Goal: Task Accomplishment & Management: Manage account settings

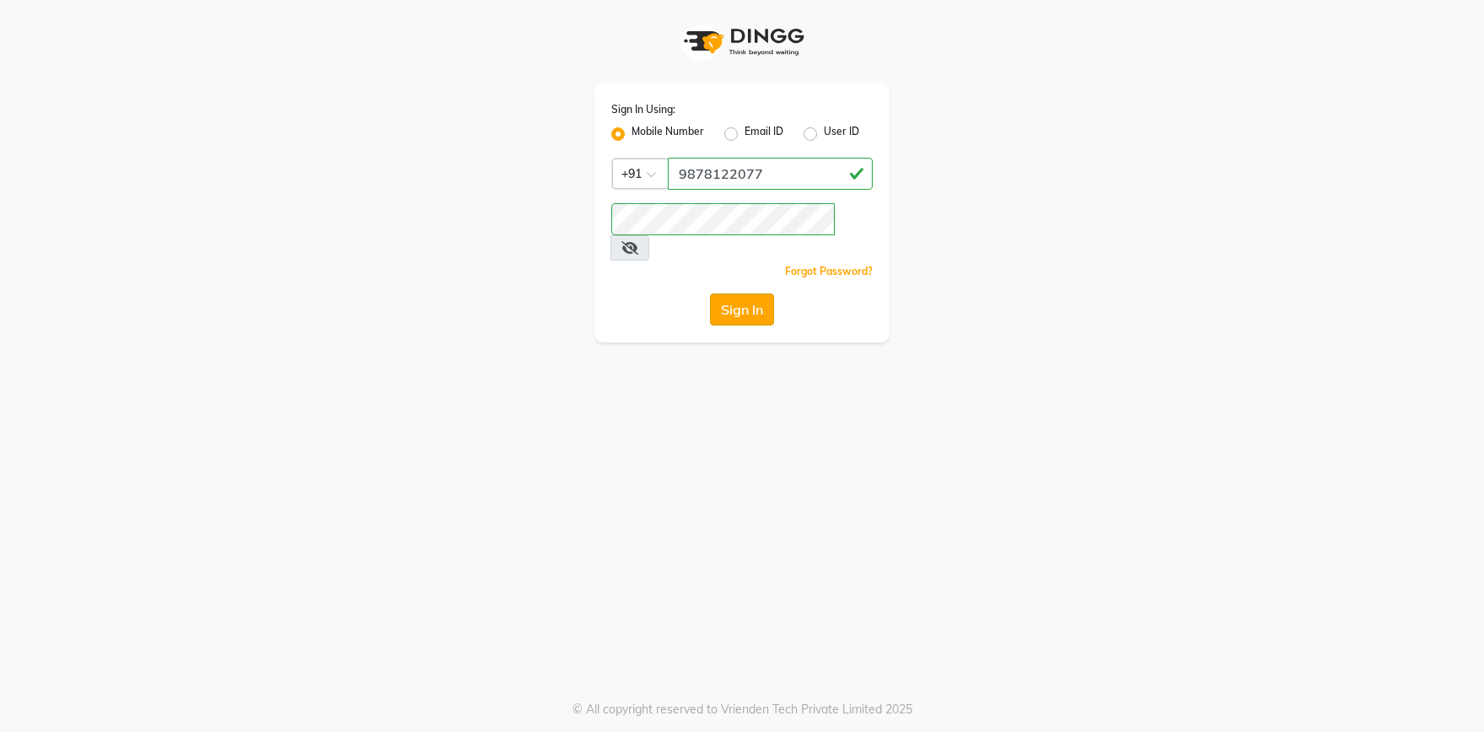
type input "9878122077"
click at [723, 293] on button "Sign In" at bounding box center [742, 309] width 64 height 32
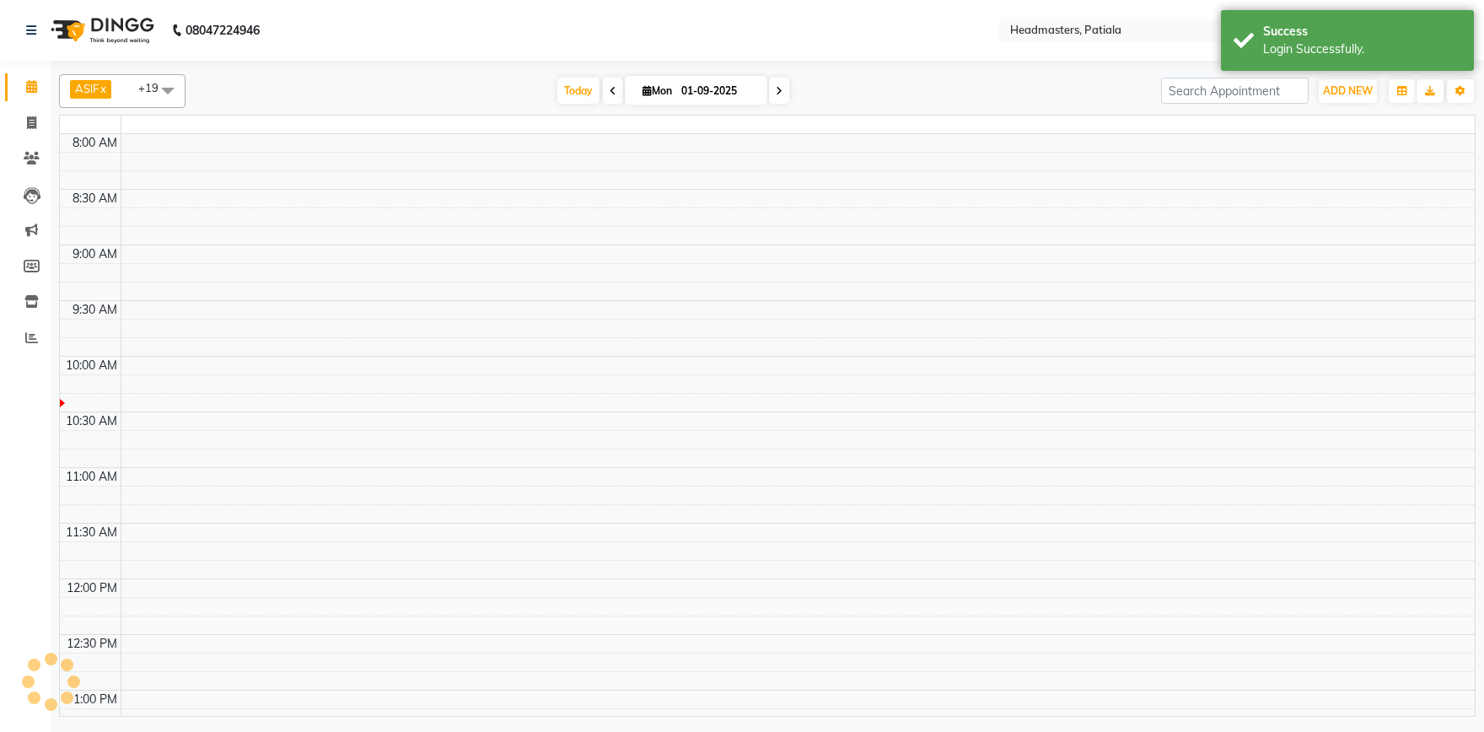
select select "en"
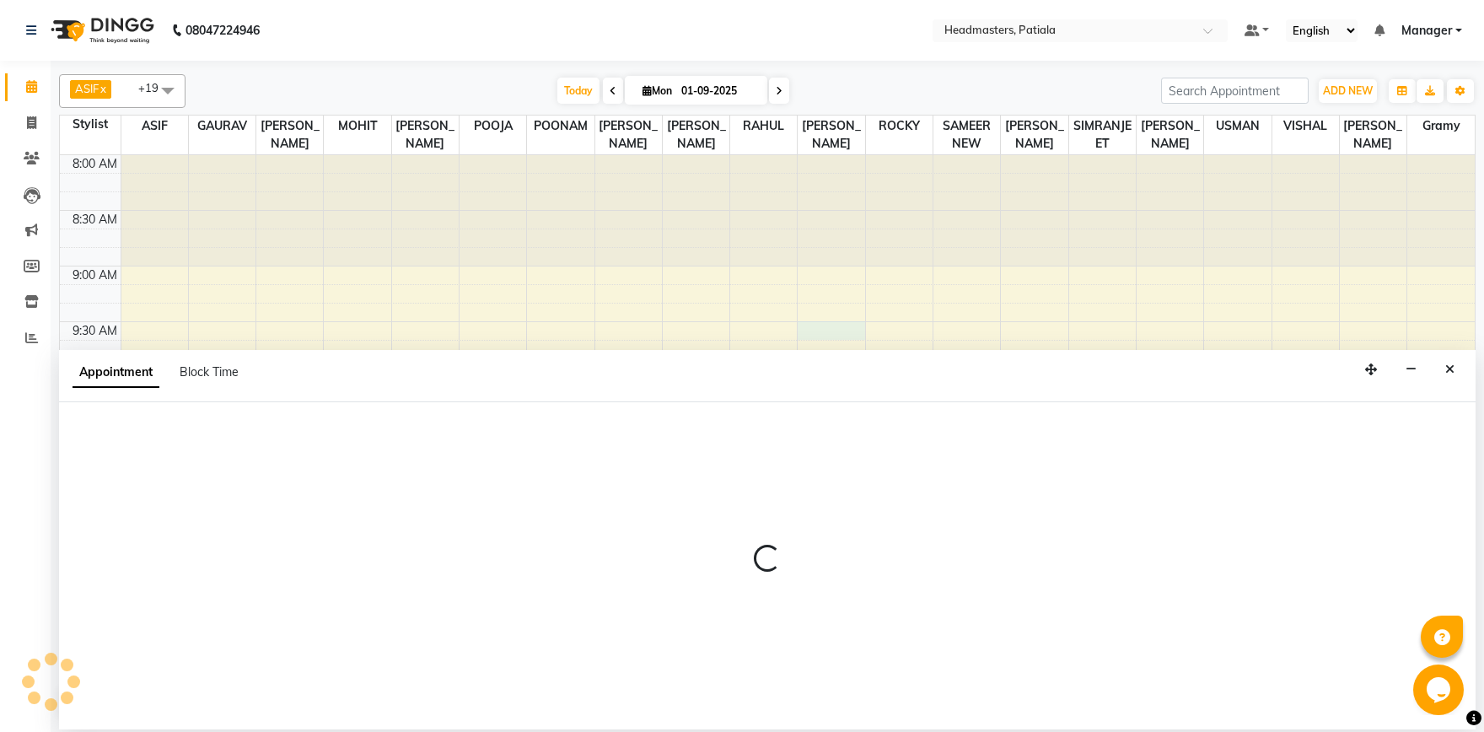
select select "62112"
select select "tentative"
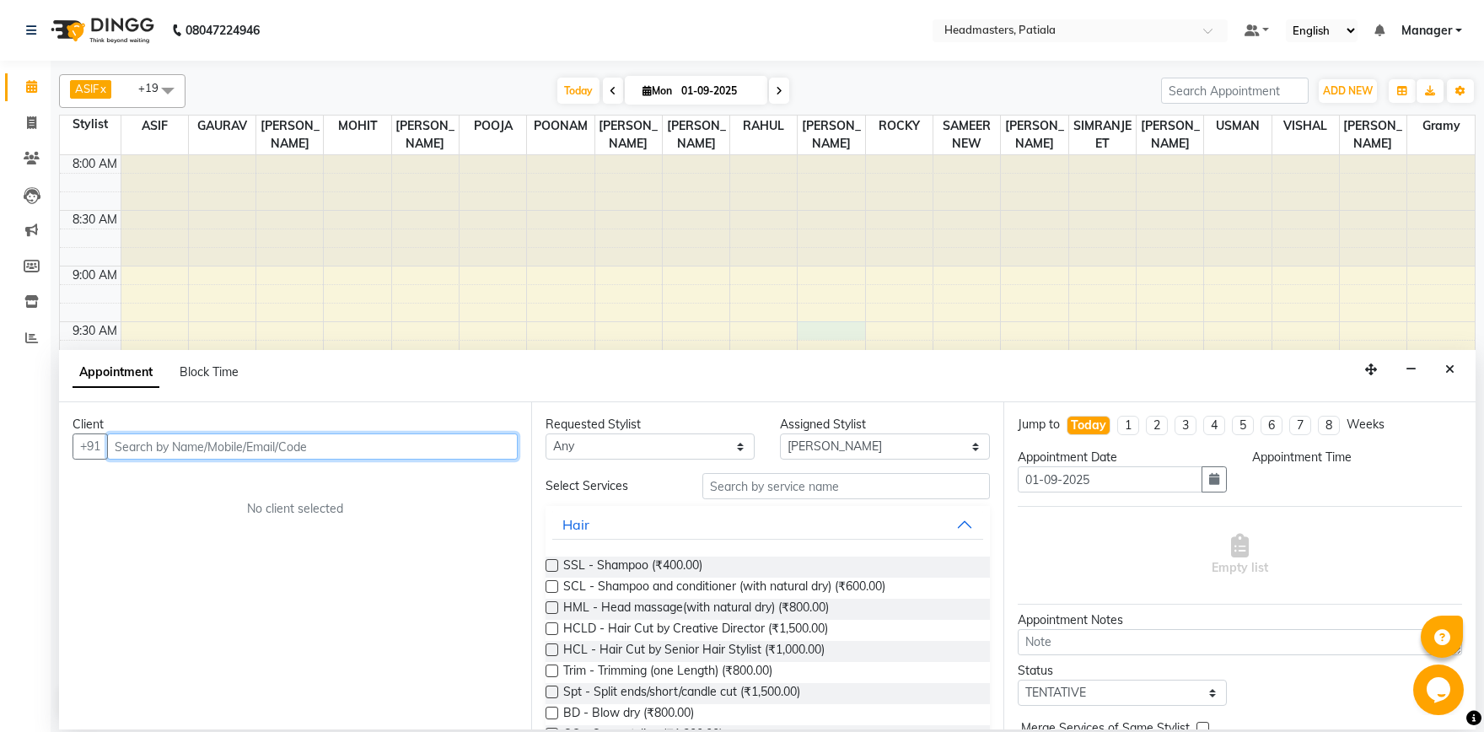
click at [198, 446] on input "text" at bounding box center [312, 446] width 411 height 26
select select "570"
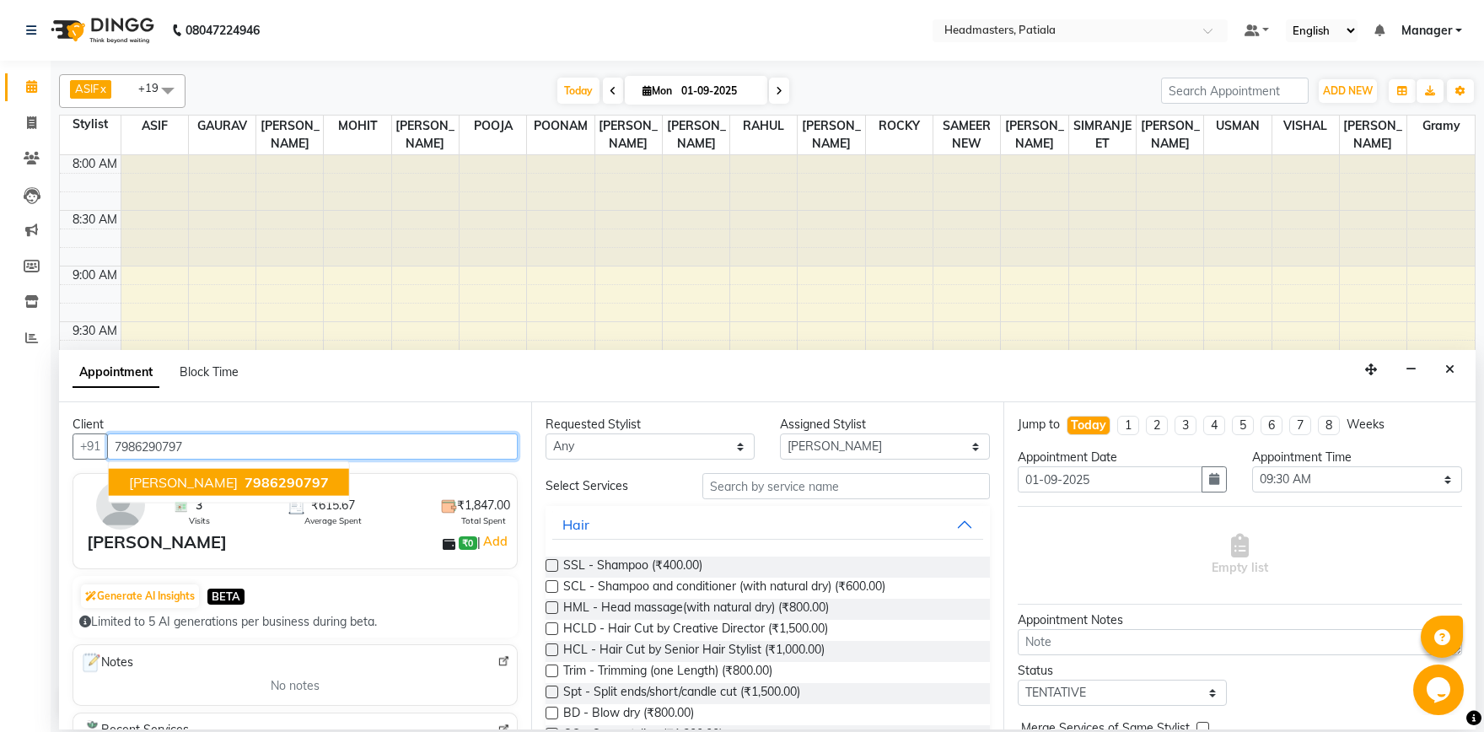
click at [244, 481] on span "7986290797" at bounding box center [286, 482] width 84 height 17
type input "7986290797"
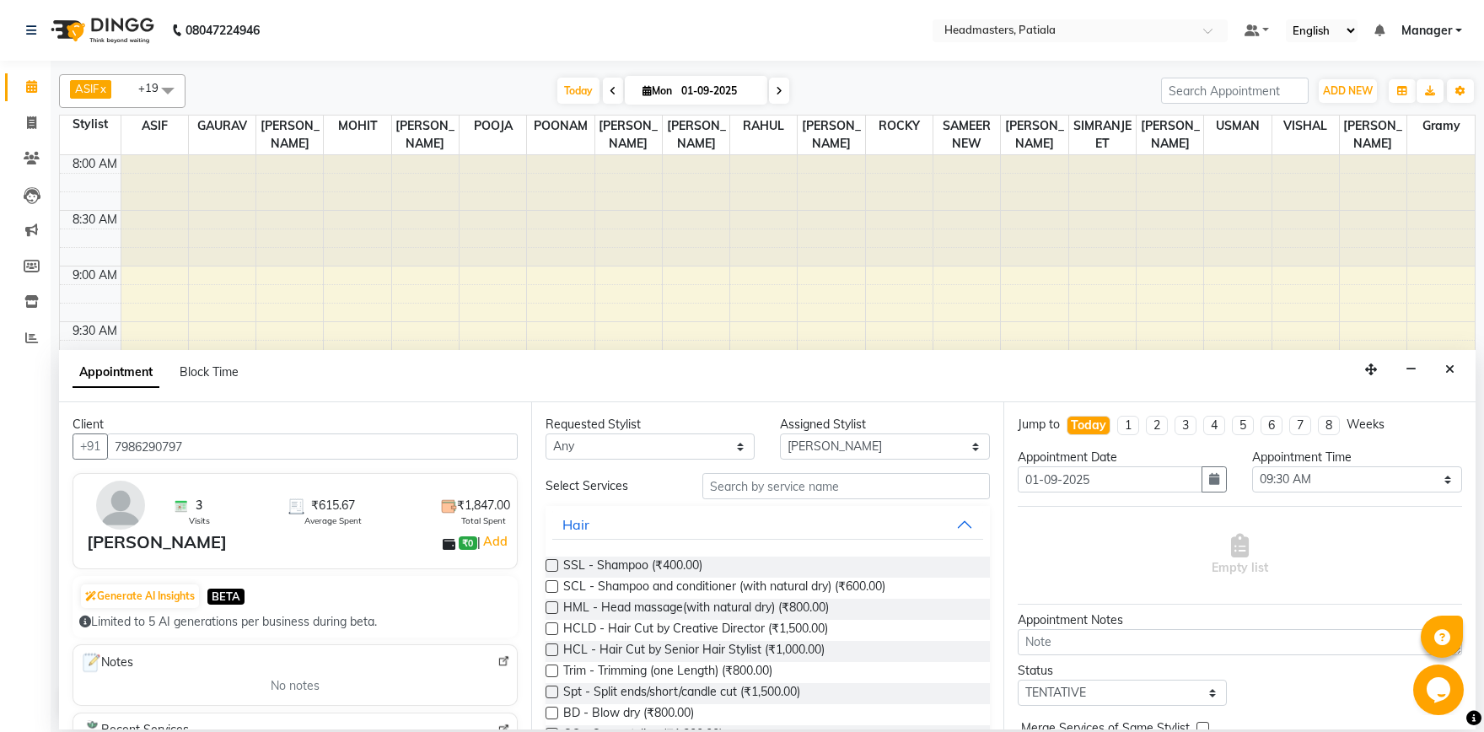
click at [795, 465] on div "Requested Stylist Any ABHISHEK AJAY KUMAR AKSHAY ALI ARSH ARUN ASIF AZEEZUR REH…" at bounding box center [767, 565] width 472 height 327
click at [793, 478] on input "text" at bounding box center [845, 486] width 287 height 26
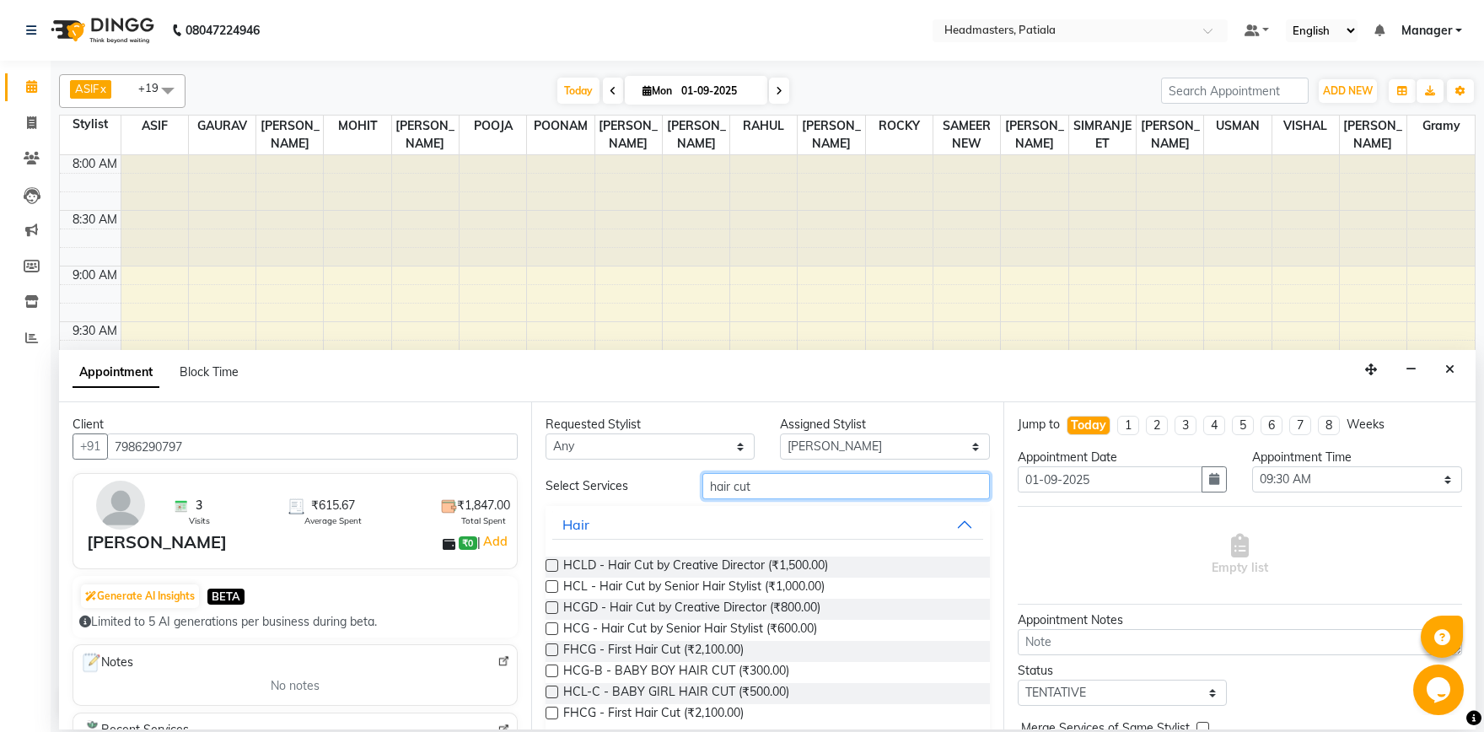
type input "hair cut"
click at [552, 624] on label at bounding box center [551, 628] width 13 height 13
click at [552, 625] on input "checkbox" at bounding box center [550, 630] width 11 height 11
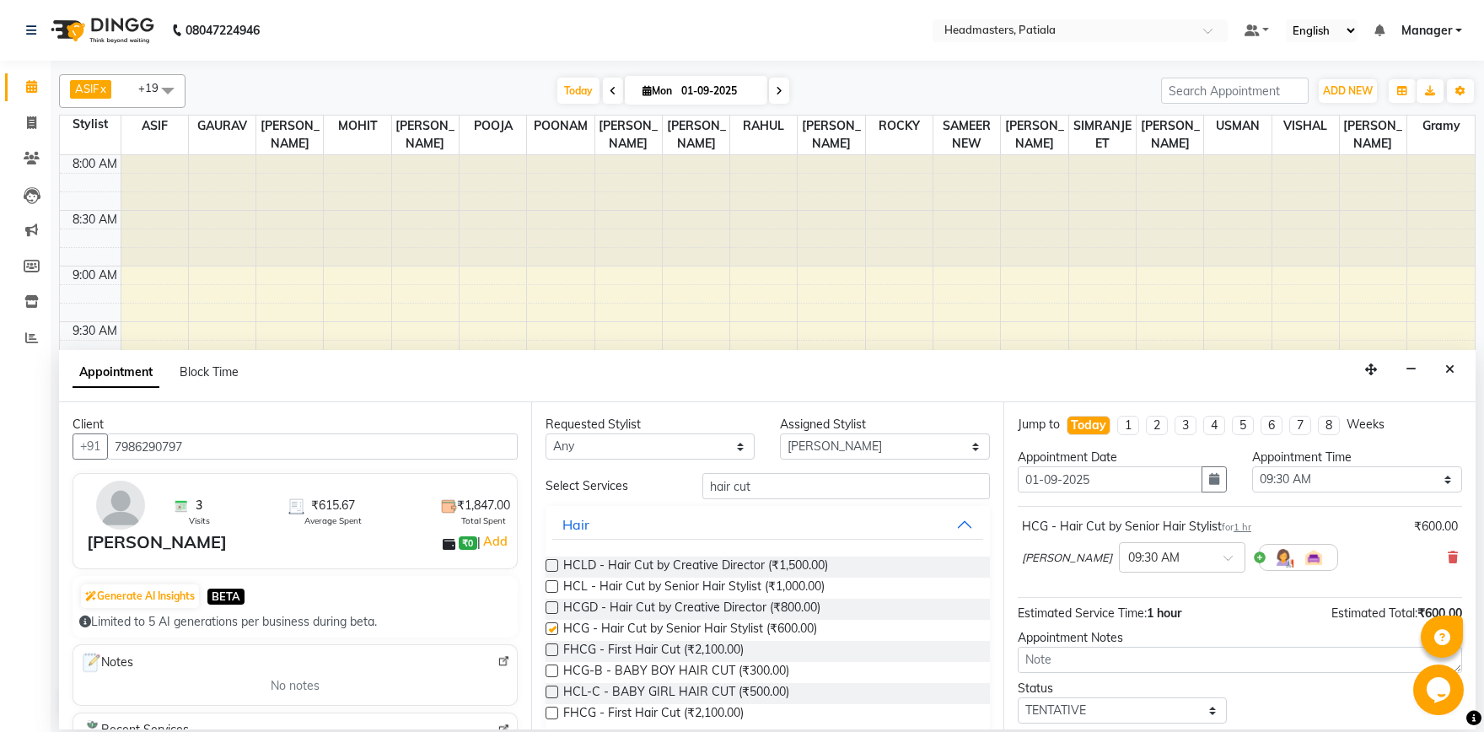
checkbox input "false"
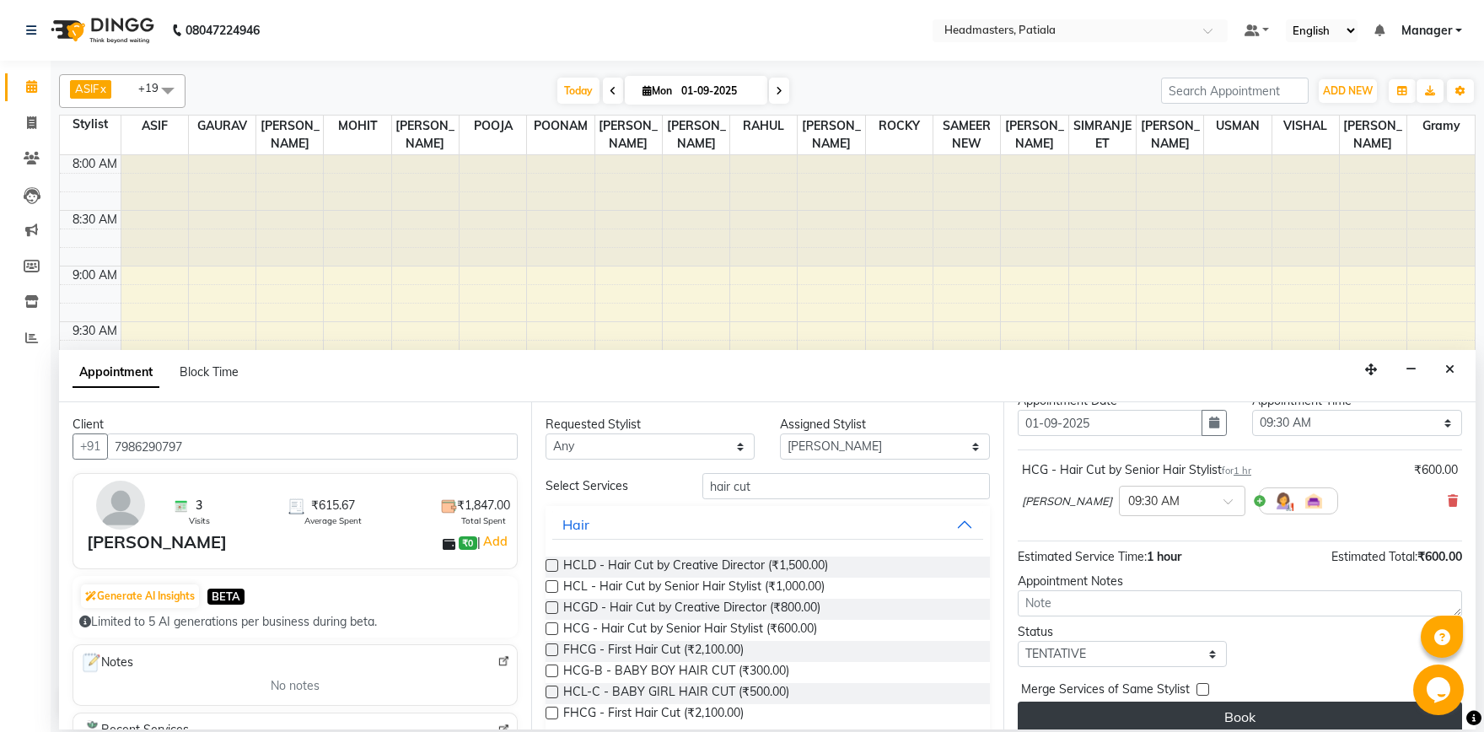
scroll to position [72, 0]
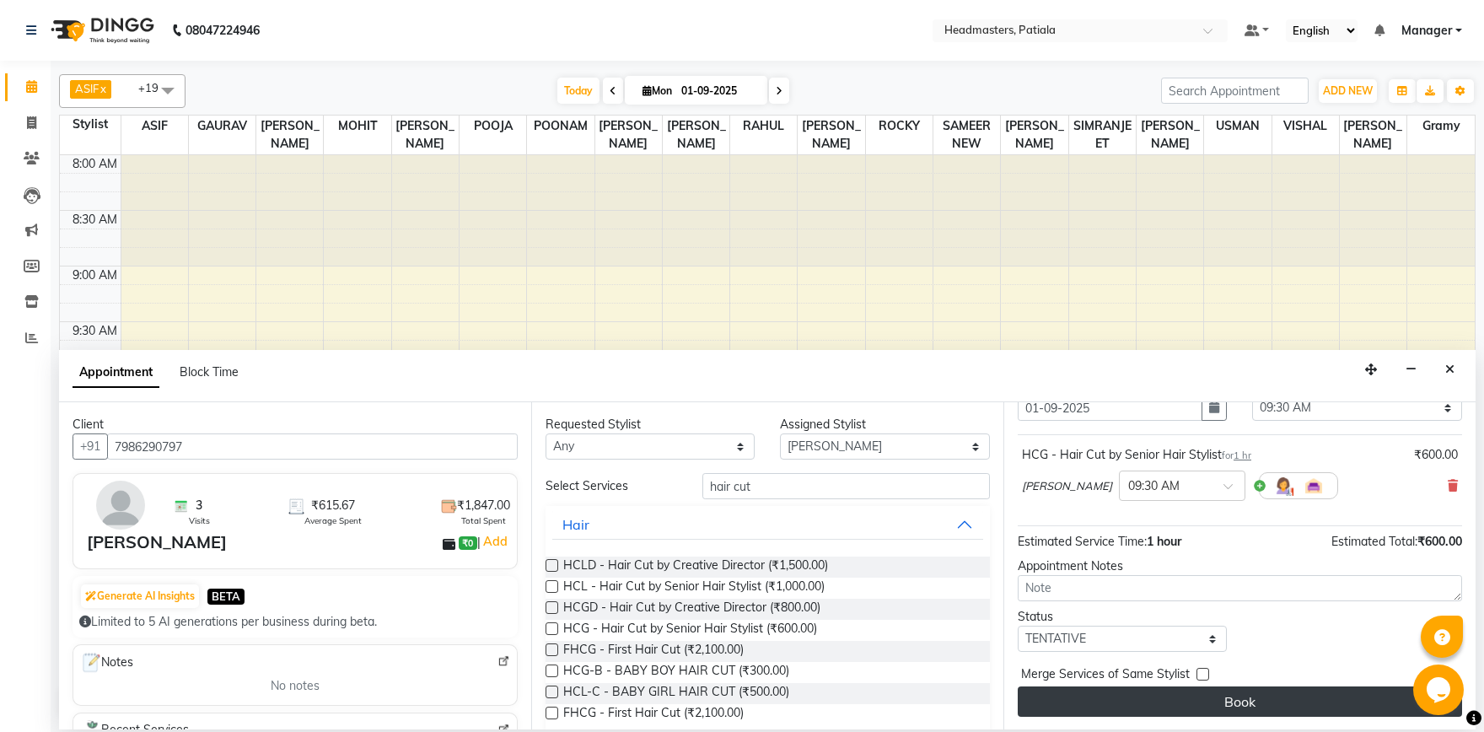
click at [1301, 708] on button "Book" at bounding box center [1239, 701] width 444 height 30
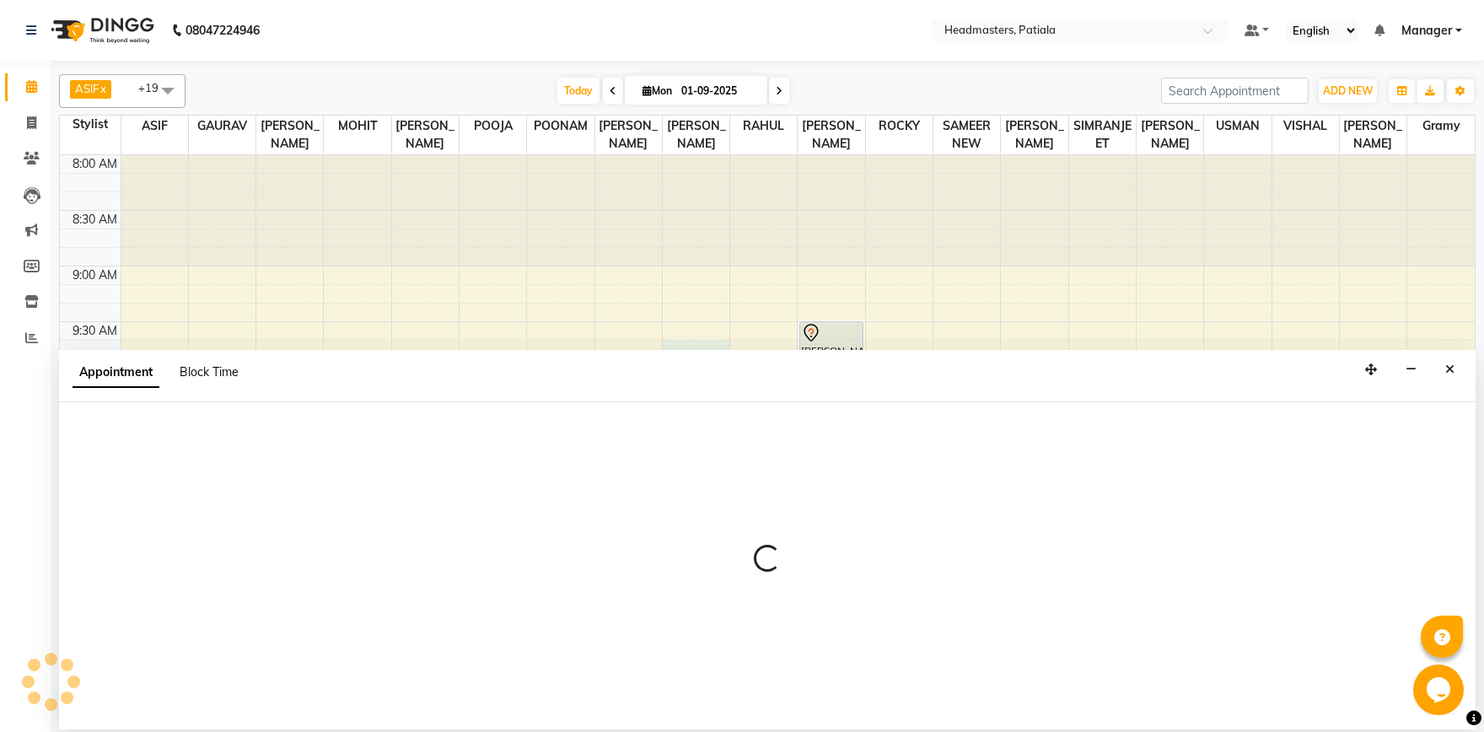
select select "51077"
select select "tentative"
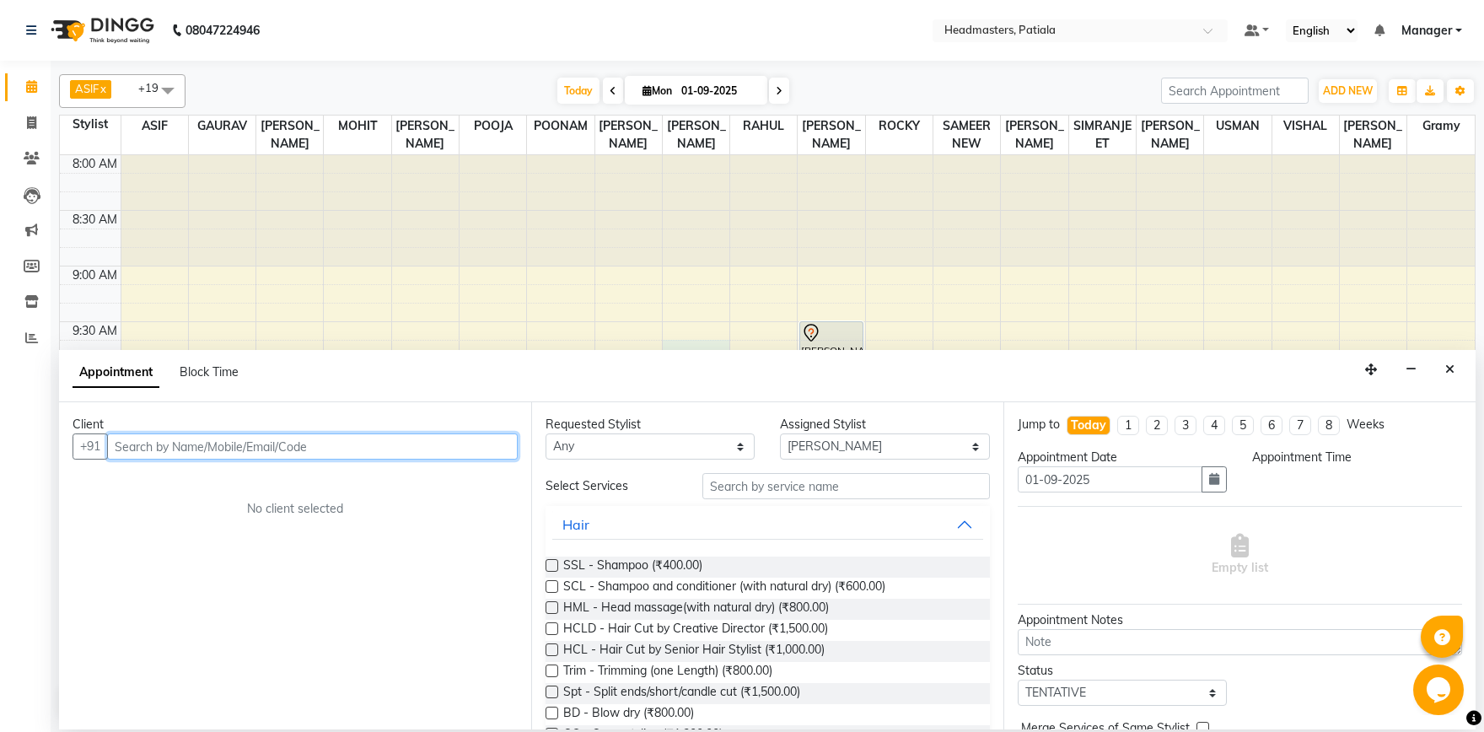
click at [163, 444] on input "text" at bounding box center [312, 446] width 411 height 26
select select "585"
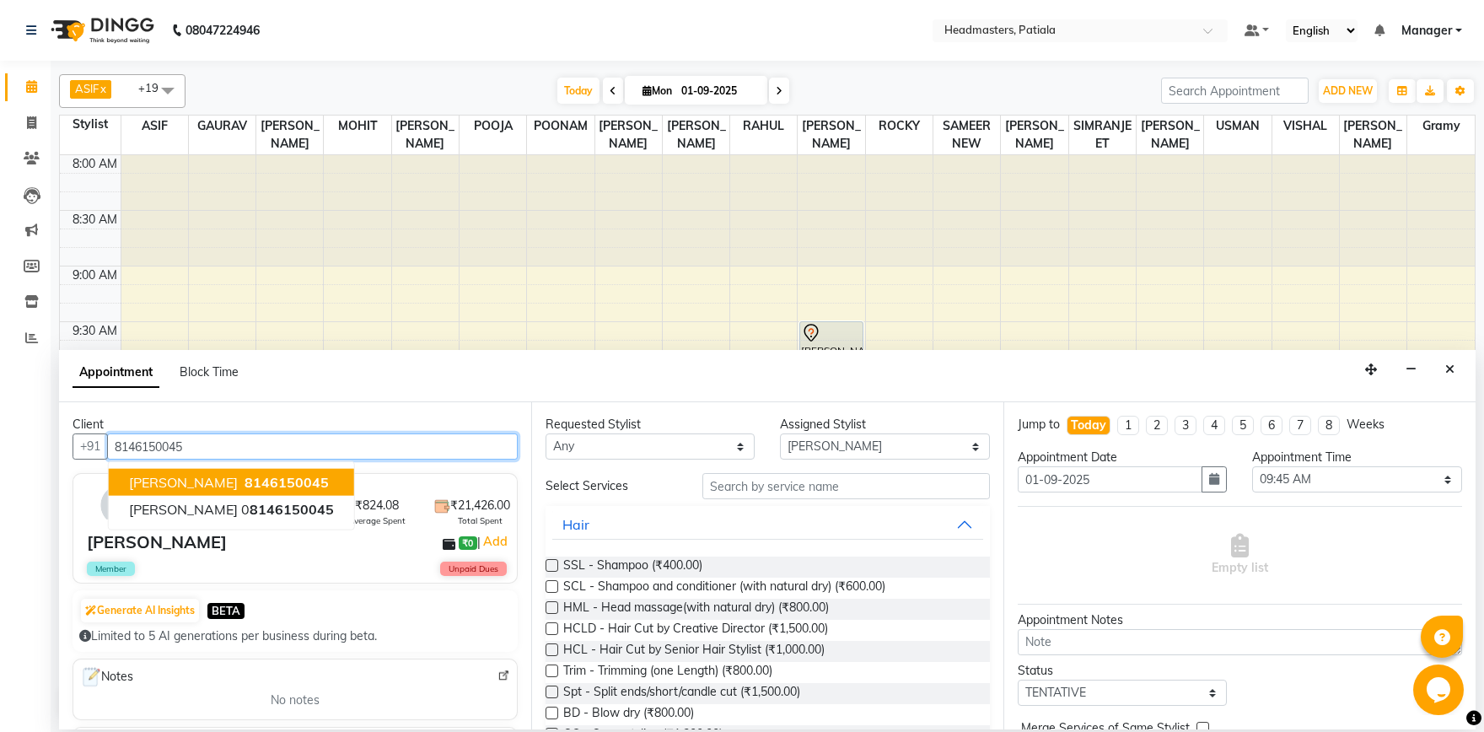
click at [220, 489] on span "MANPREET DHILLON" at bounding box center [183, 482] width 109 height 17
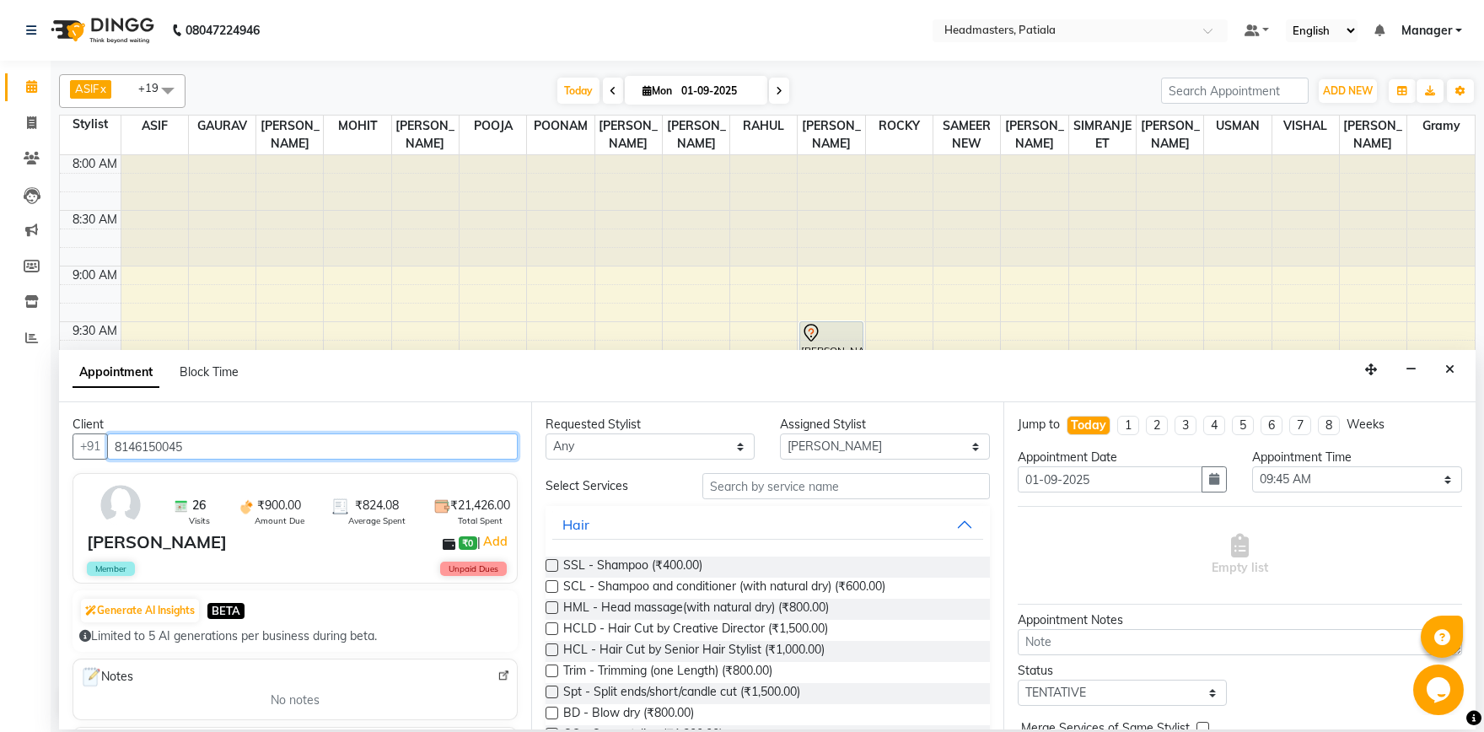
type input "8146150045"
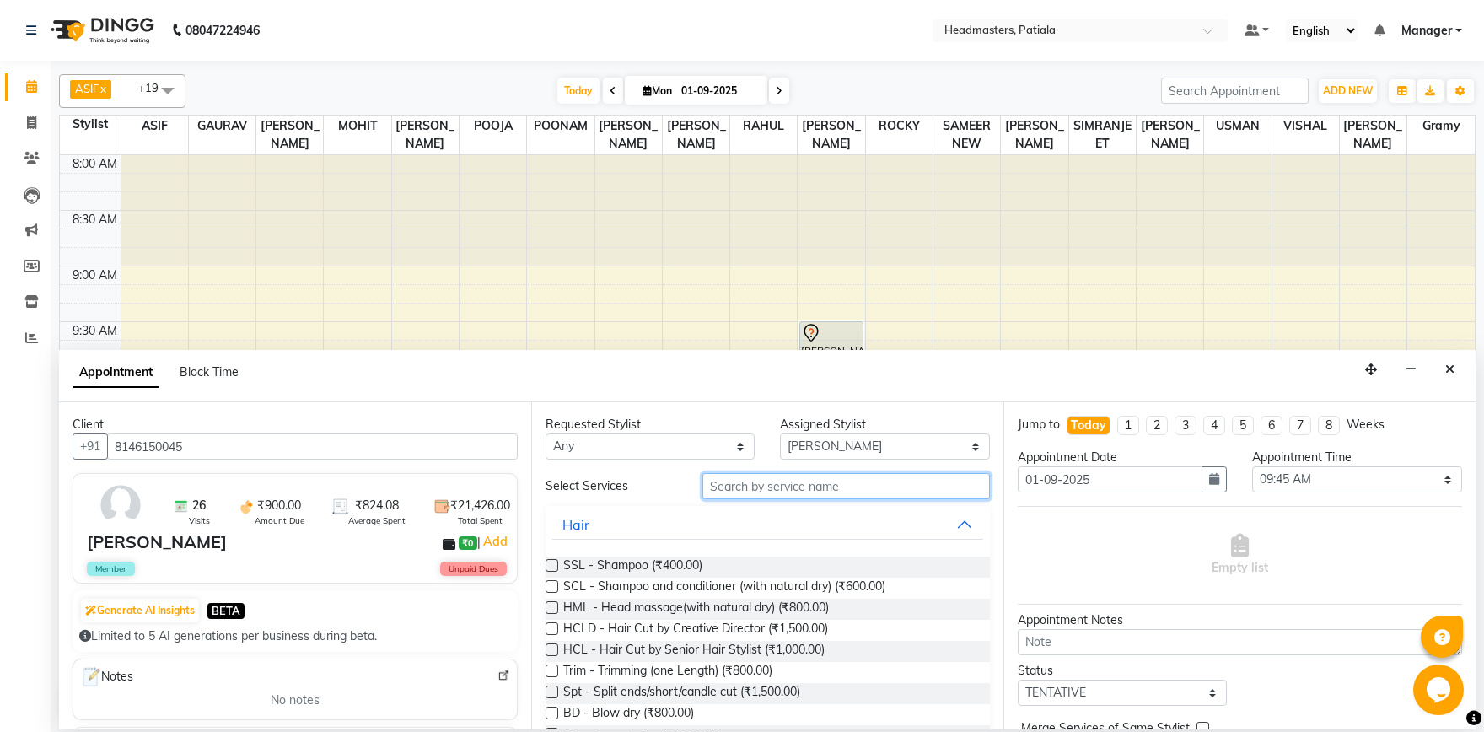
click at [828, 479] on input "text" at bounding box center [845, 486] width 287 height 26
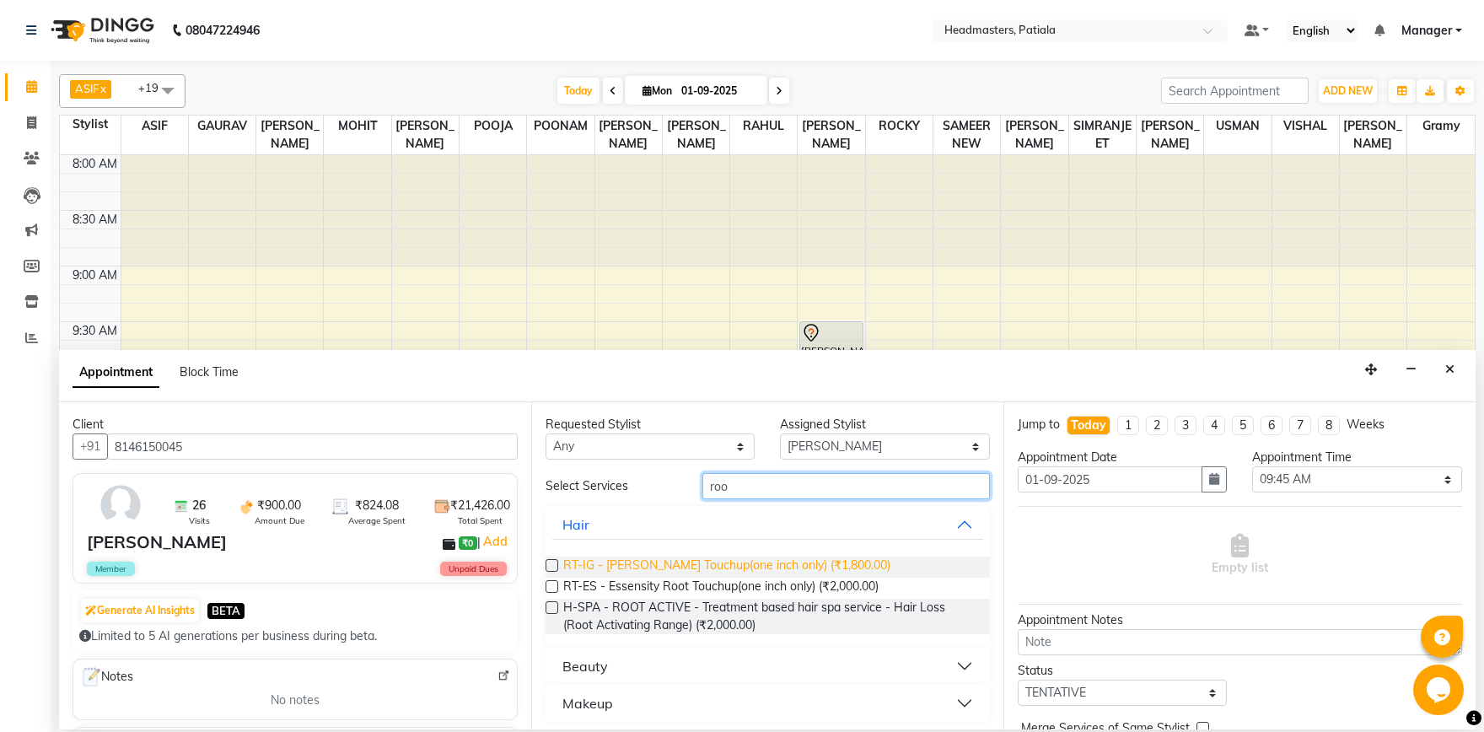
type input "roo"
click at [787, 561] on span "RT-IG - Igora Root Touchup(one inch only) (₹1,800.00)" at bounding box center [726, 566] width 327 height 21
checkbox input "false"
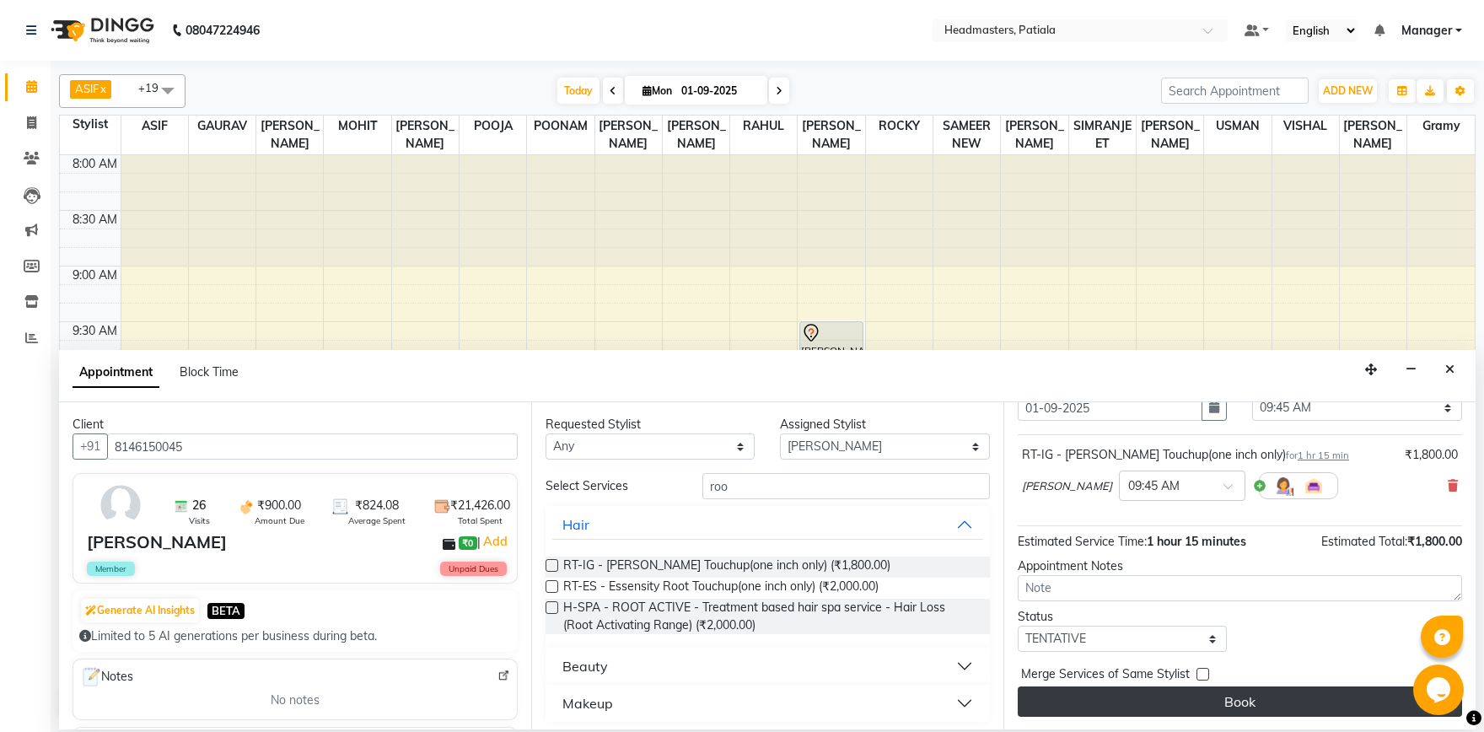
click at [1210, 705] on button "Book" at bounding box center [1239, 701] width 444 height 30
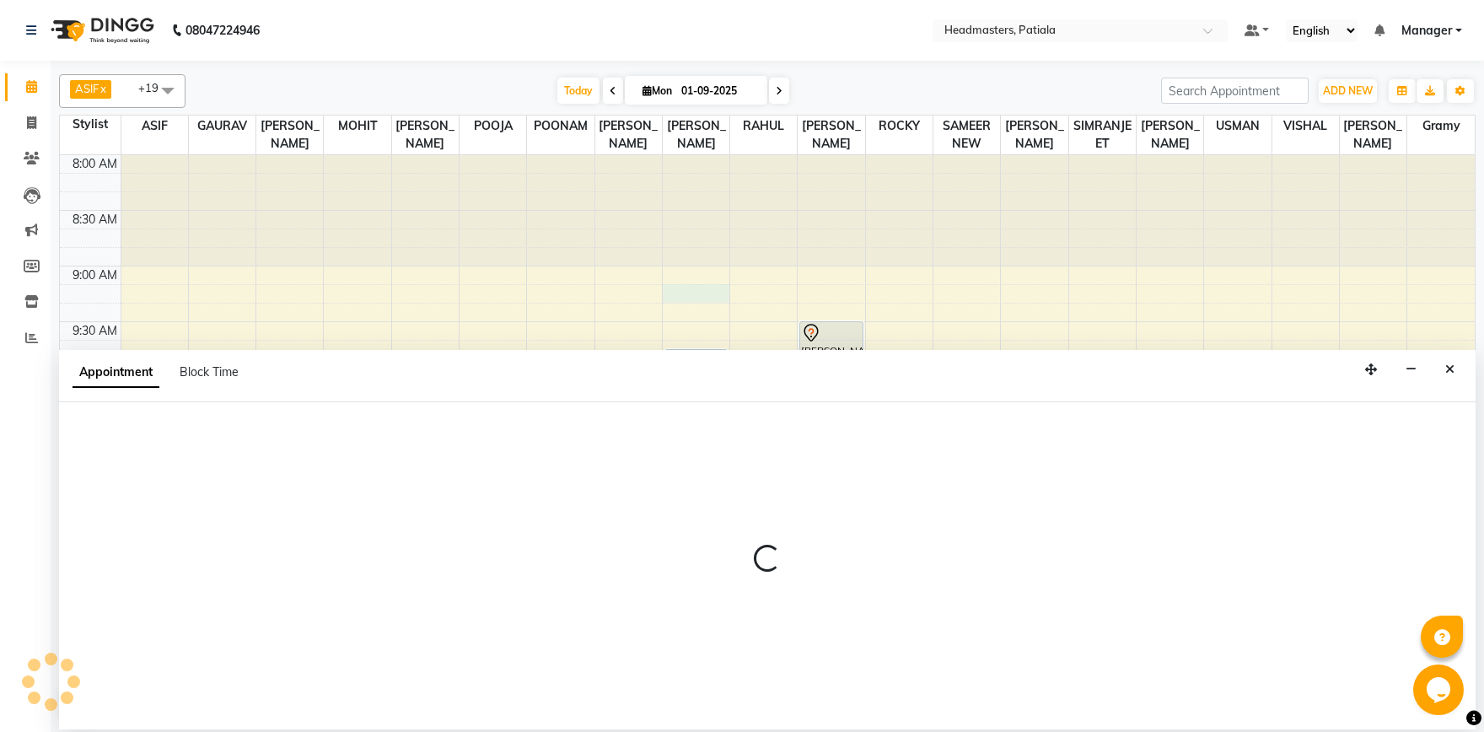
select select "51077"
select select "tentative"
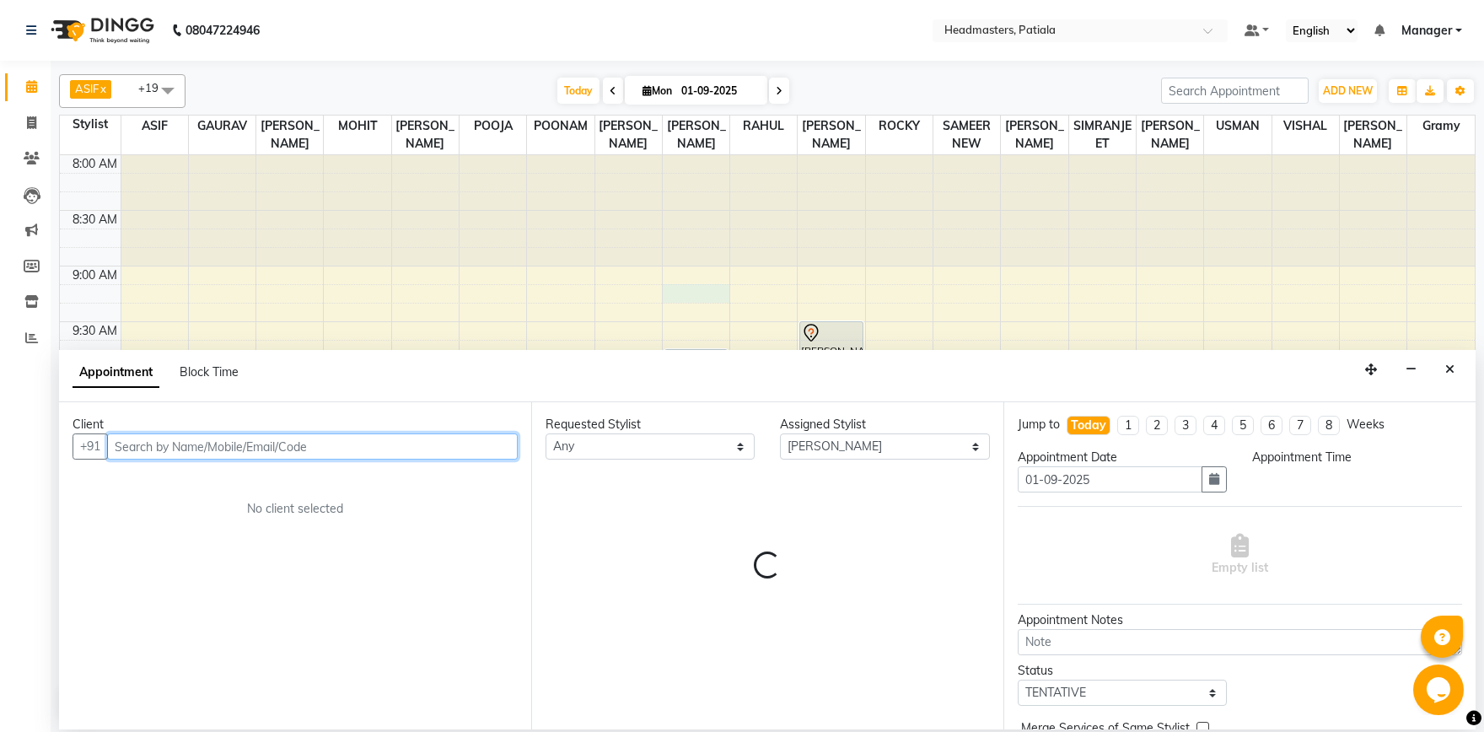
select select "555"
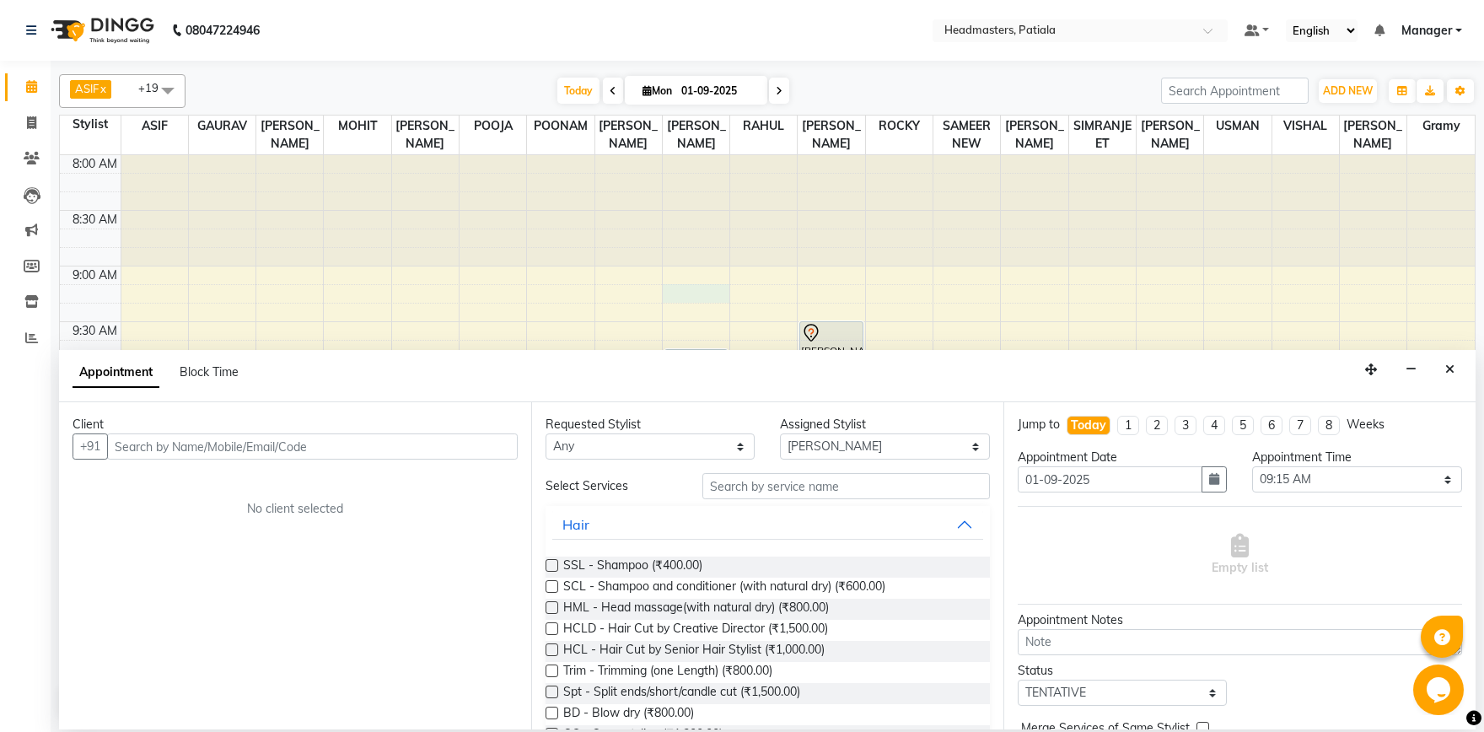
click at [175, 465] on div "Client +91 No client selected" at bounding box center [295, 565] width 472 height 327
click at [184, 459] on input "text" at bounding box center [312, 446] width 411 height 26
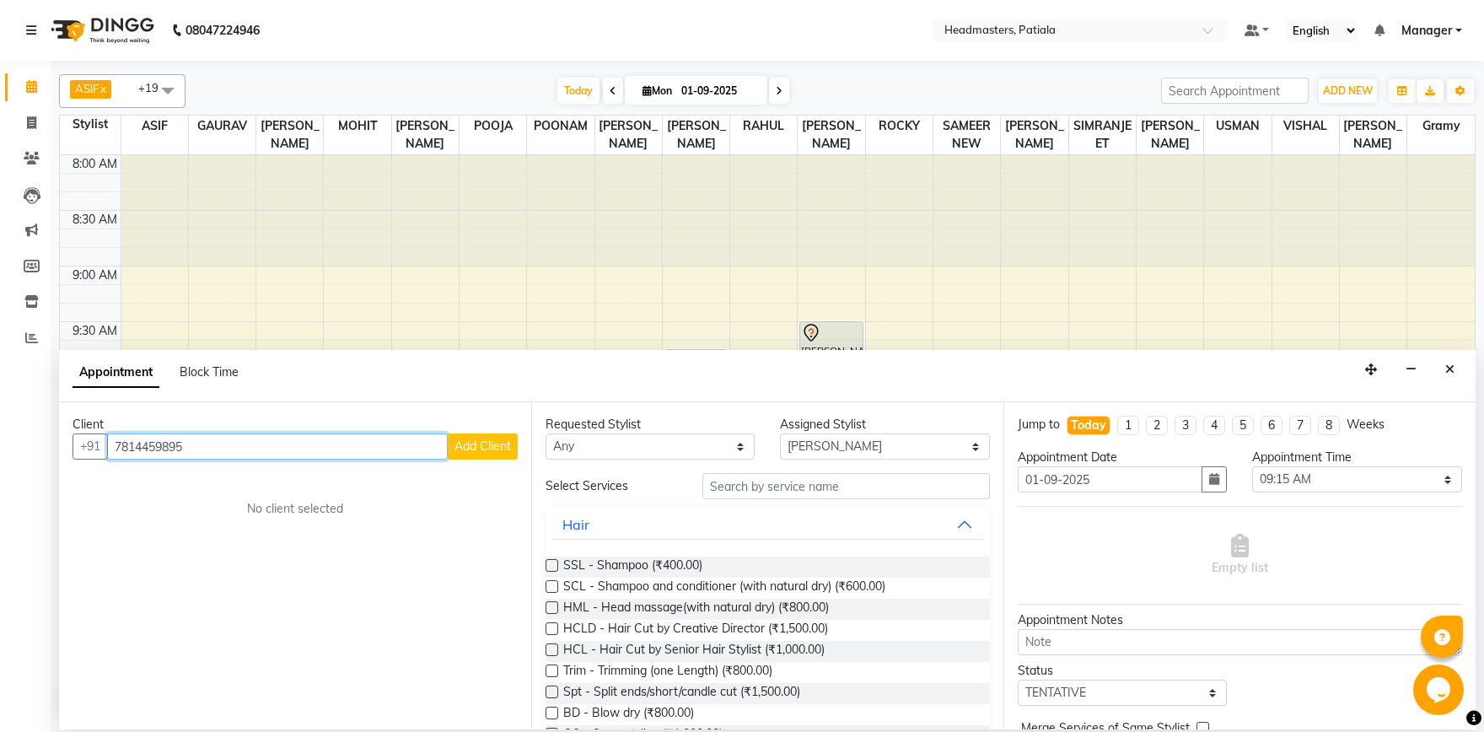
type input "7814459895"
click at [484, 452] on span "Add Client" at bounding box center [482, 445] width 56 height 15
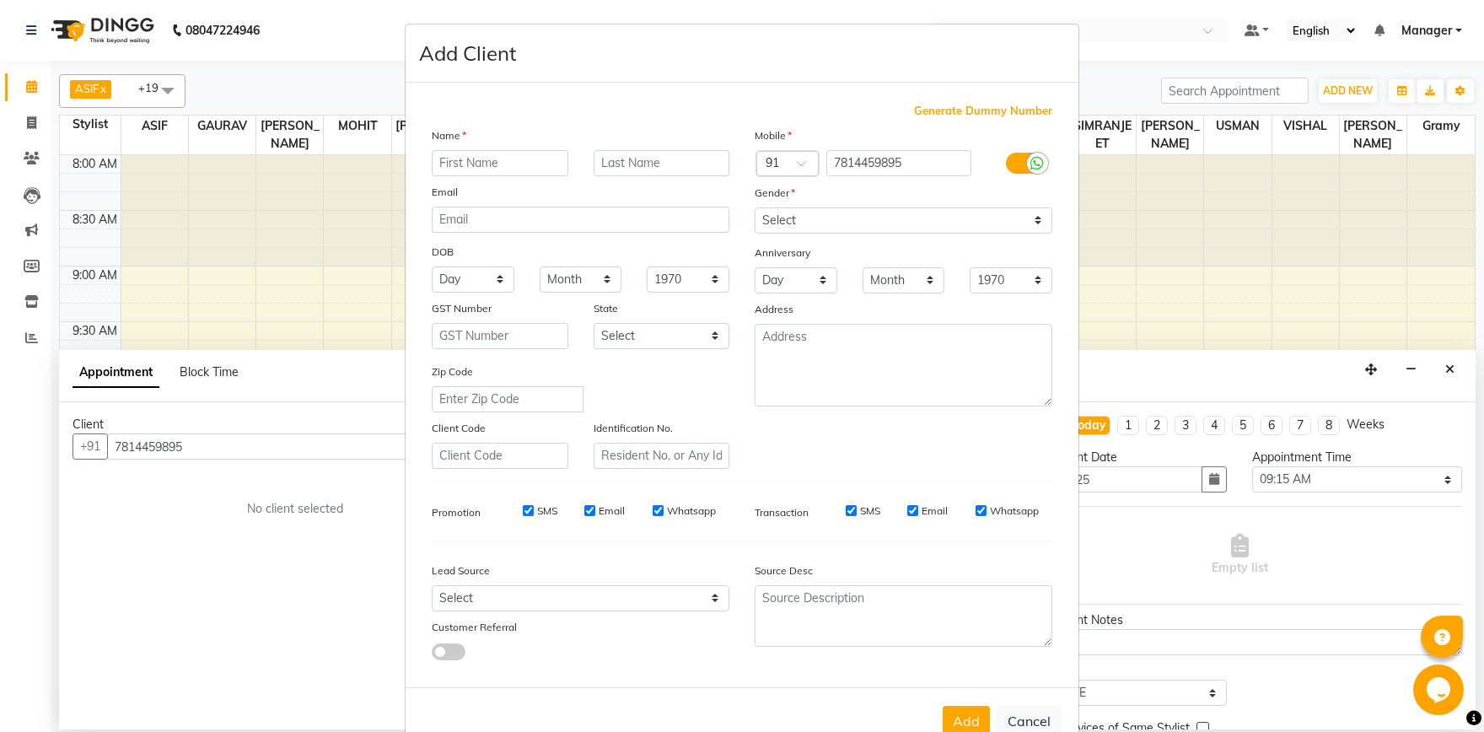
click at [494, 158] on input "text" at bounding box center [500, 163] width 137 height 26
type input "saryu"
select select "female"
click option "Female" at bounding box center [0, 0] width 0 height 0
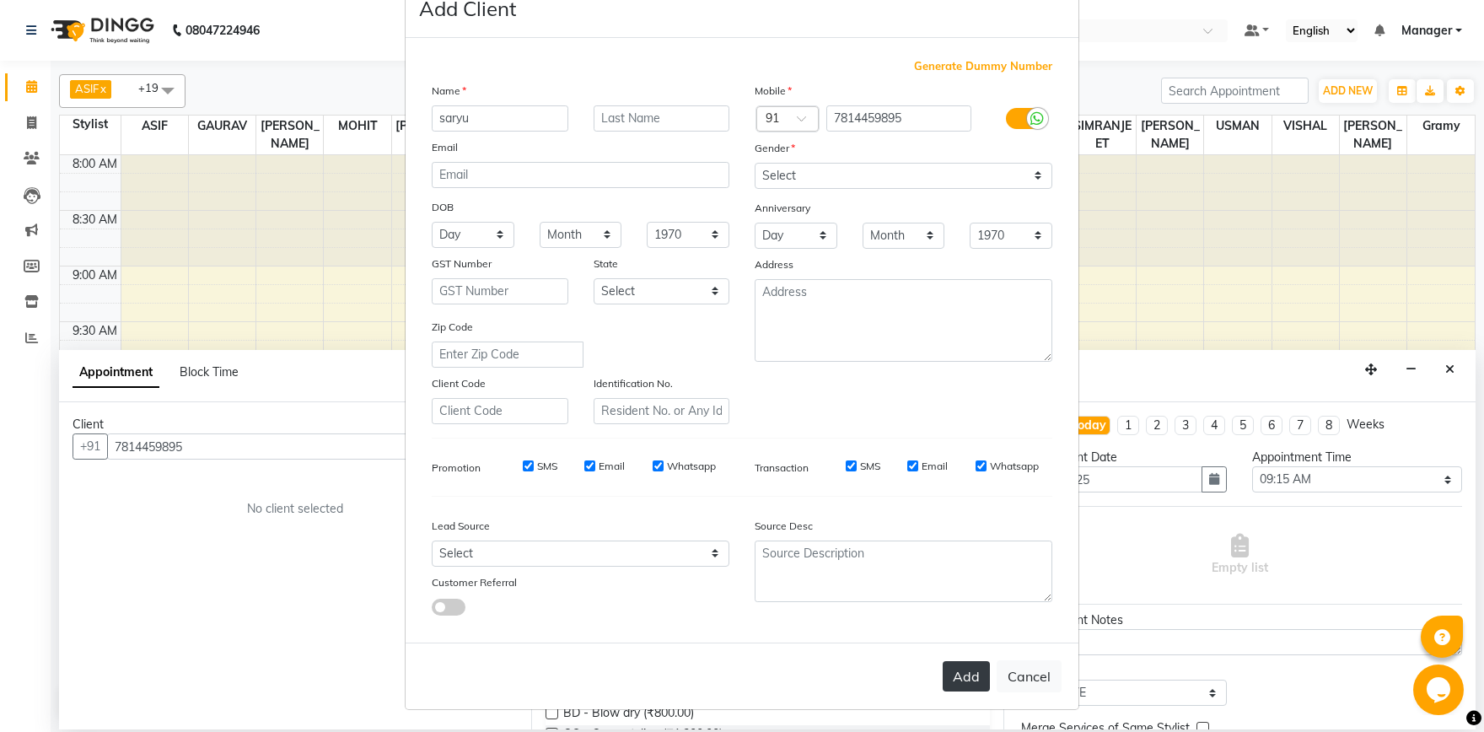
click at [958, 687] on button "Add" at bounding box center [965, 676] width 47 height 30
select select
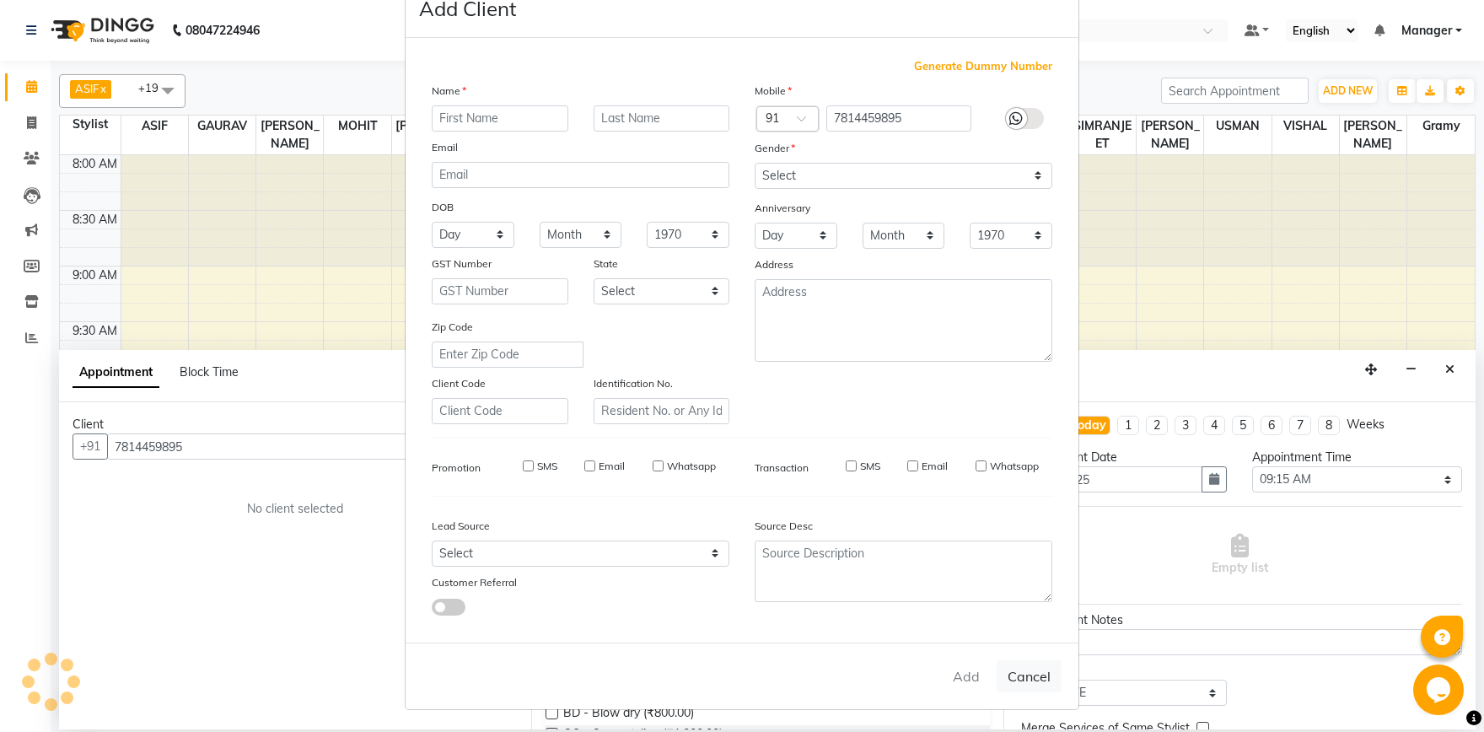
select select
checkbox input "false"
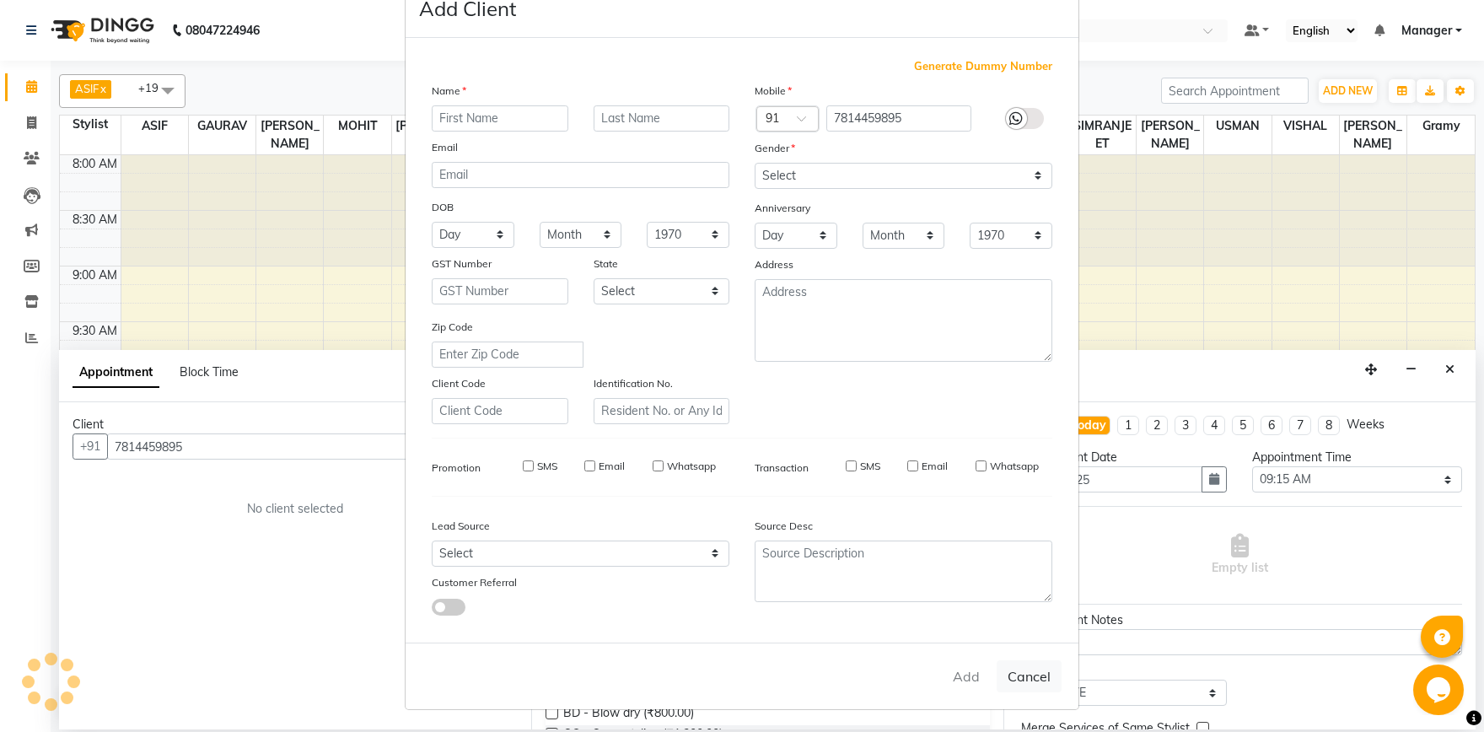
checkbox input "false"
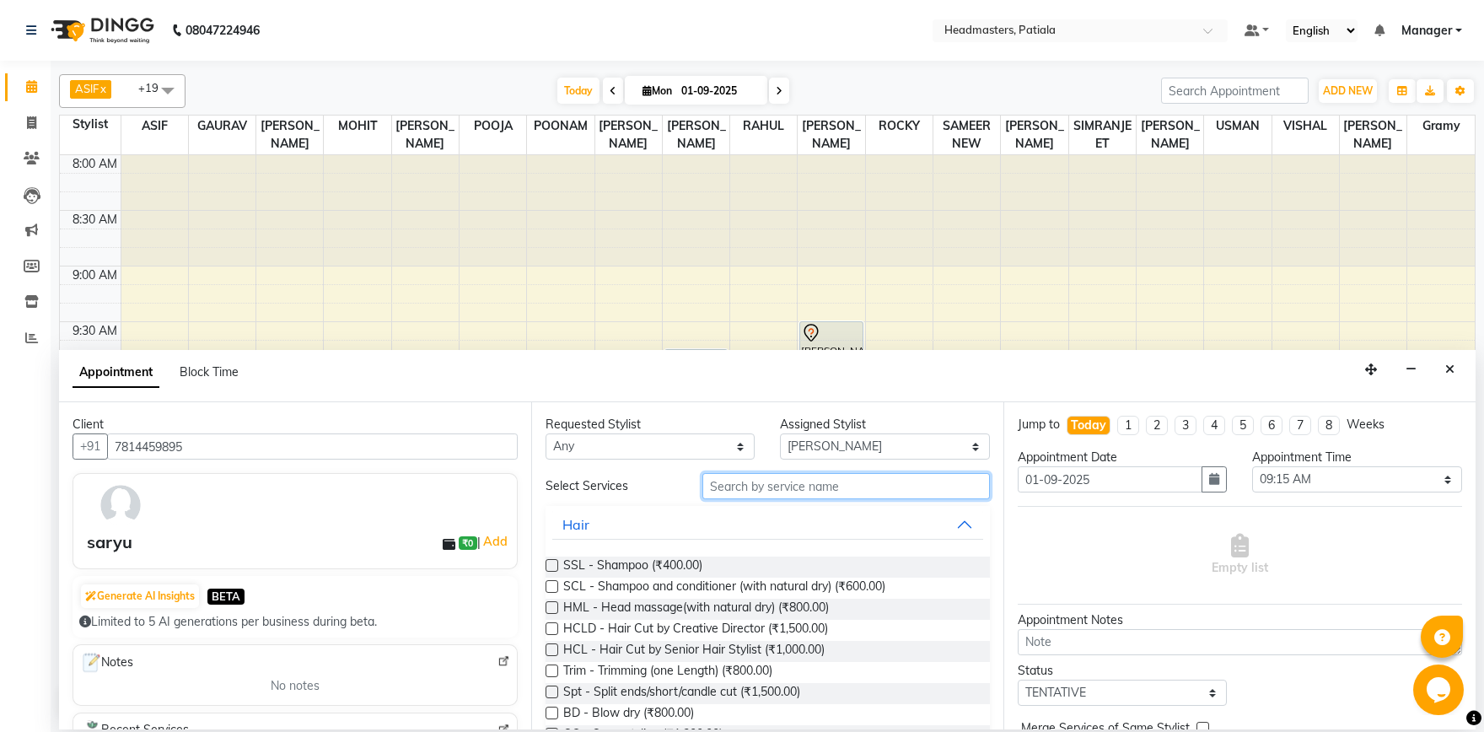
click at [784, 497] on input "text" at bounding box center [845, 486] width 287 height 26
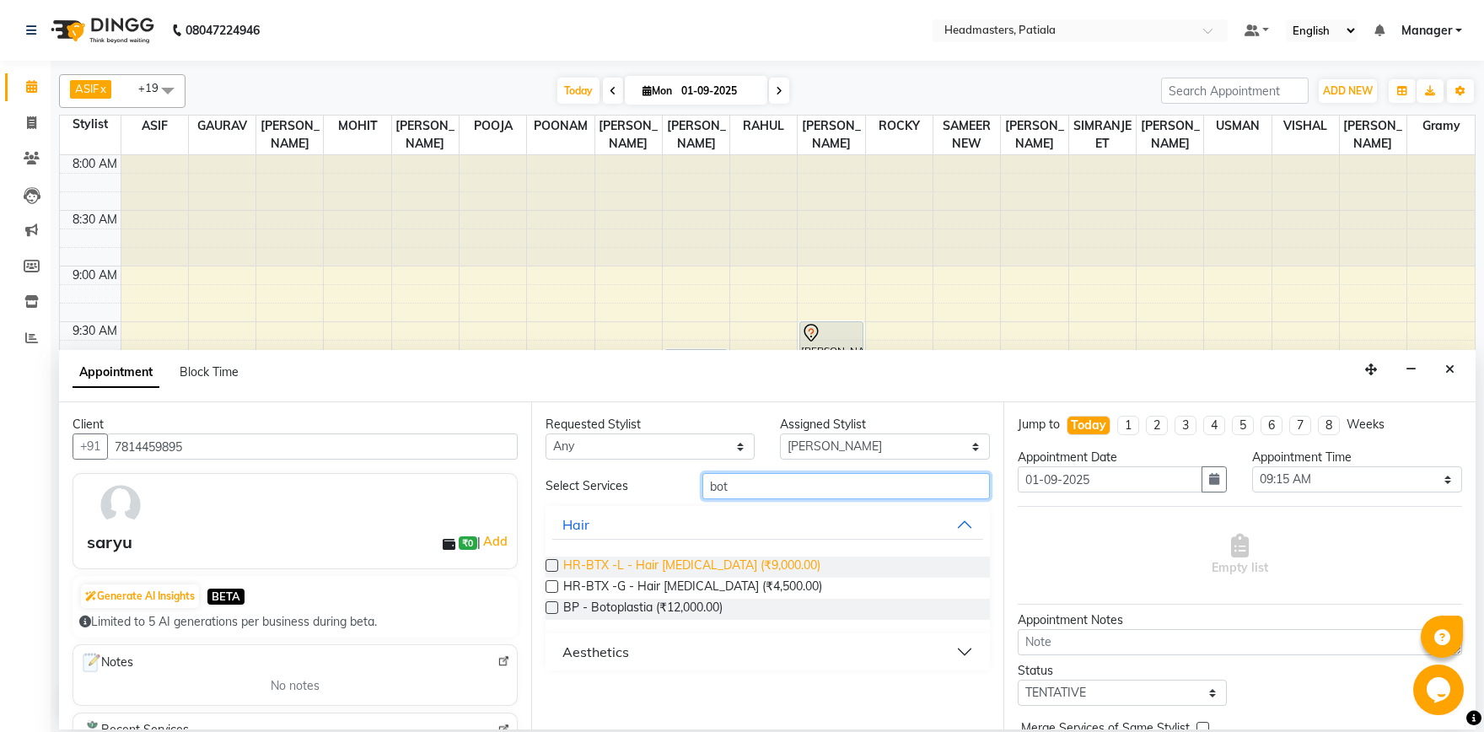
type input "bot"
click at [749, 572] on span "HR-BTX -L - Hair Botox (₹9,000.00)" at bounding box center [691, 566] width 257 height 21
checkbox input "false"
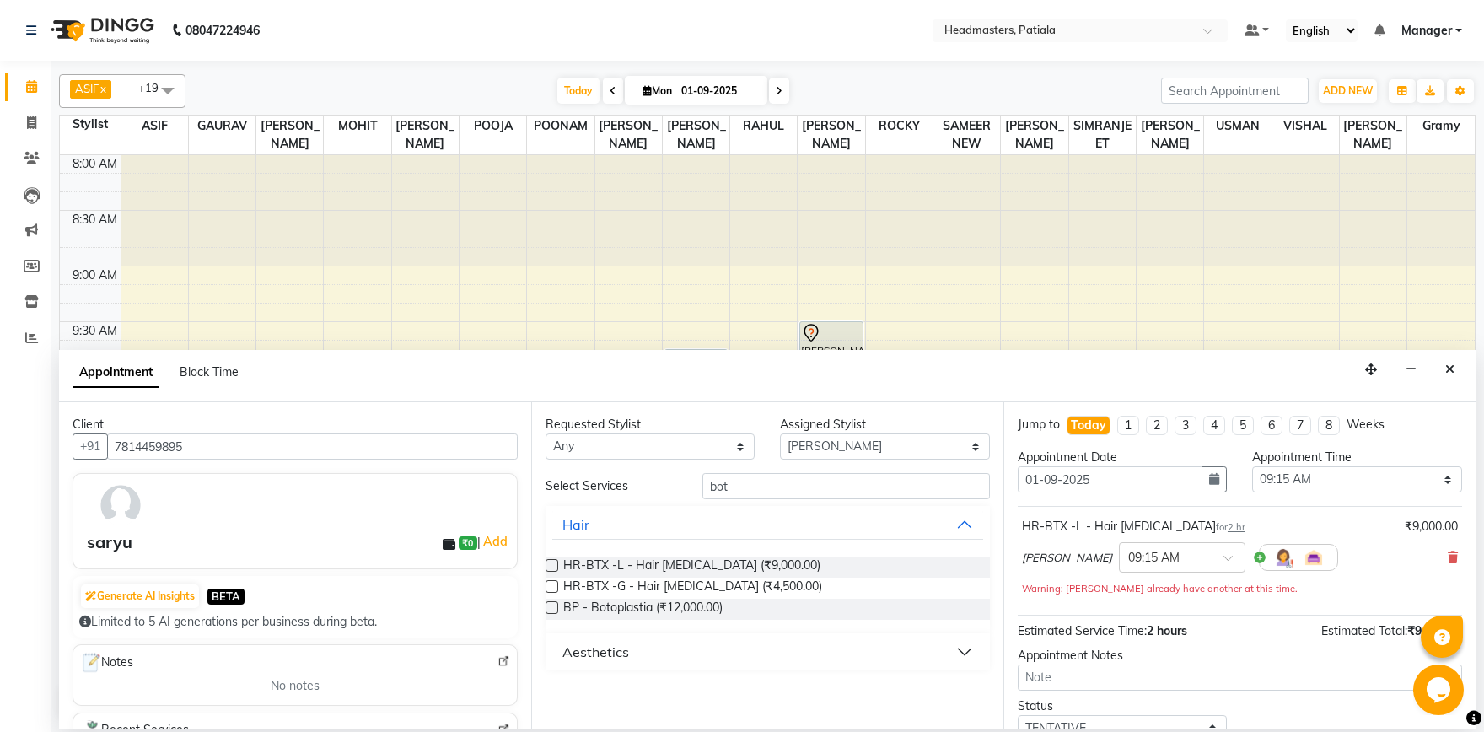
scroll to position [89, 0]
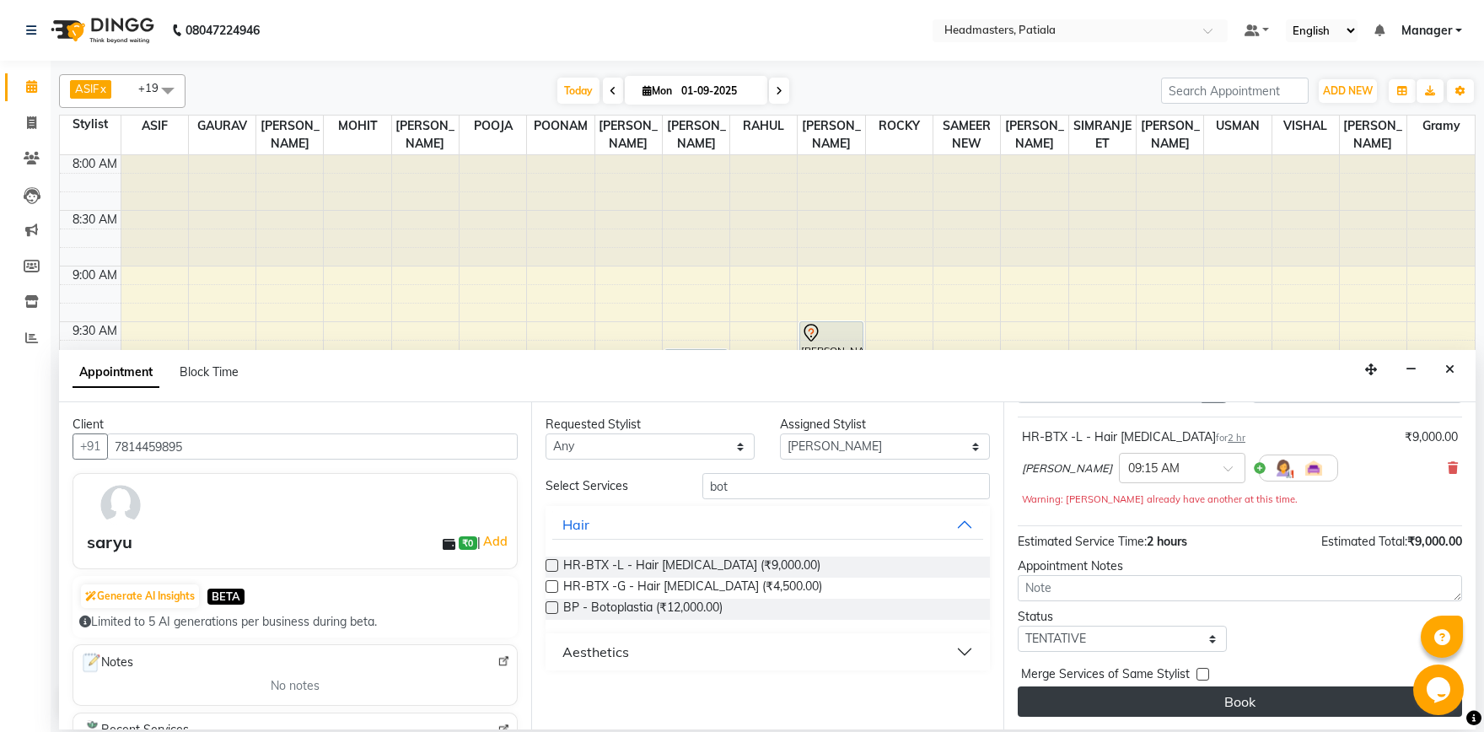
click at [1182, 702] on button "Book" at bounding box center [1239, 701] width 444 height 30
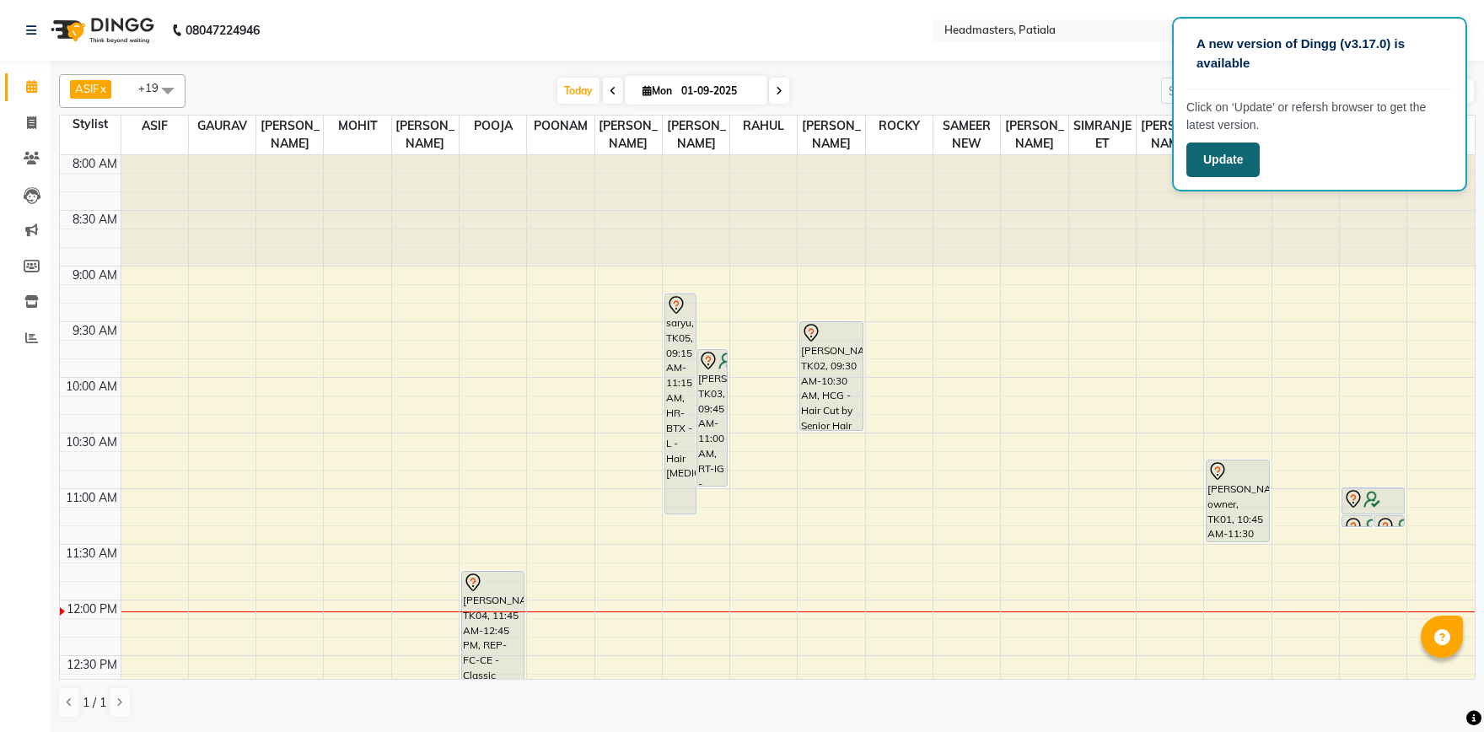
click at [1235, 152] on button "Update" at bounding box center [1222, 159] width 73 height 35
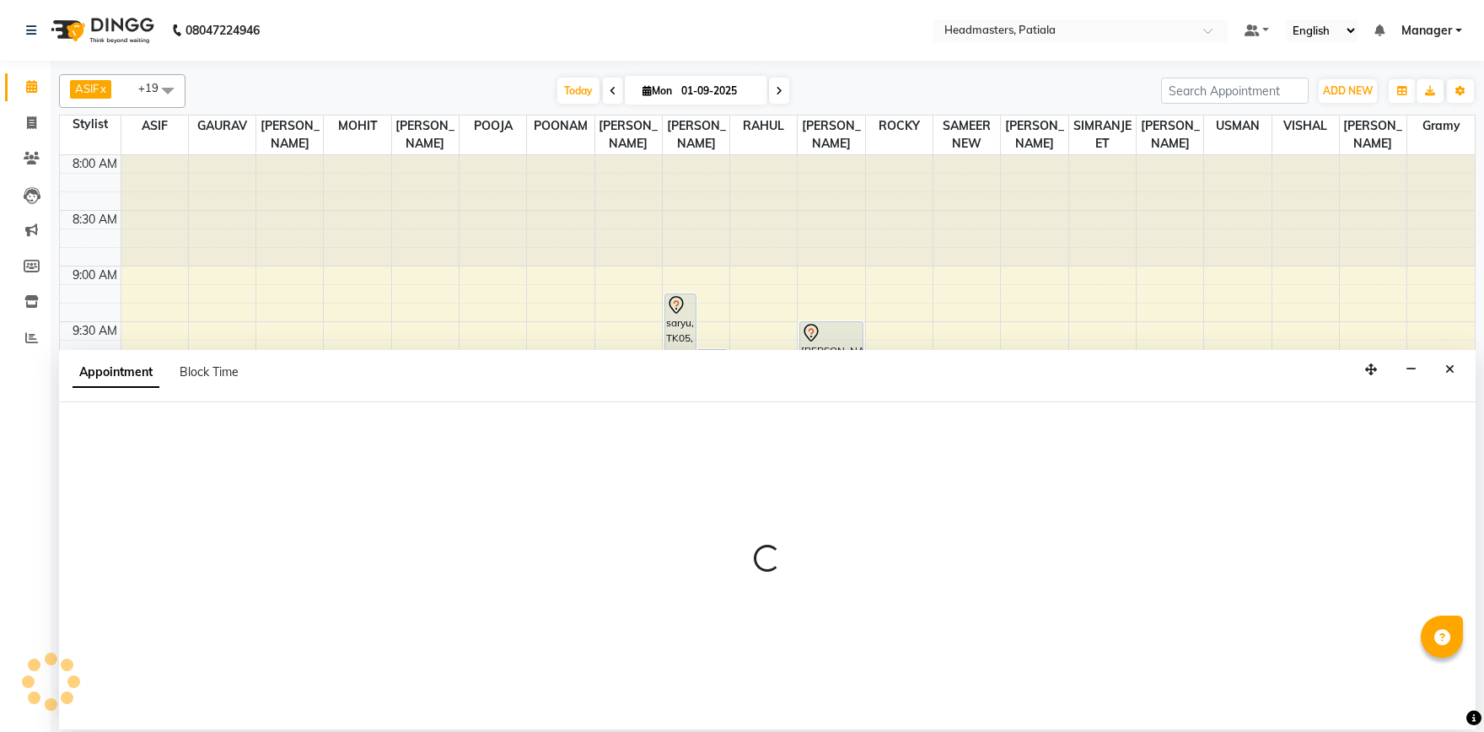
select select "87940"
select select "tentative"
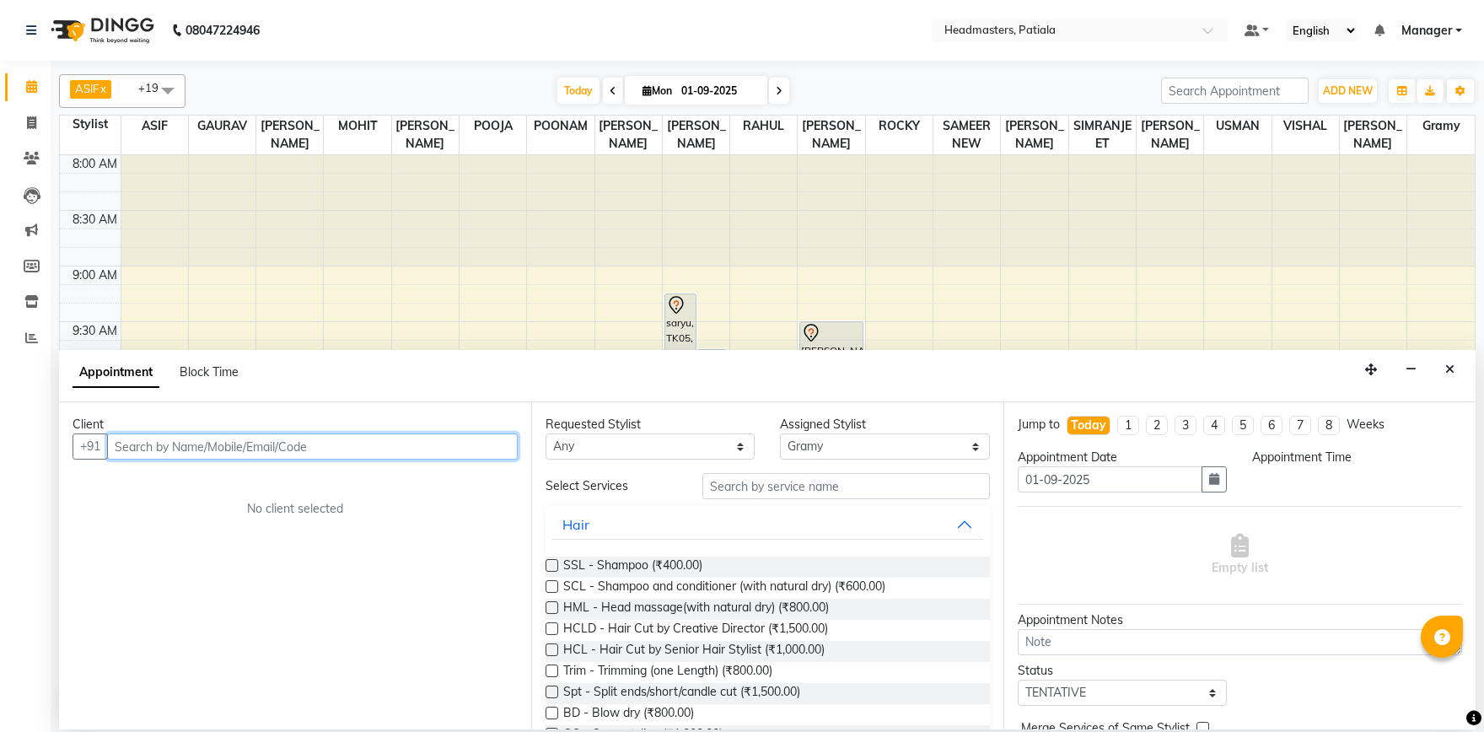
select select "615"
click at [239, 445] on input "text" at bounding box center [312, 446] width 411 height 26
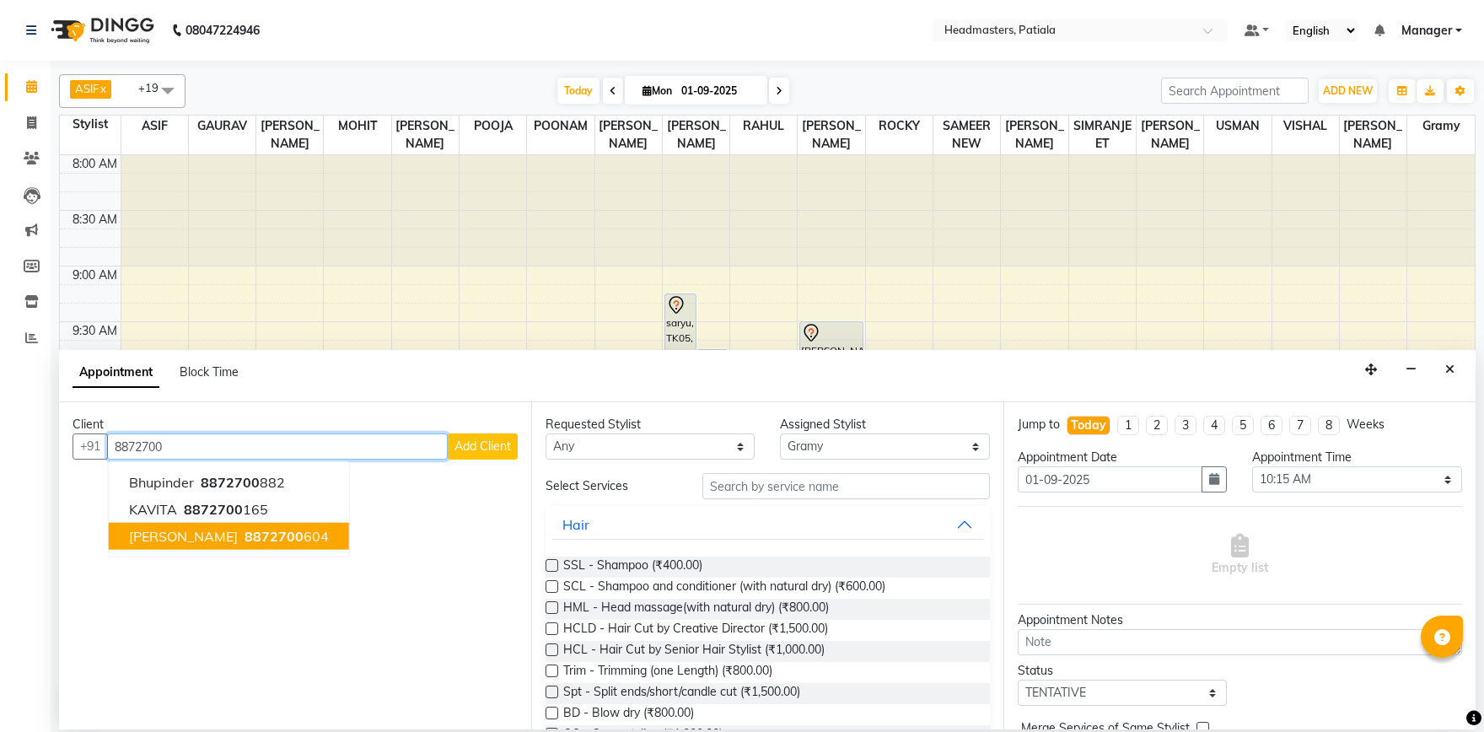
click at [241, 537] on ngb-highlight "8872700 604" at bounding box center [285, 536] width 88 height 17
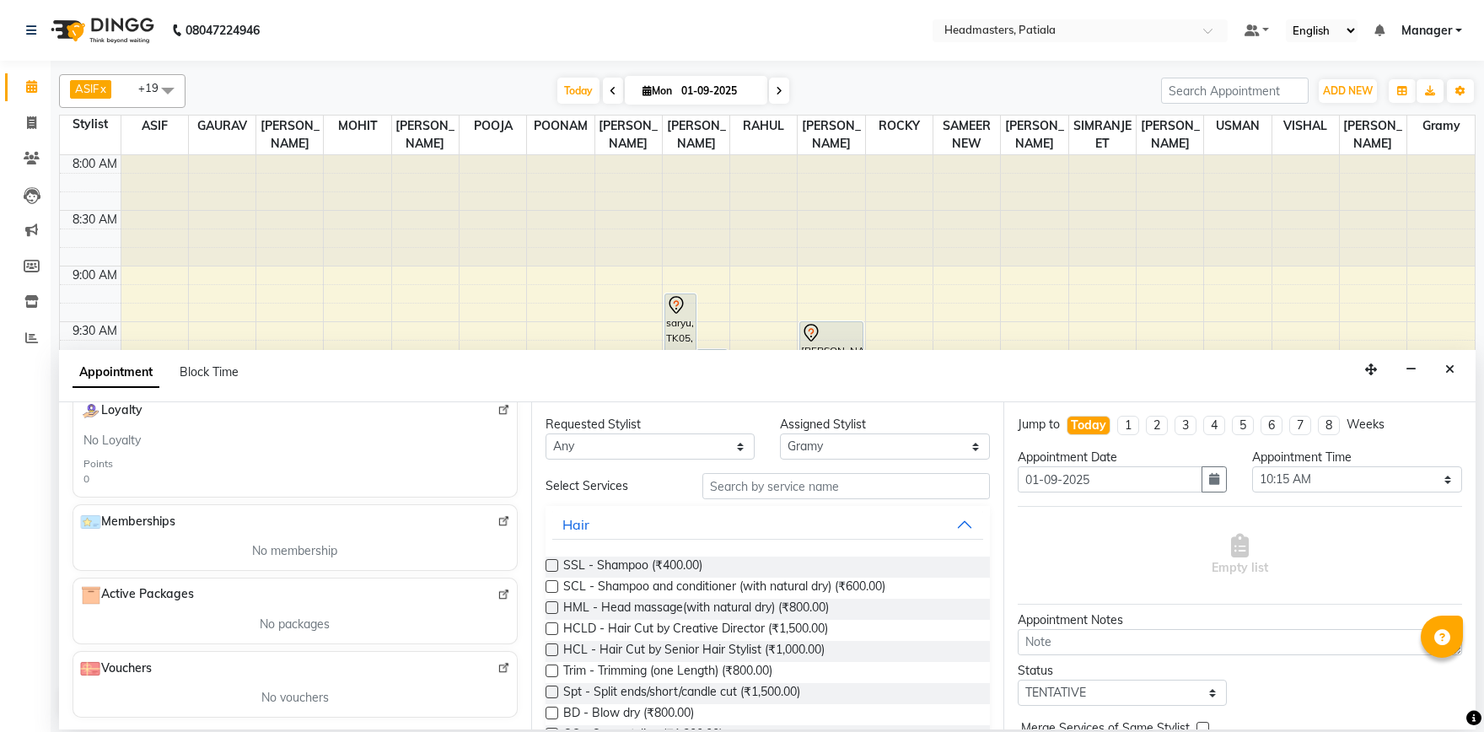
scroll to position [191, 0]
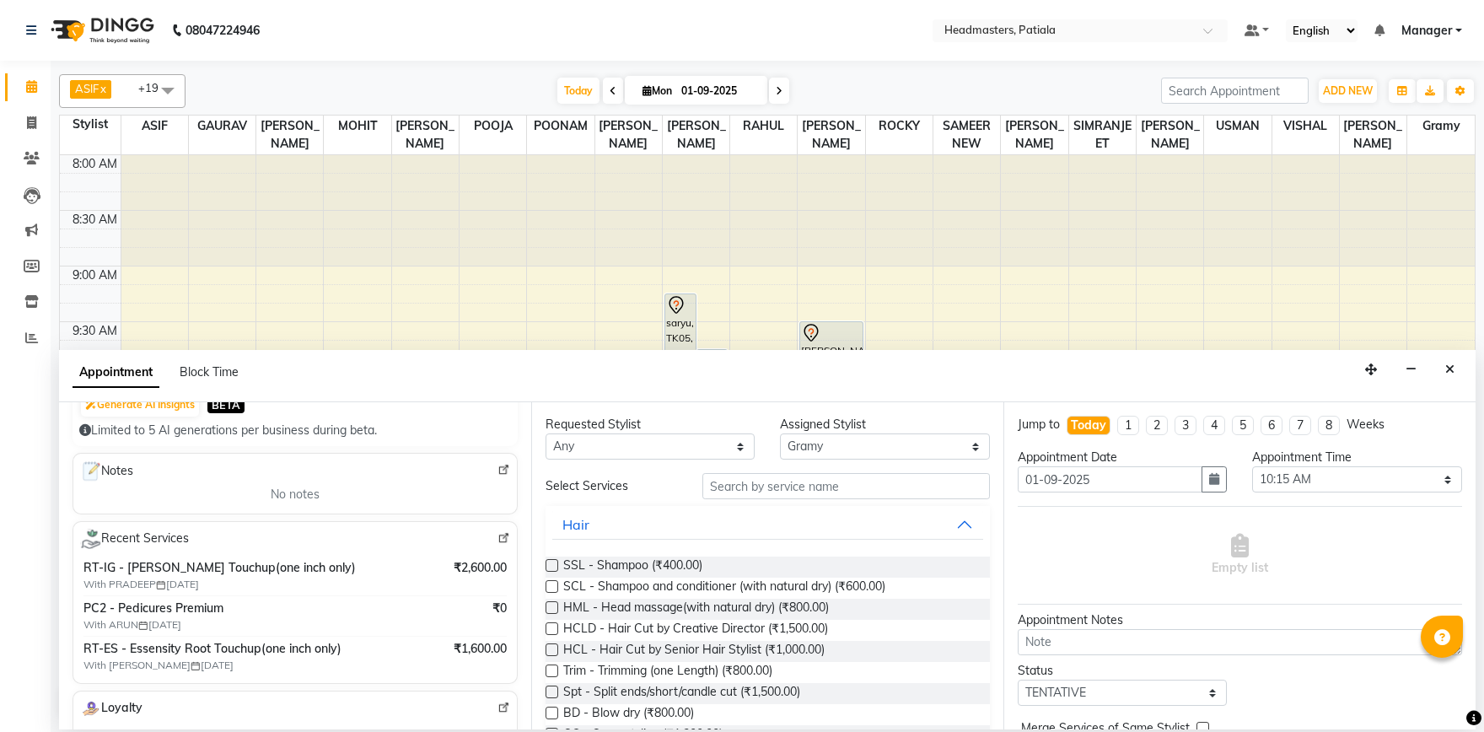
type input "8872700604"
click at [820, 478] on input "text" at bounding box center [845, 486] width 287 height 26
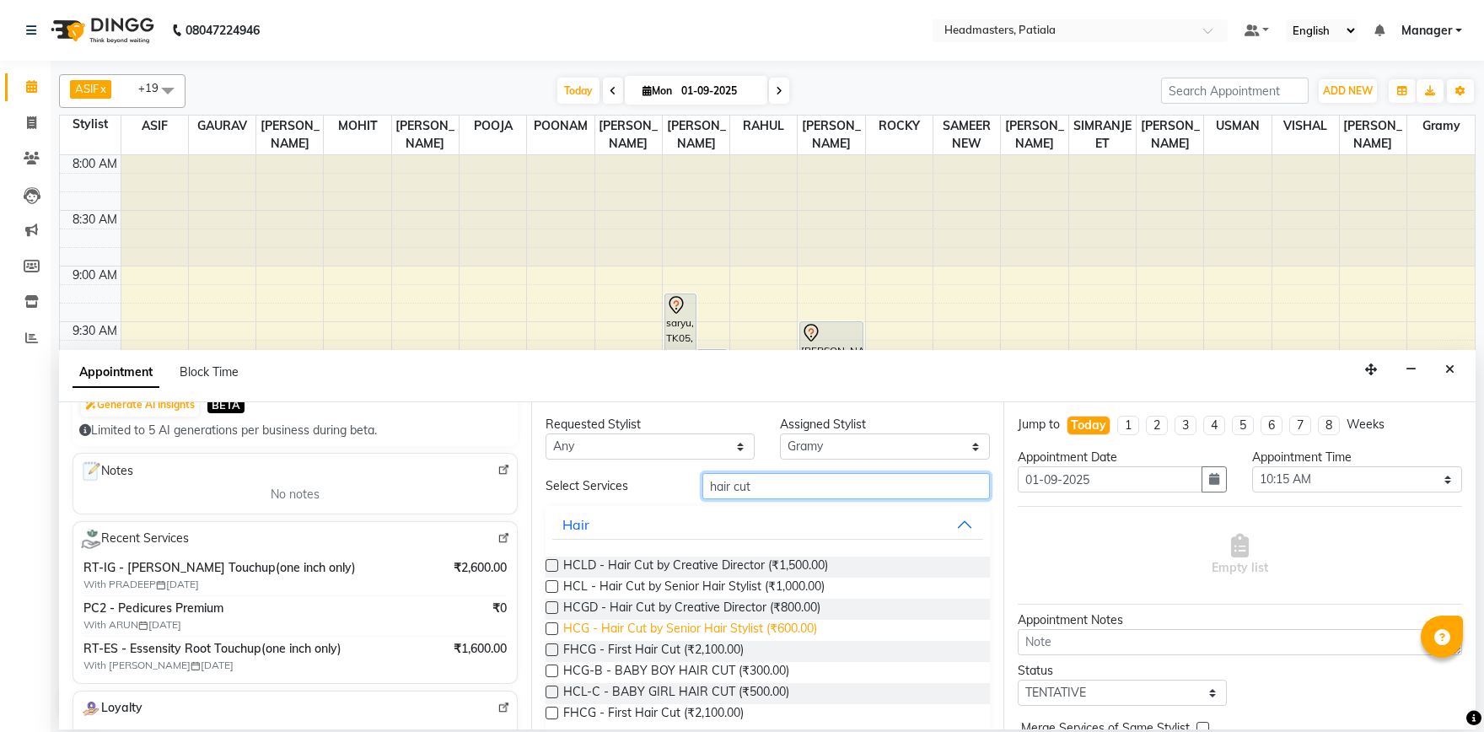
type input "hair cut"
click at [727, 625] on span "HCG - Hair Cut by Senior Hair Stylist (₹600.00)" at bounding box center [690, 630] width 254 height 21
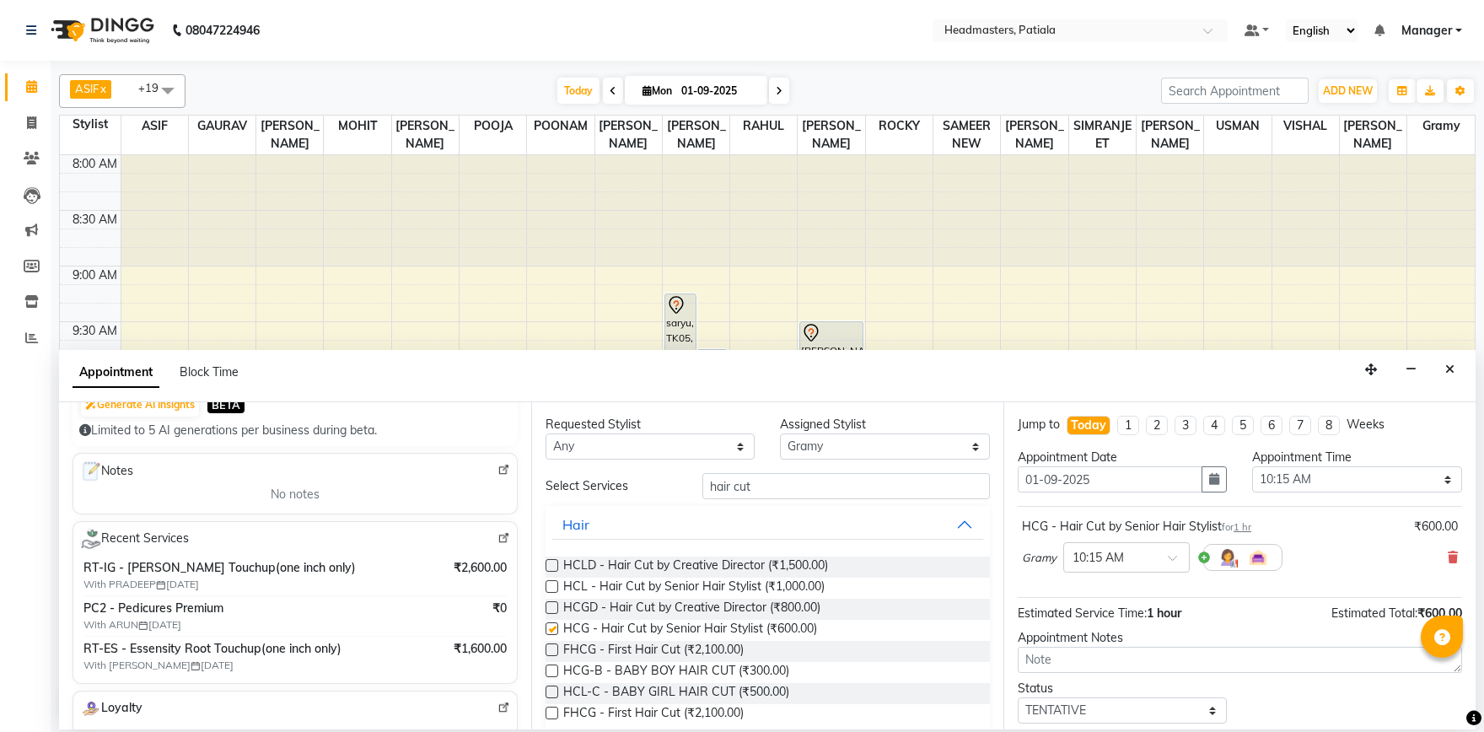
checkbox input "false"
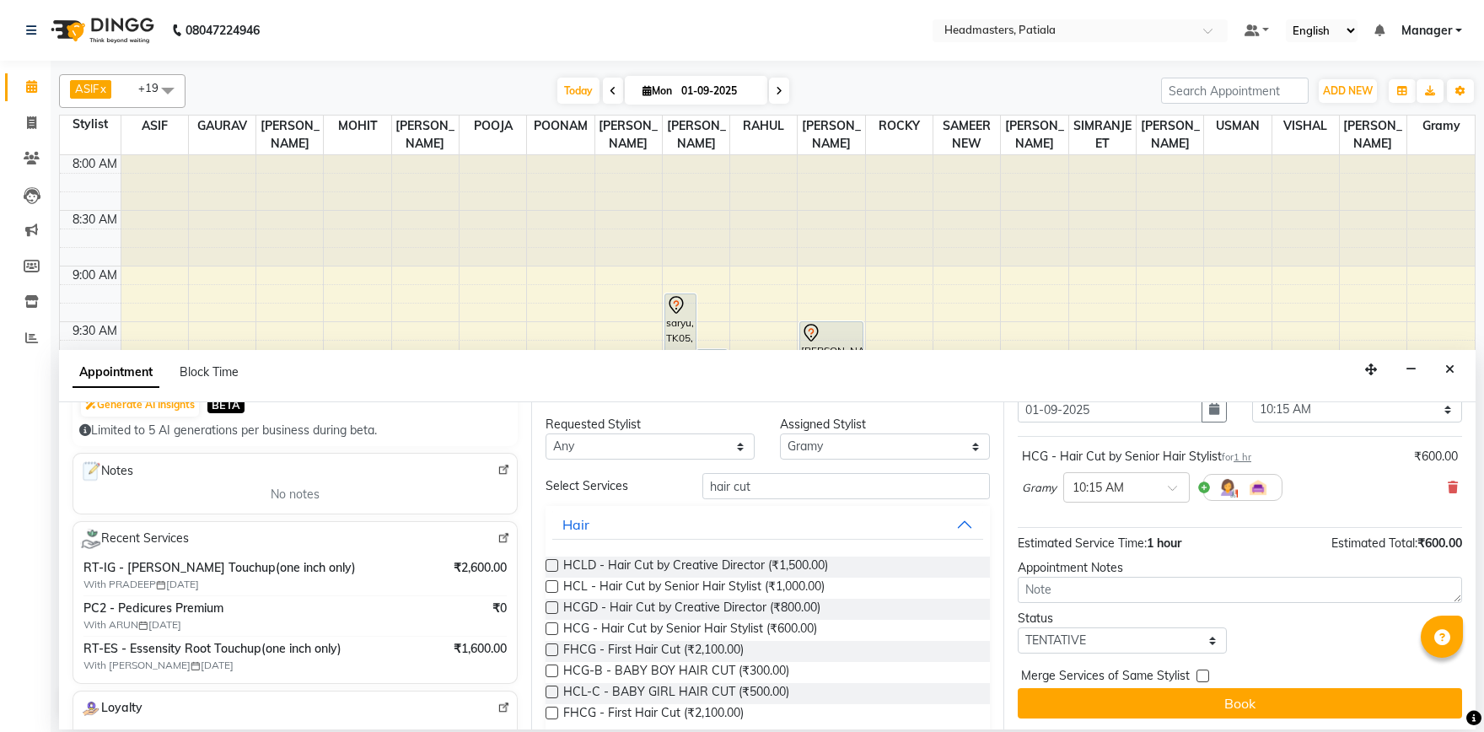
scroll to position [72, 0]
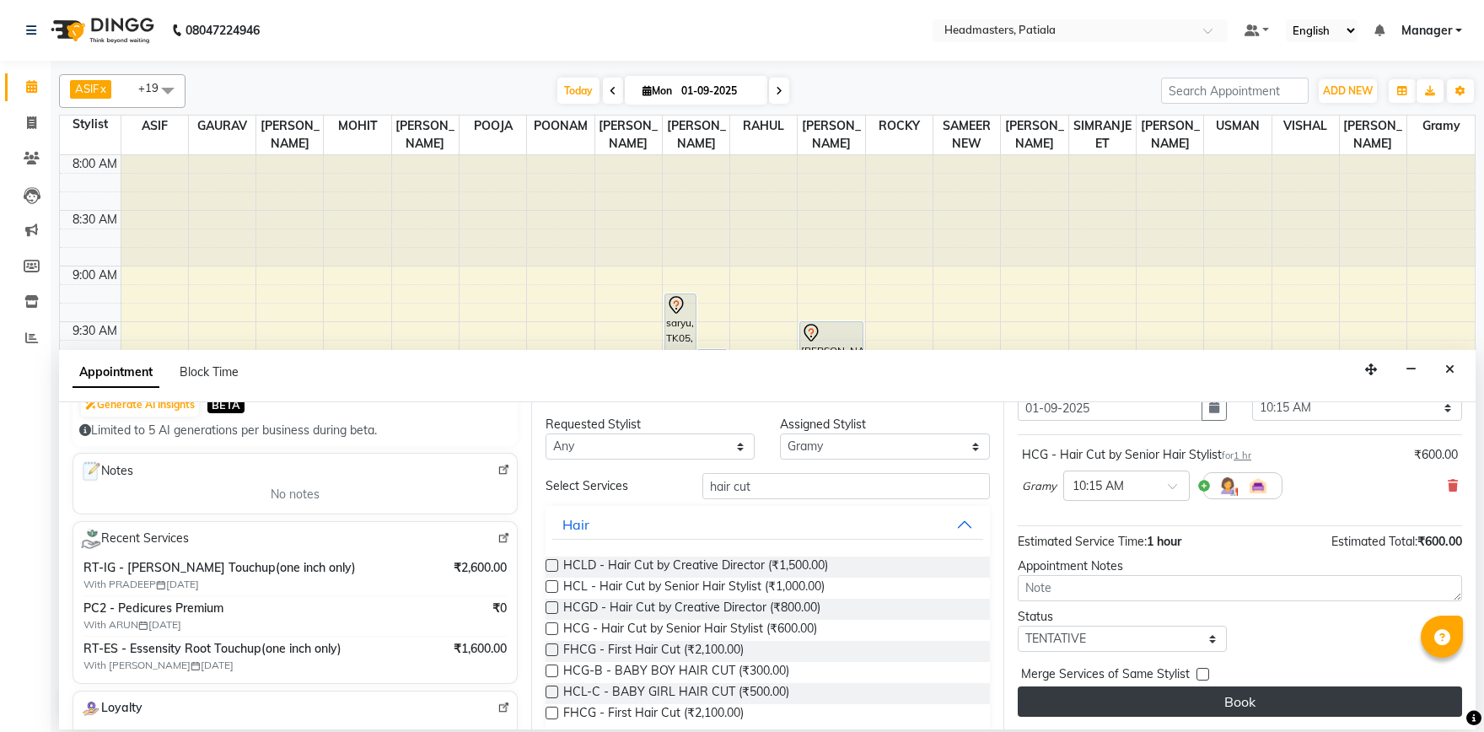
click at [1210, 697] on button "Book" at bounding box center [1239, 701] width 444 height 30
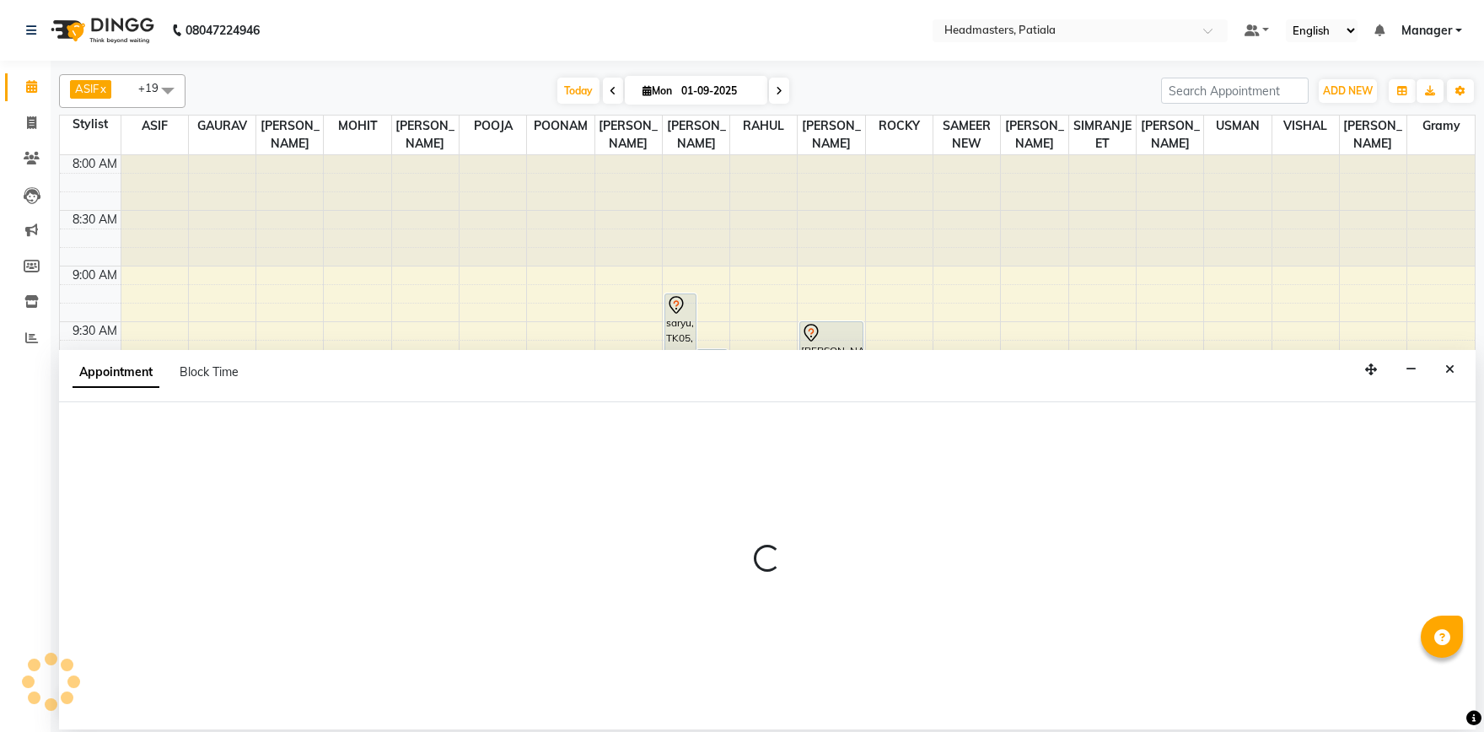
select select "51100"
select select "tentative"
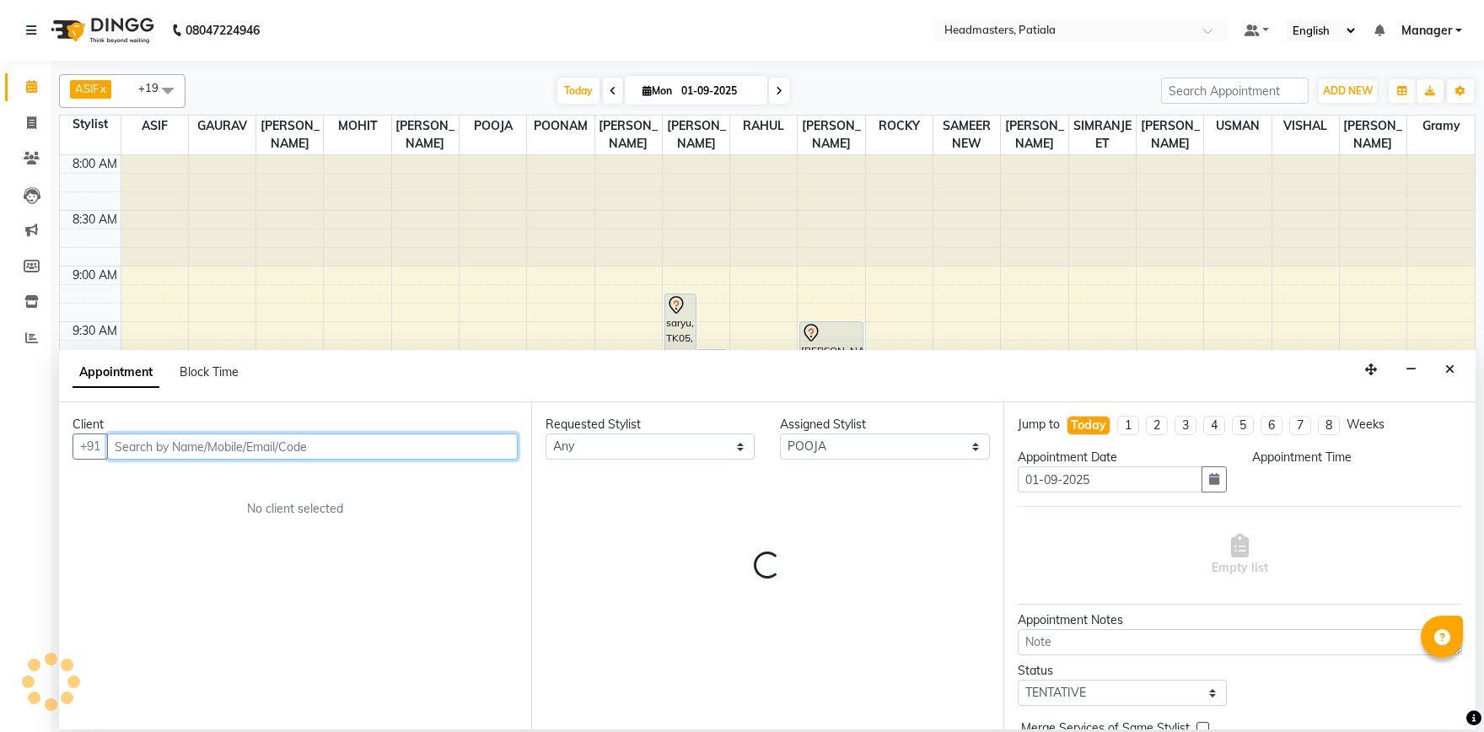
click at [185, 445] on input "text" at bounding box center [312, 446] width 411 height 26
select select "675"
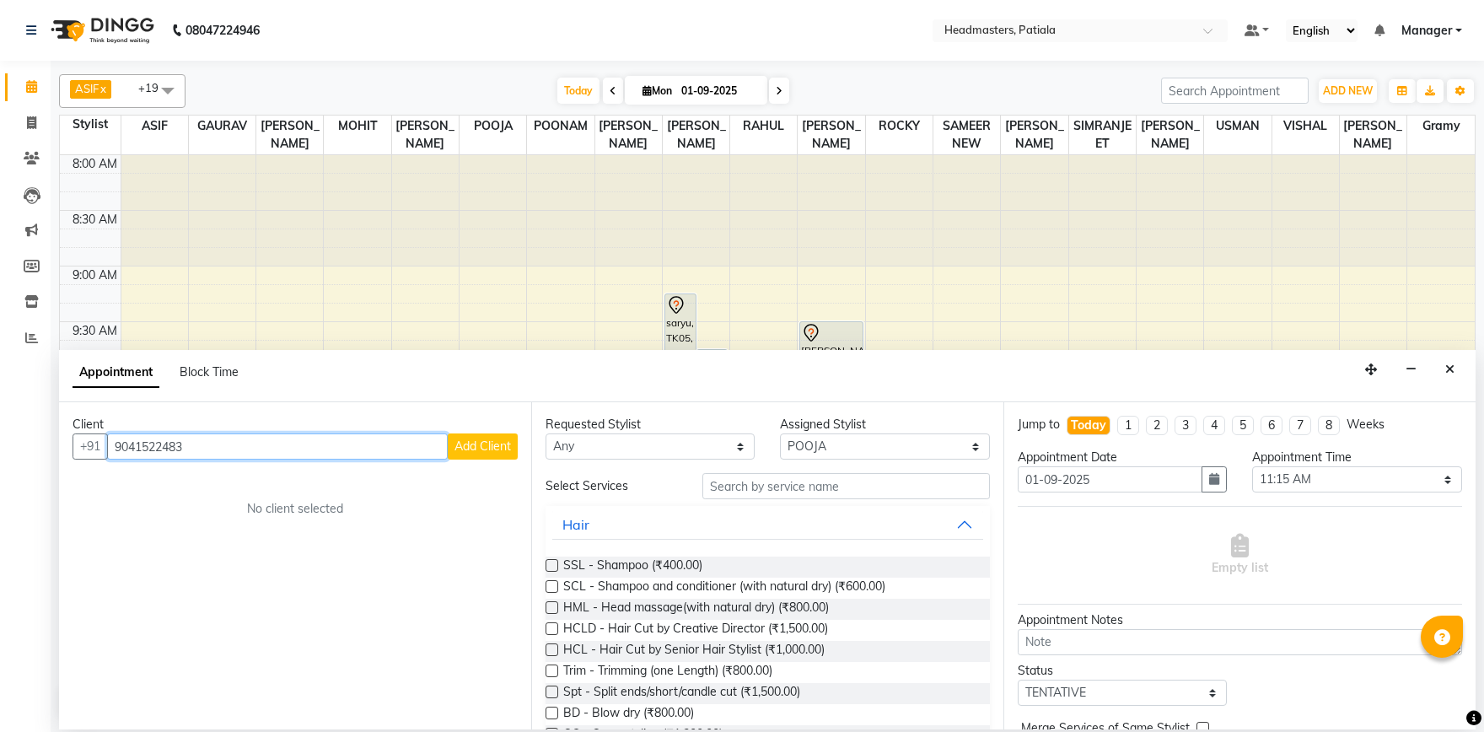
type input "9041522483"
click at [491, 449] on span "Add Client" at bounding box center [482, 445] width 56 height 15
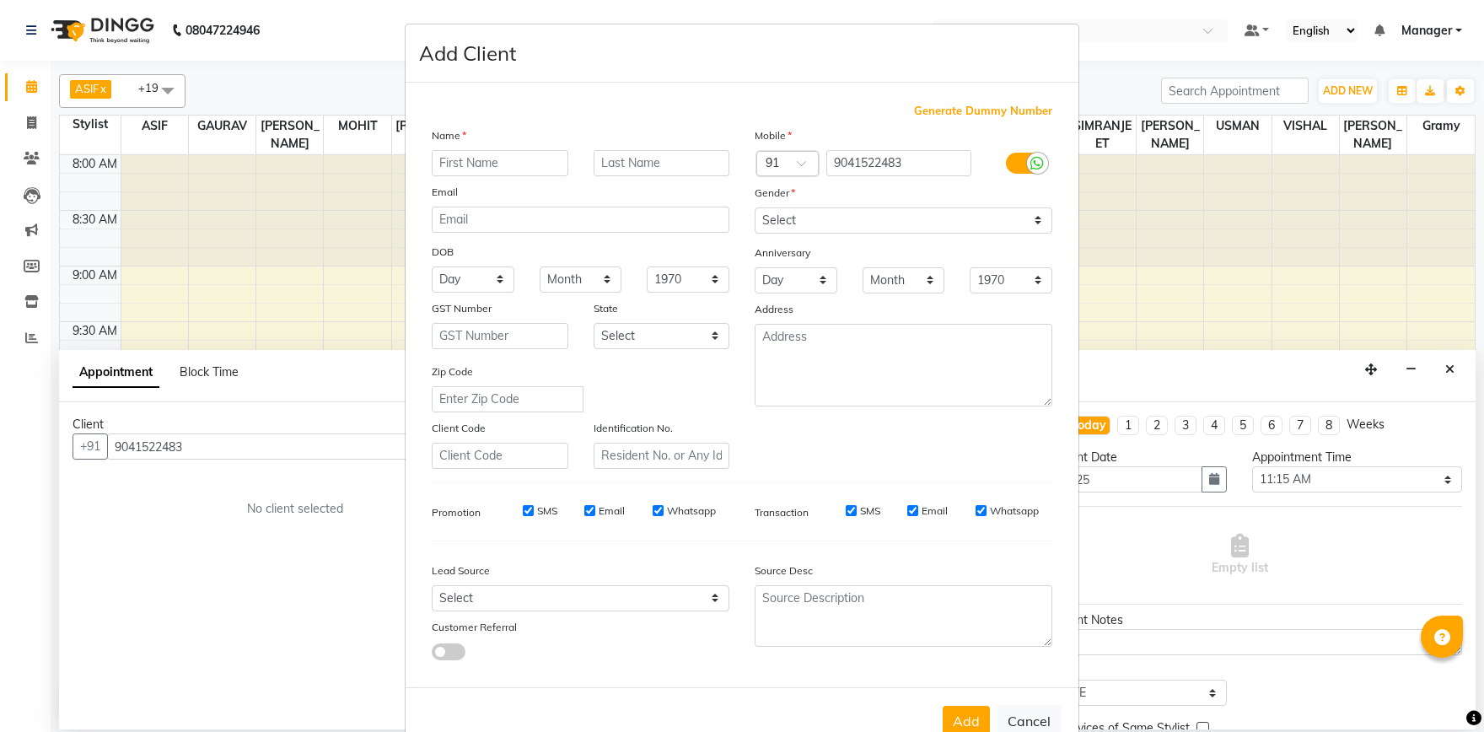
click at [471, 162] on input "text" at bounding box center [500, 163] width 137 height 26
type input "kiranjot"
click at [905, 207] on div "Gender" at bounding box center [903, 196] width 323 height 24
select select "female"
click option "Female" at bounding box center [0, 0] width 0 height 0
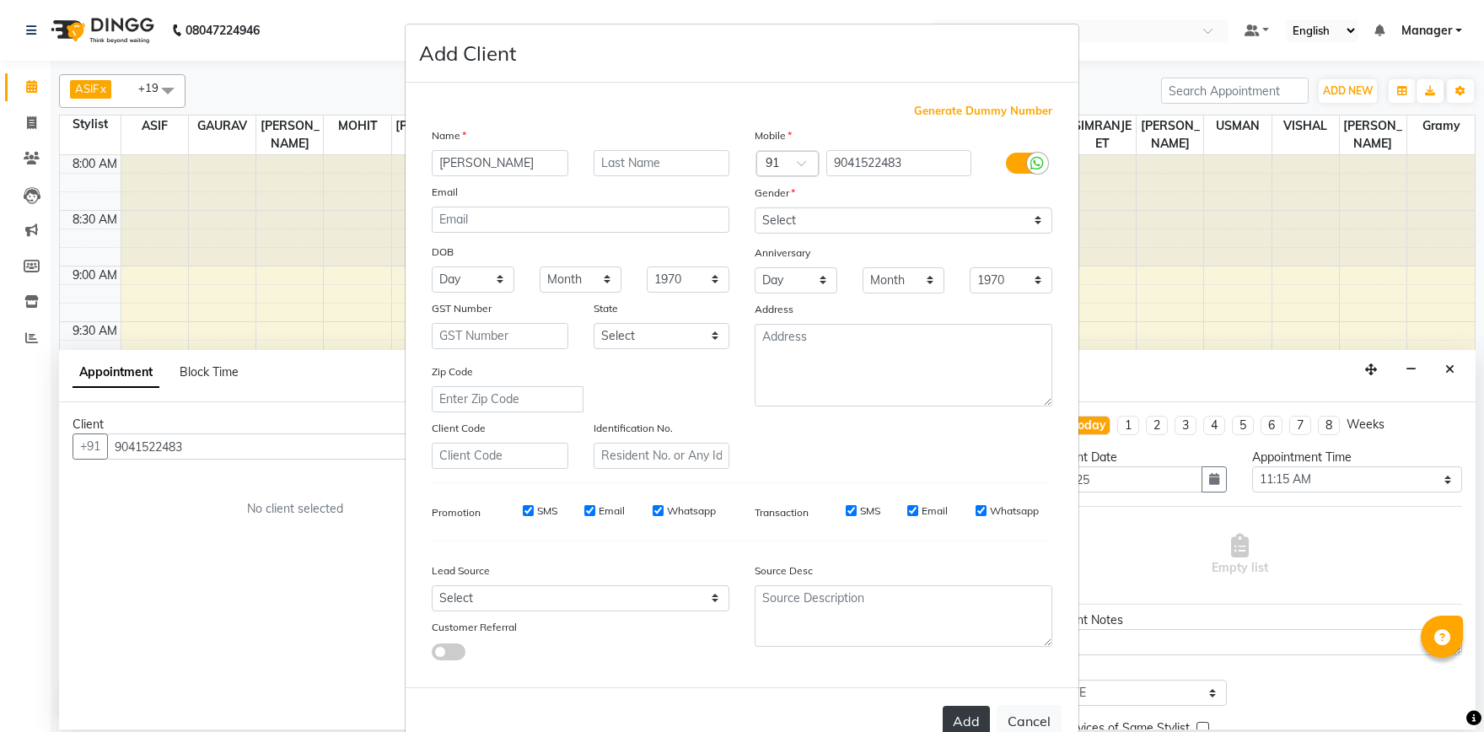
click at [963, 719] on button "Add" at bounding box center [965, 721] width 47 height 30
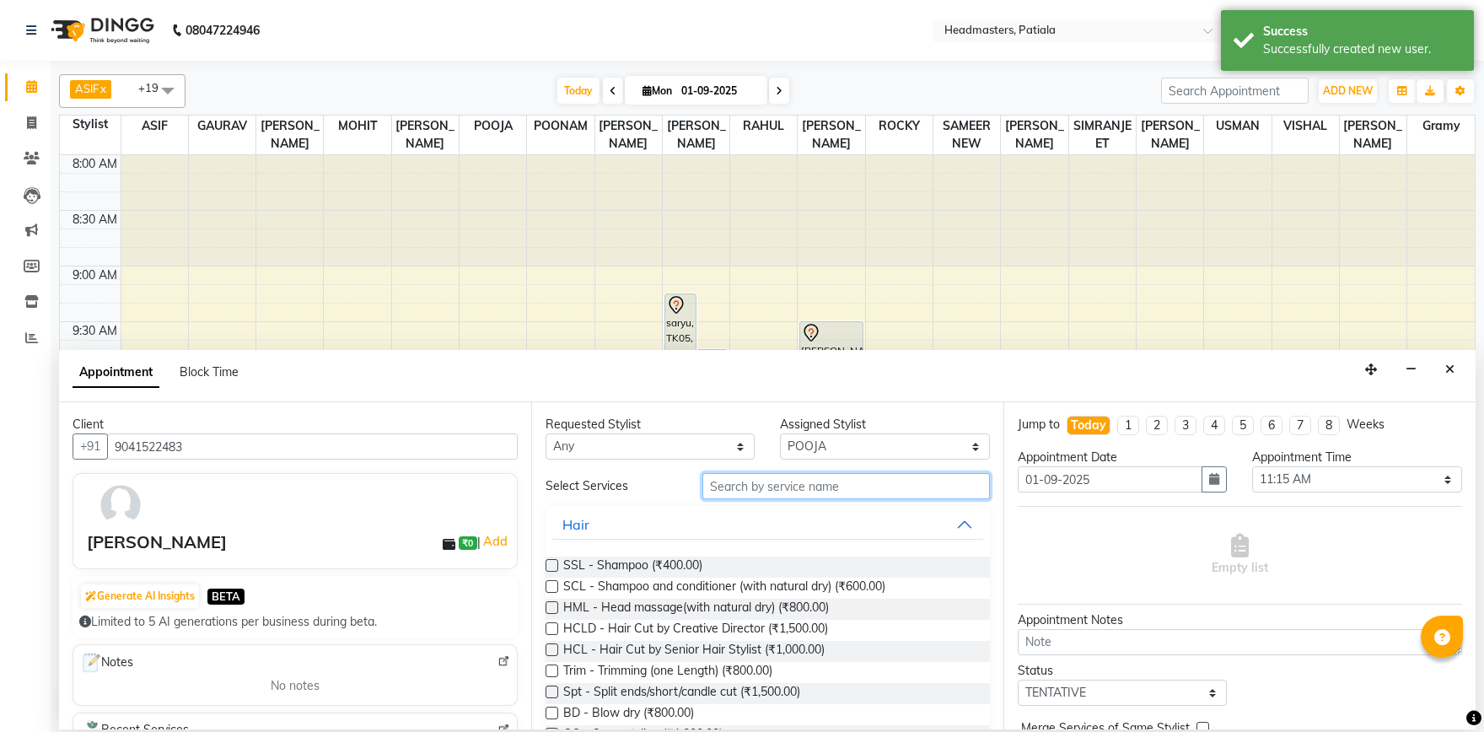
click at [759, 480] on input "text" at bounding box center [845, 486] width 287 height 26
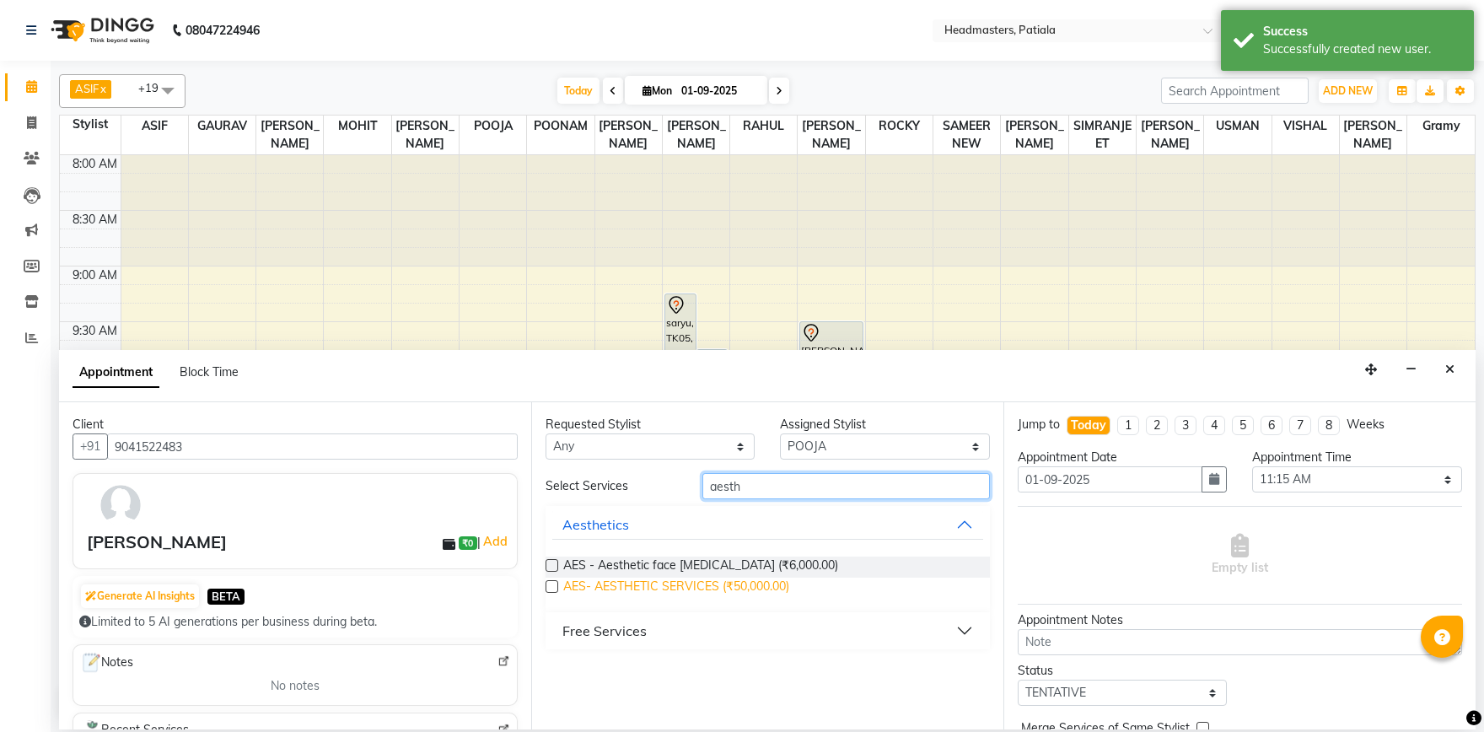
type input "aesth"
click at [743, 590] on span "AES- AESTHETIC SERVICES (₹50,000.00)" at bounding box center [676, 587] width 226 height 21
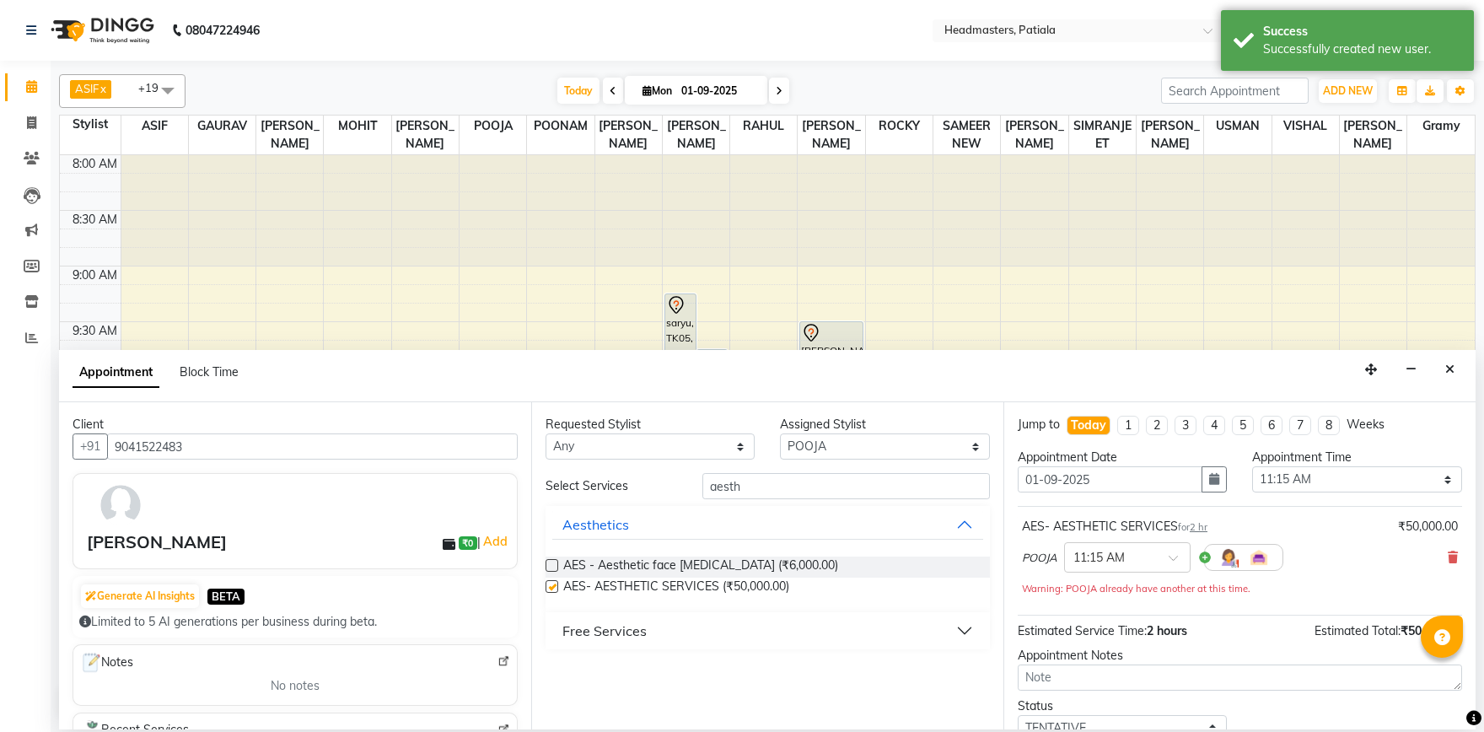
checkbox input "false"
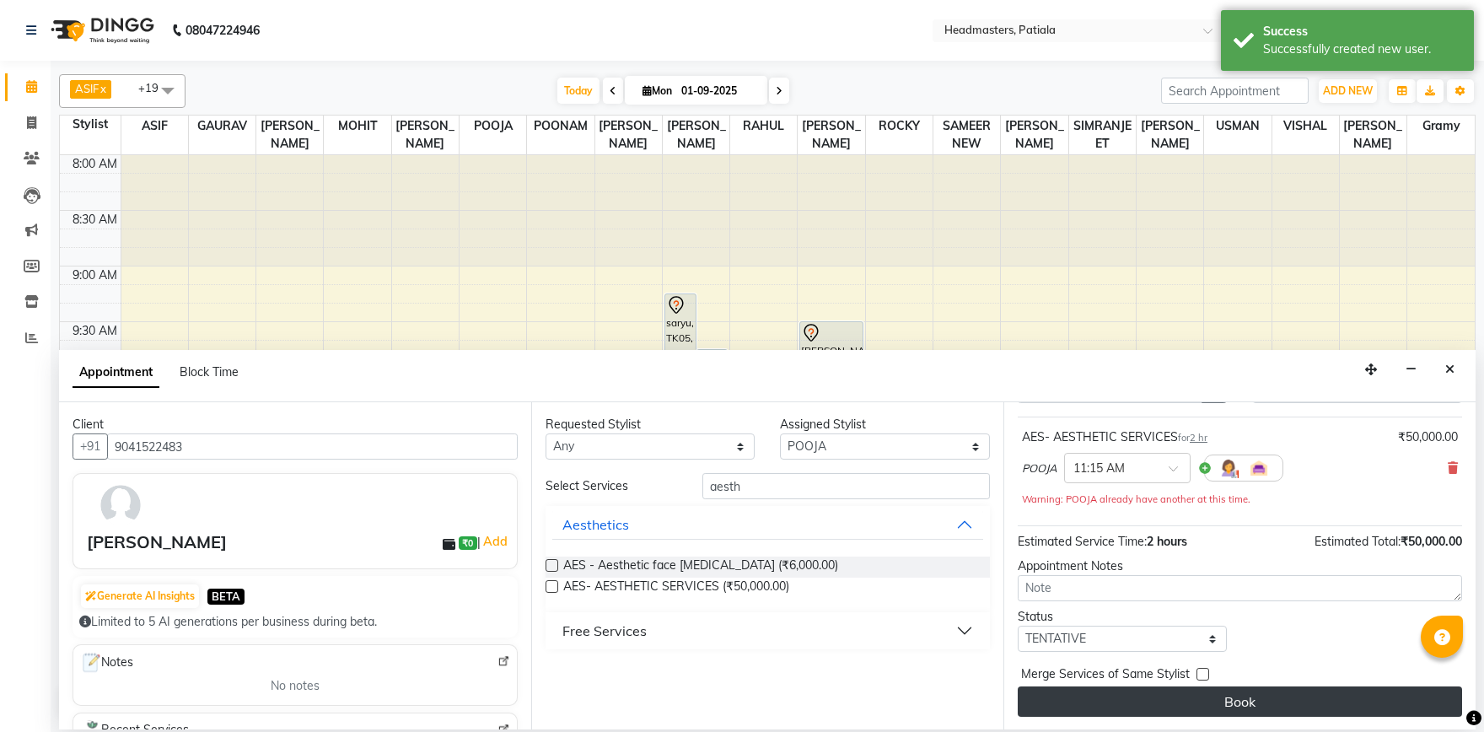
click at [1223, 700] on button "Book" at bounding box center [1239, 701] width 444 height 30
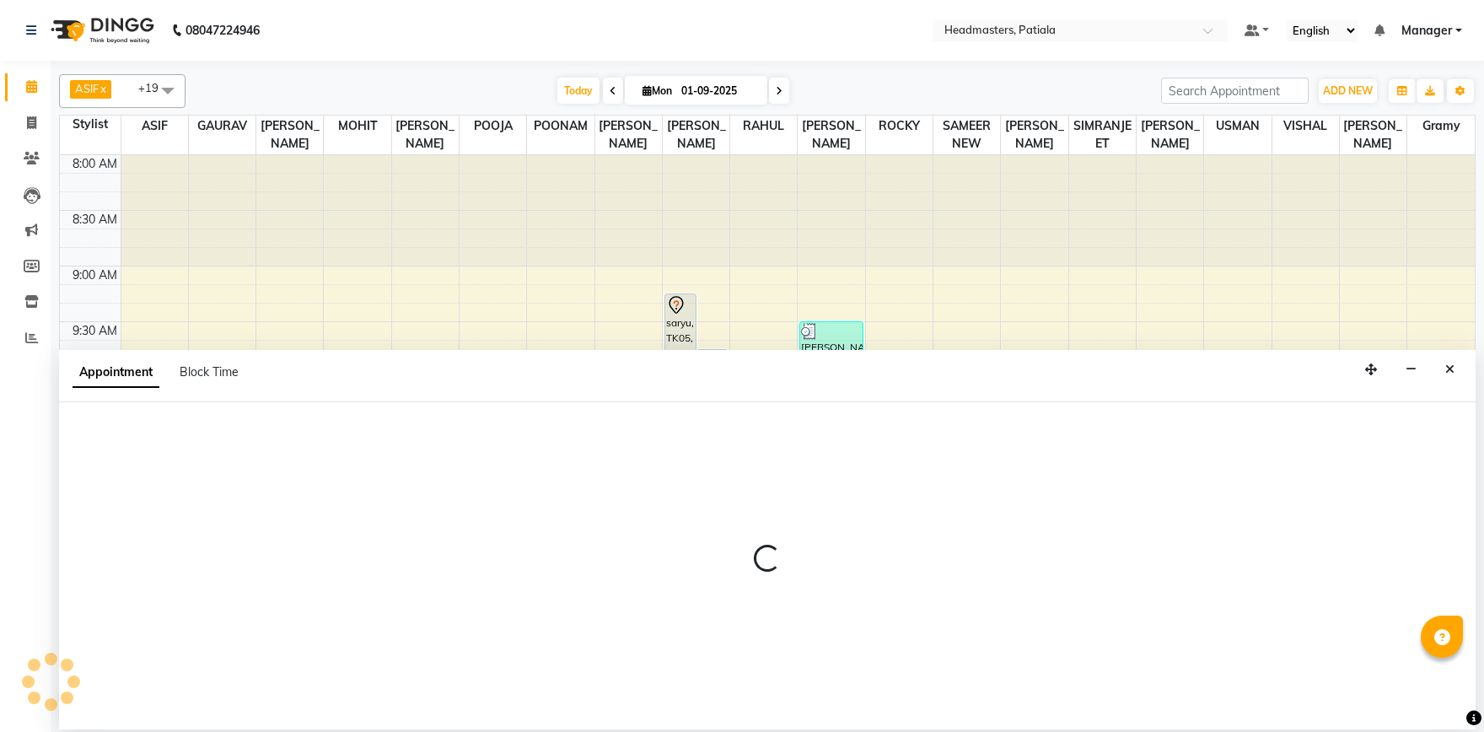
select select "51087"
select select "tentative"
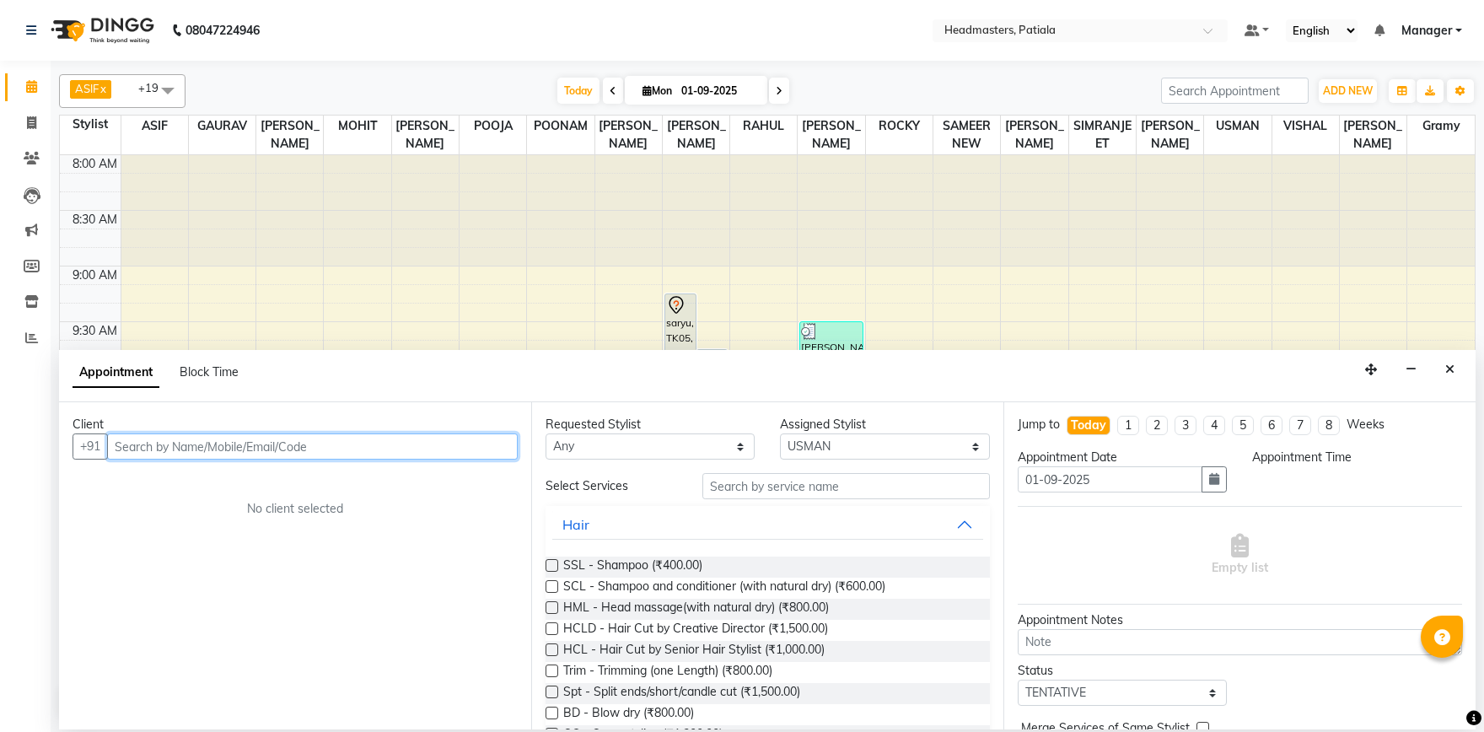
click at [166, 450] on input "text" at bounding box center [312, 446] width 411 height 26
select select "615"
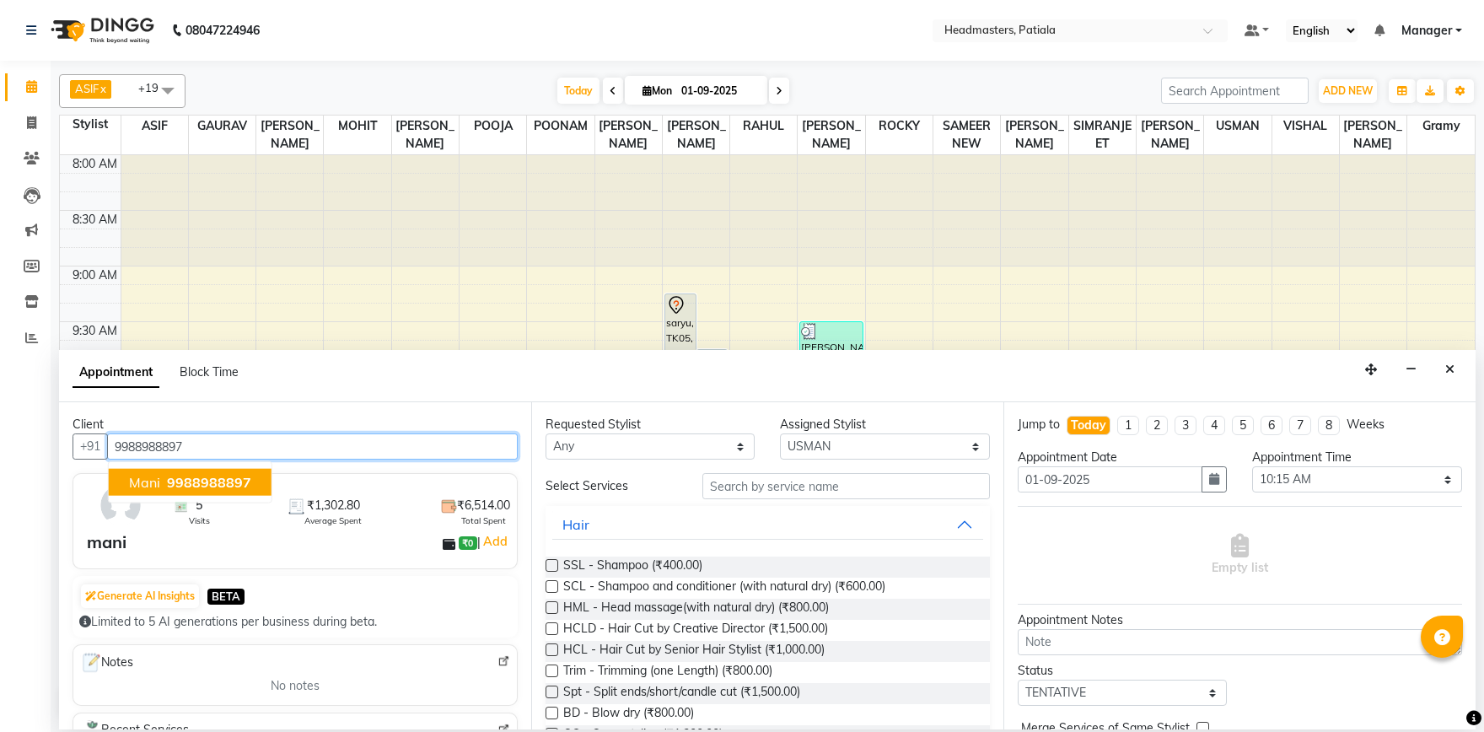
click at [183, 478] on span "9988988897" at bounding box center [209, 482] width 84 height 17
type input "9988988897"
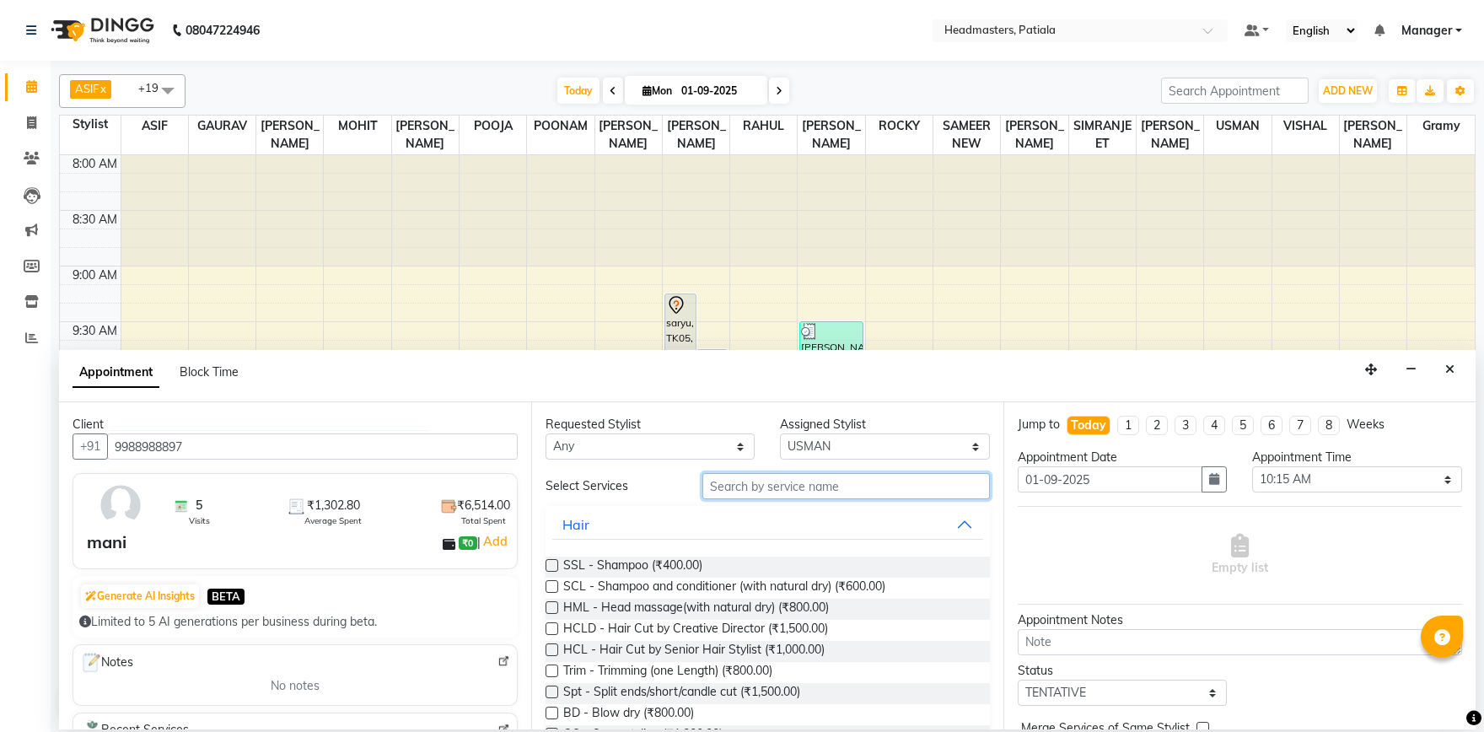
click at [812, 473] on input "text" at bounding box center [845, 486] width 287 height 26
click at [782, 477] on input "text" at bounding box center [845, 486] width 287 height 26
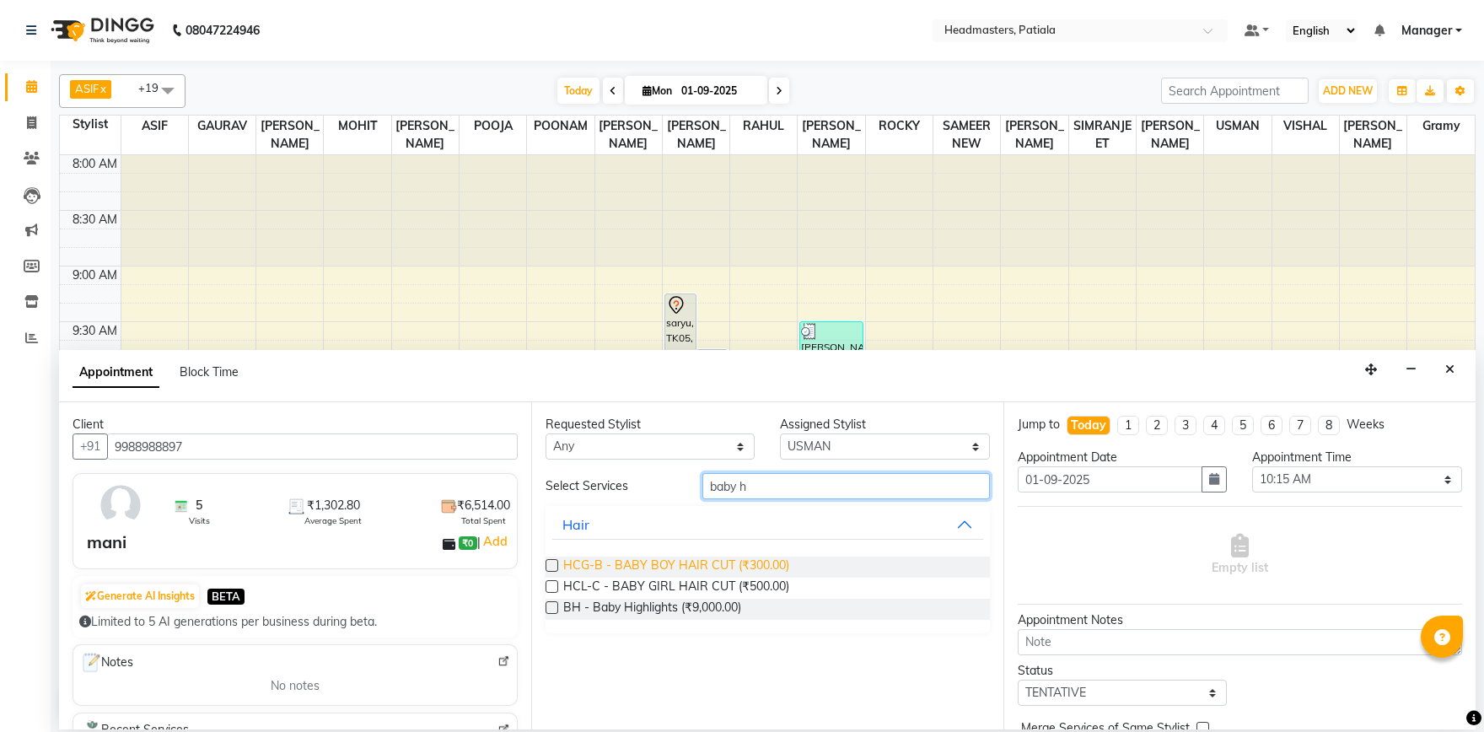
type input "baby h"
click at [777, 572] on span "HCG-B - BABY BOY HAIR CUT (₹300.00)" at bounding box center [676, 566] width 226 height 21
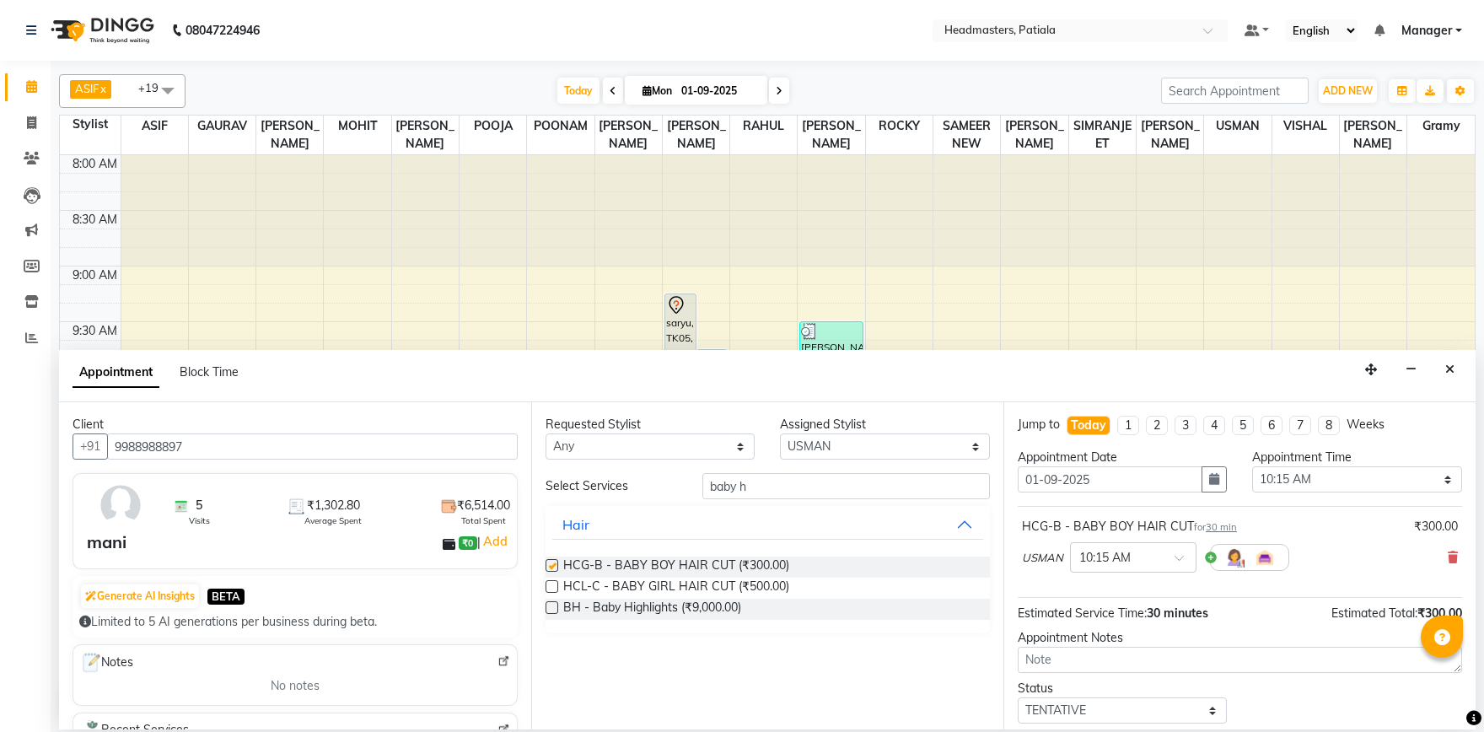
checkbox input "false"
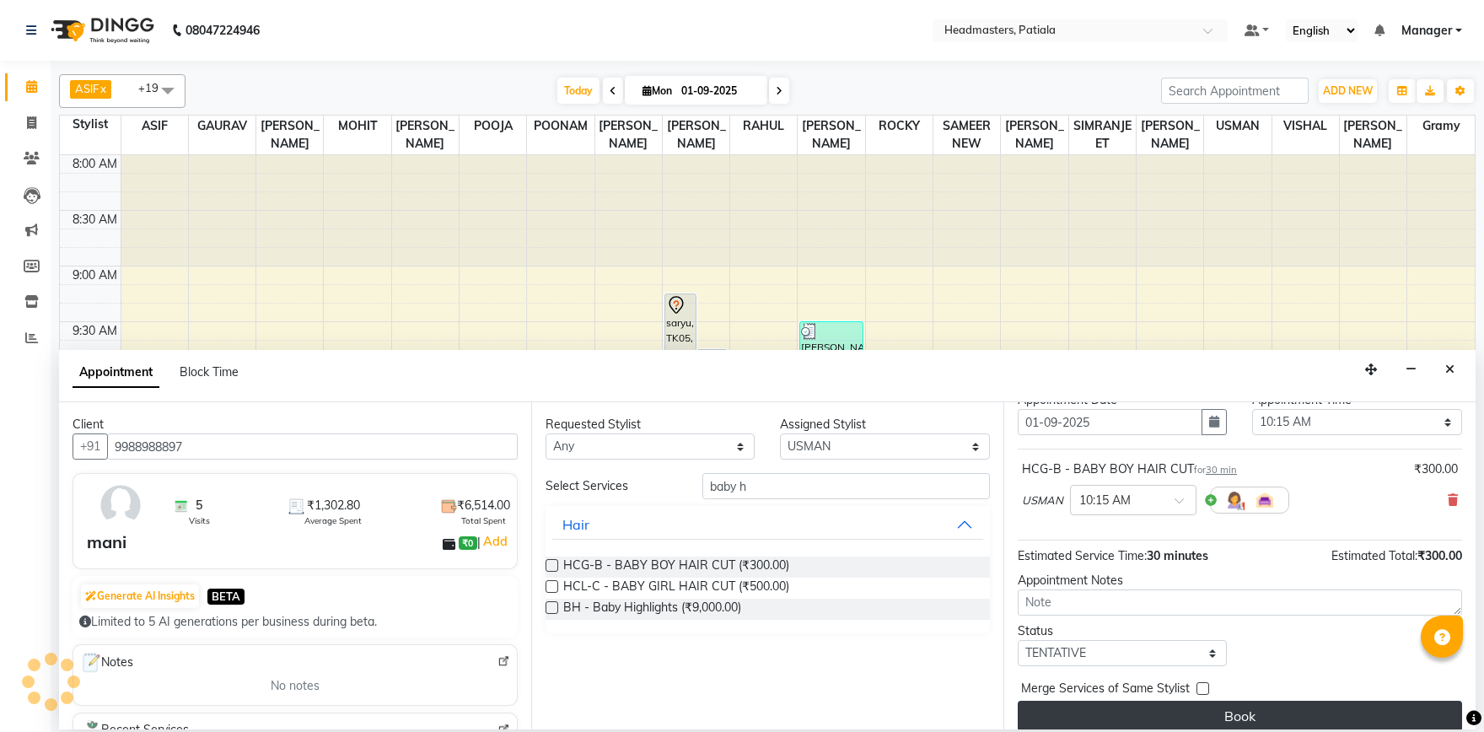
scroll to position [72, 0]
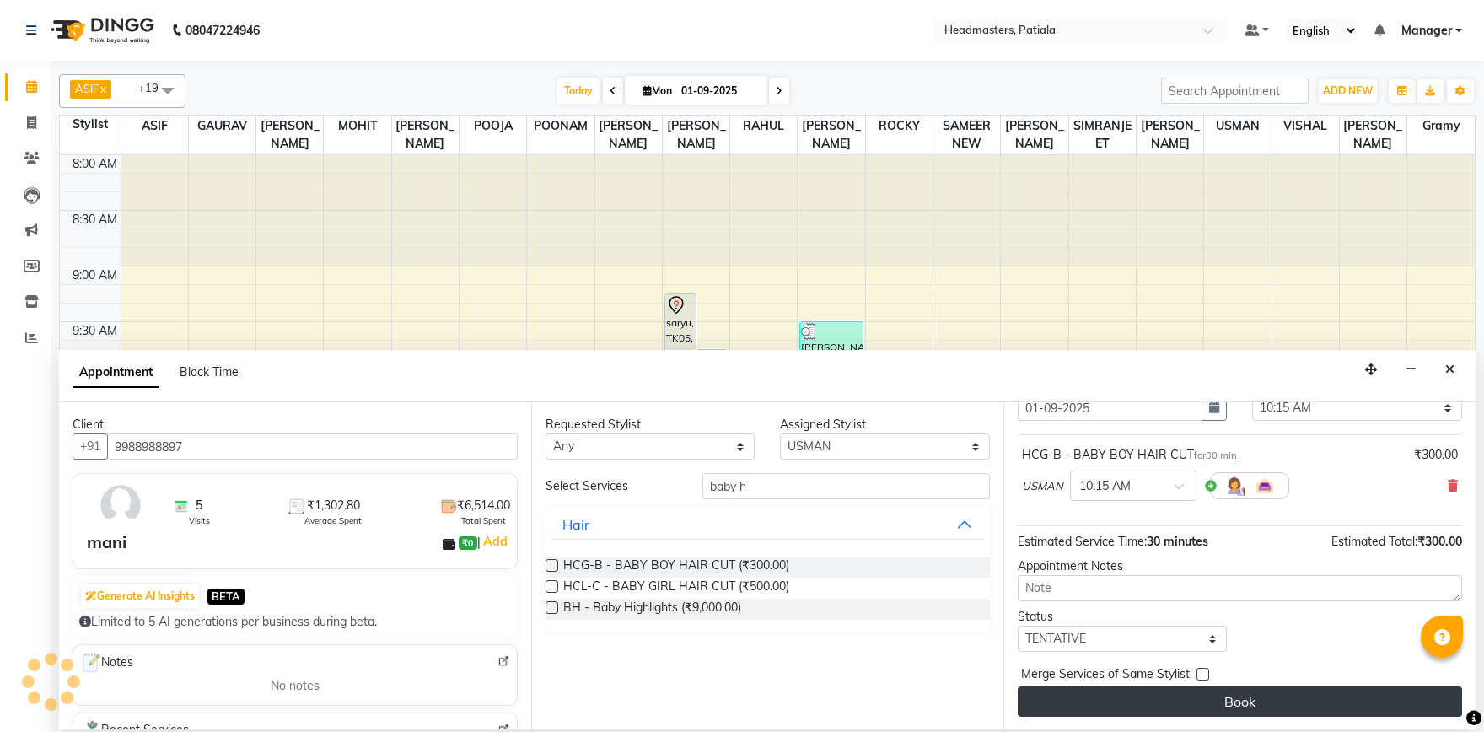
click at [1264, 700] on button "Book" at bounding box center [1239, 701] width 444 height 30
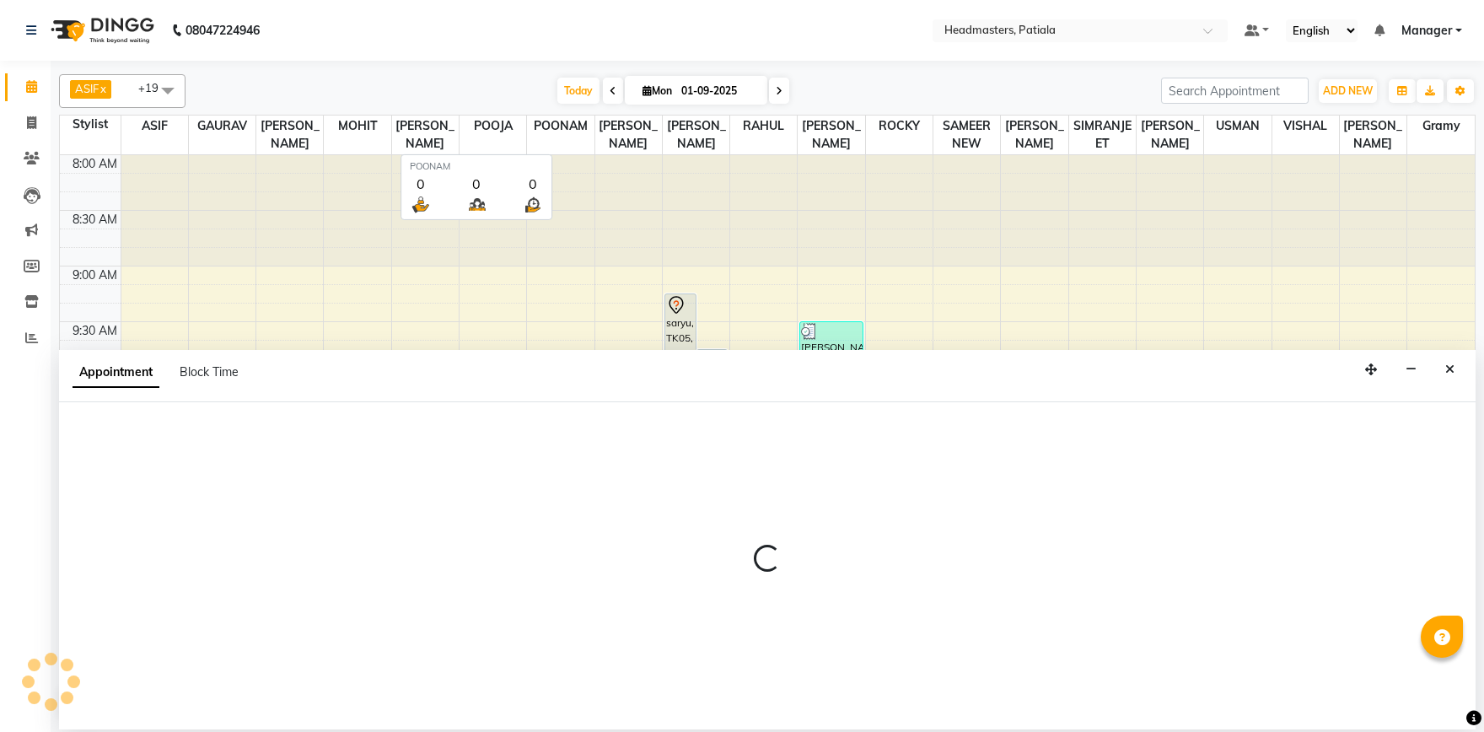
select select "51102"
select select "tentative"
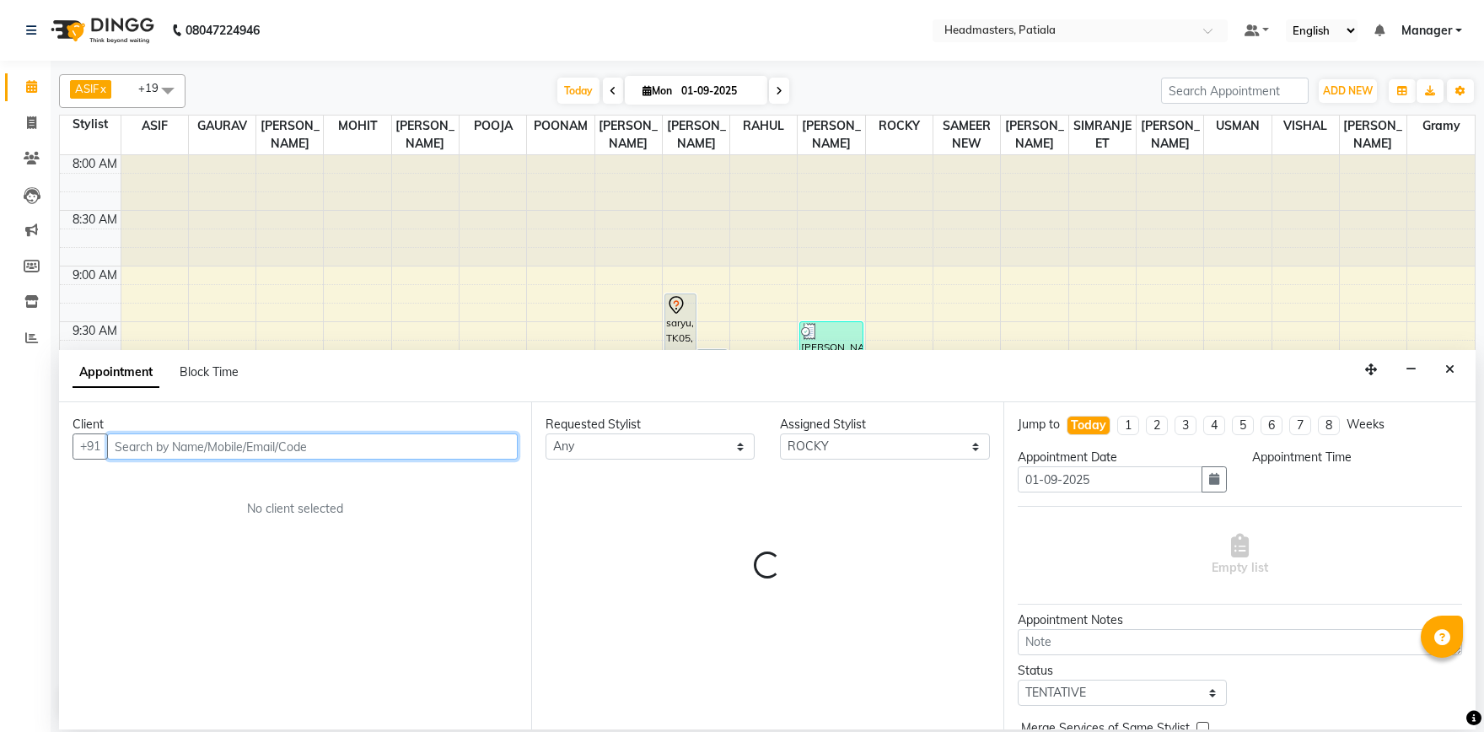
click at [186, 456] on input "text" at bounding box center [312, 446] width 411 height 26
select select "660"
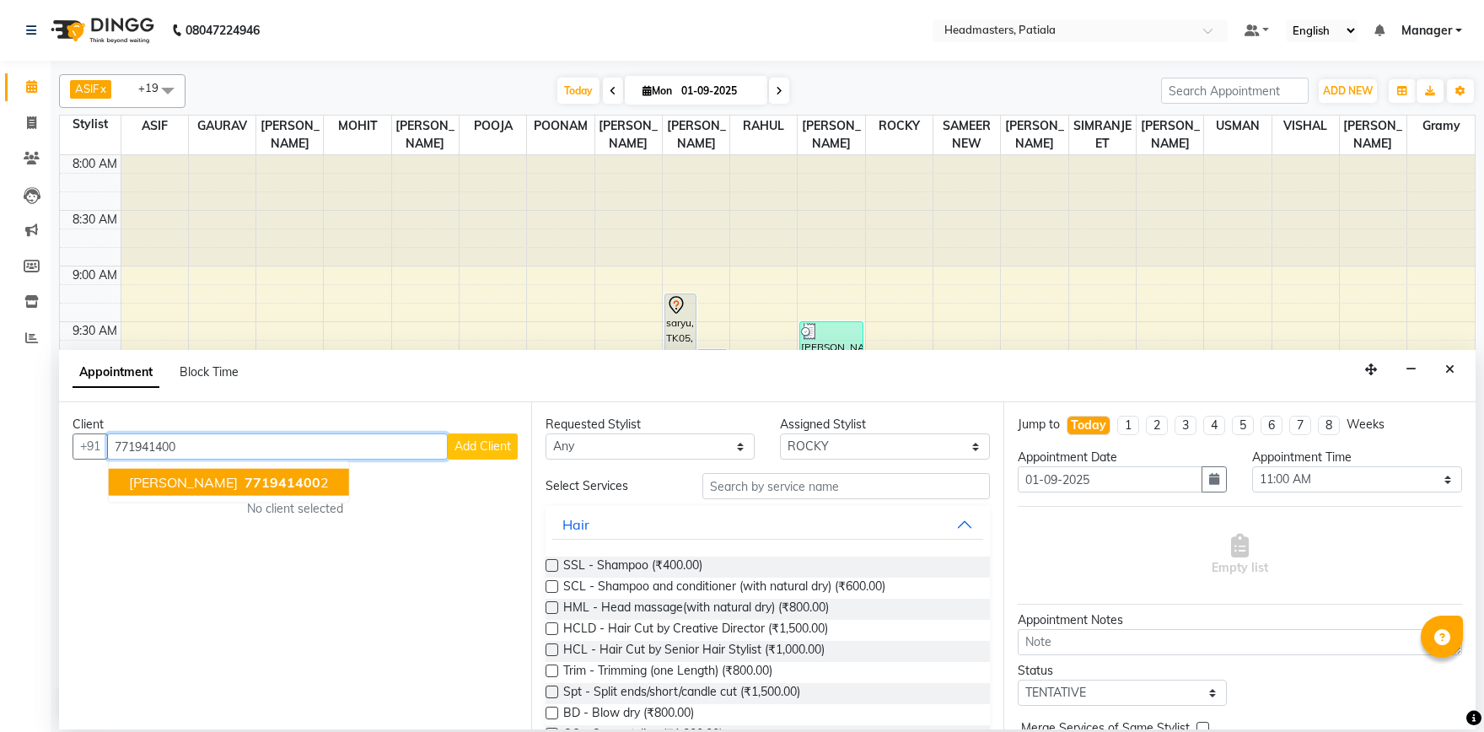
click at [268, 492] on button "PUNEET 771941400 2" at bounding box center [229, 482] width 240 height 27
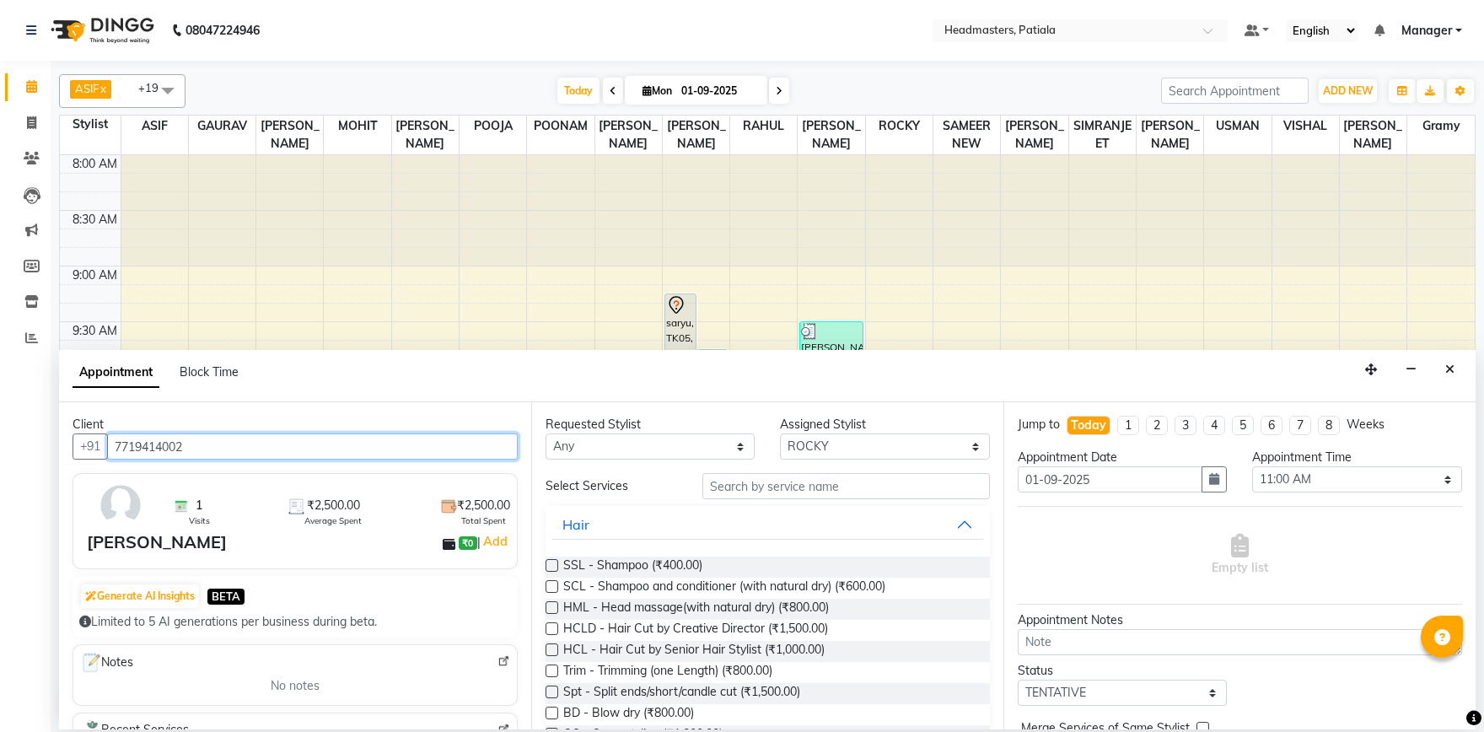
type input "7719414002"
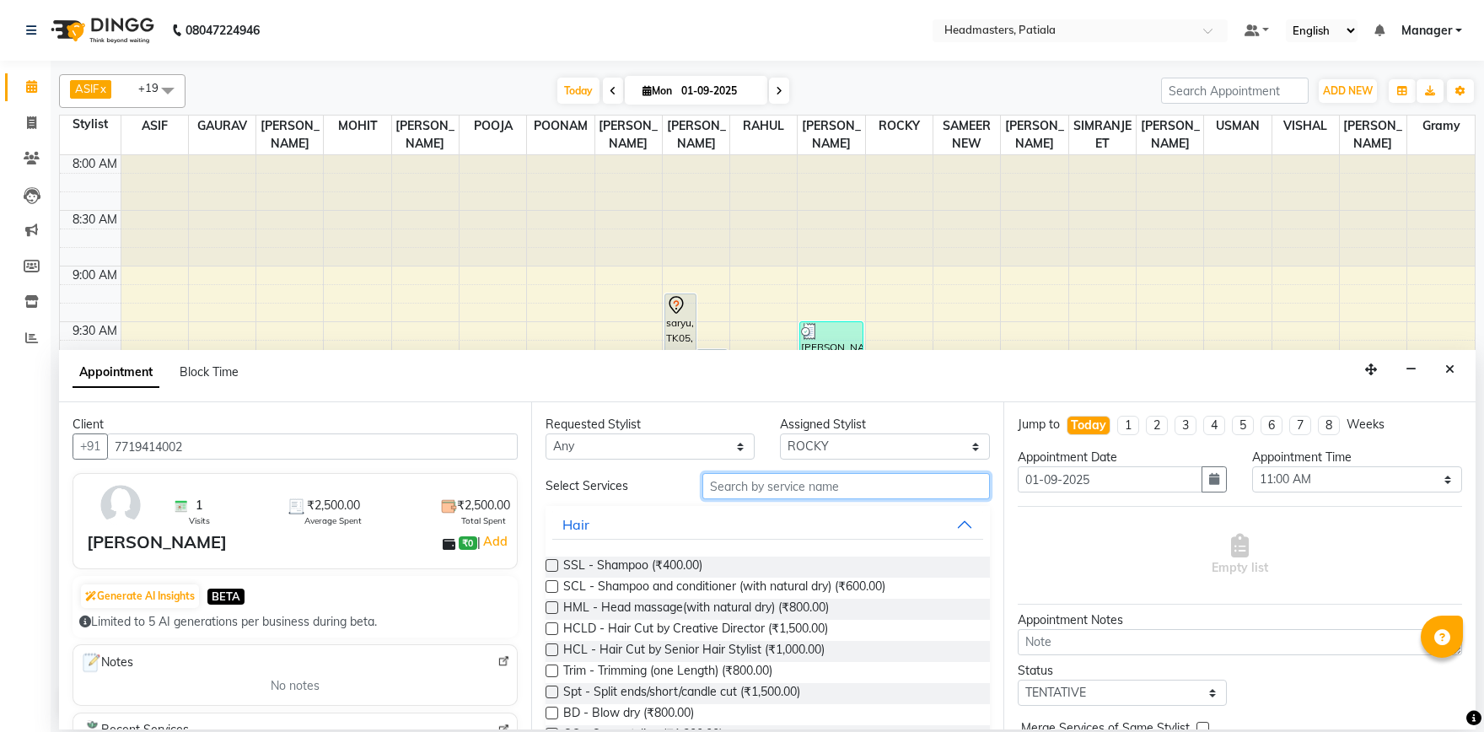
click at [775, 496] on input "text" at bounding box center [845, 486] width 287 height 26
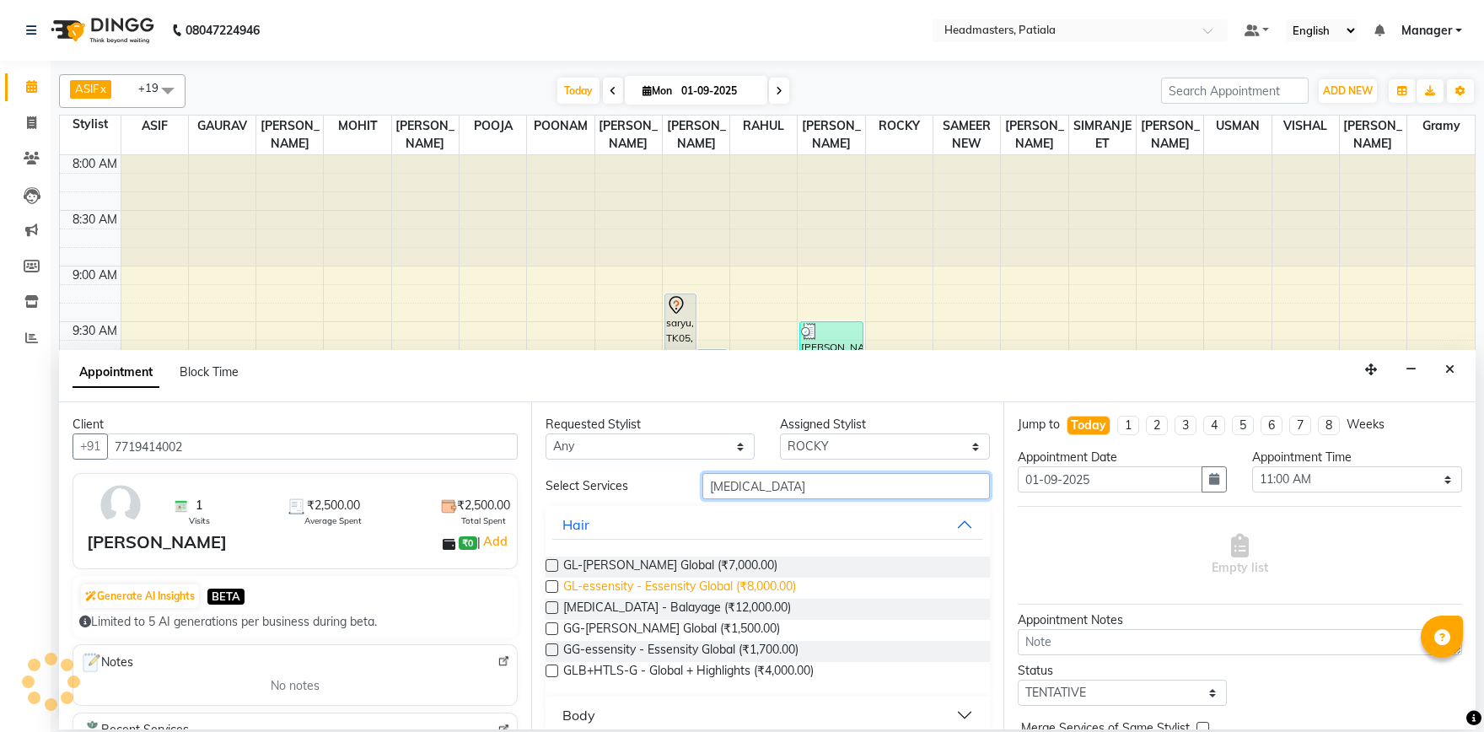
type input "bal"
click at [670, 598] on span "GL-essensity - Essensity Global (₹8,000.00)" at bounding box center [679, 587] width 233 height 21
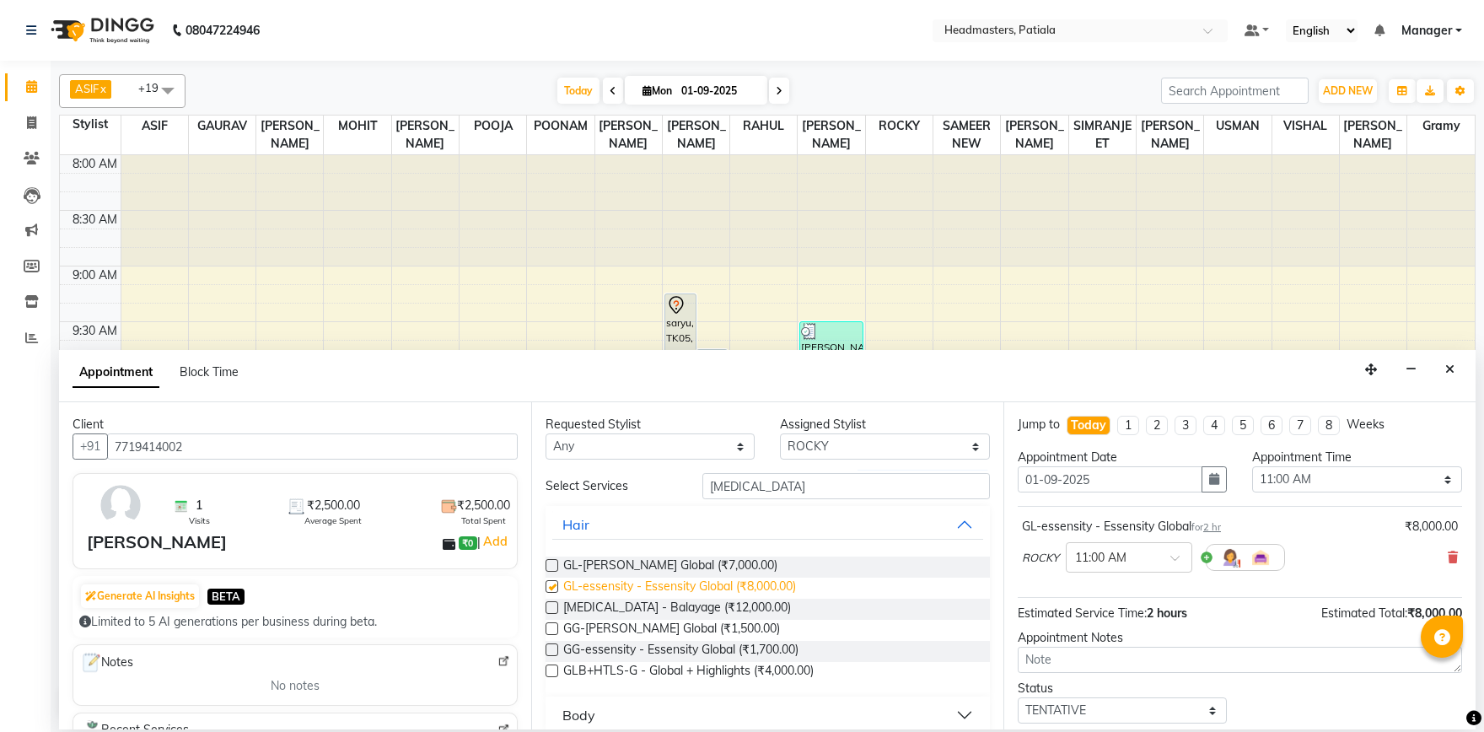
checkbox input "false"
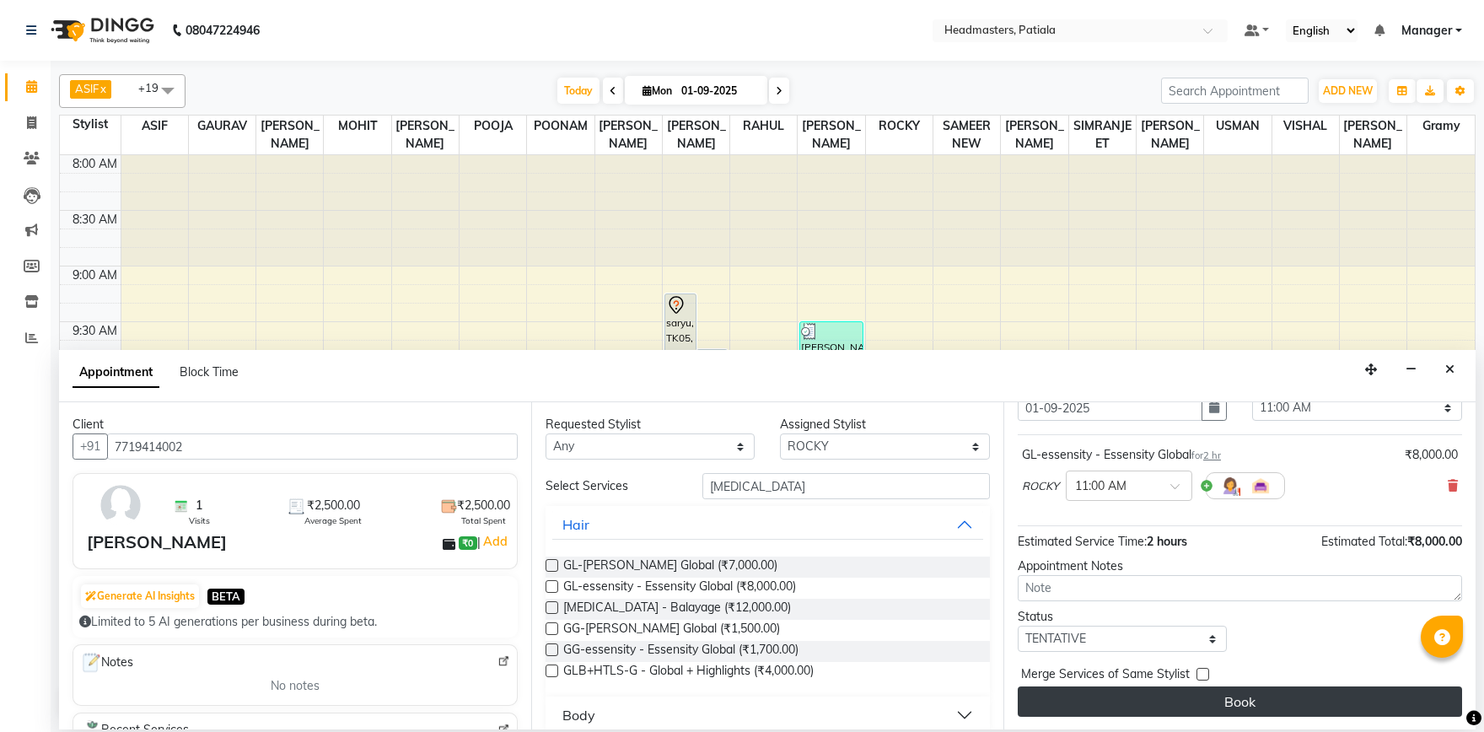
click at [1178, 709] on button "Book" at bounding box center [1239, 701] width 444 height 30
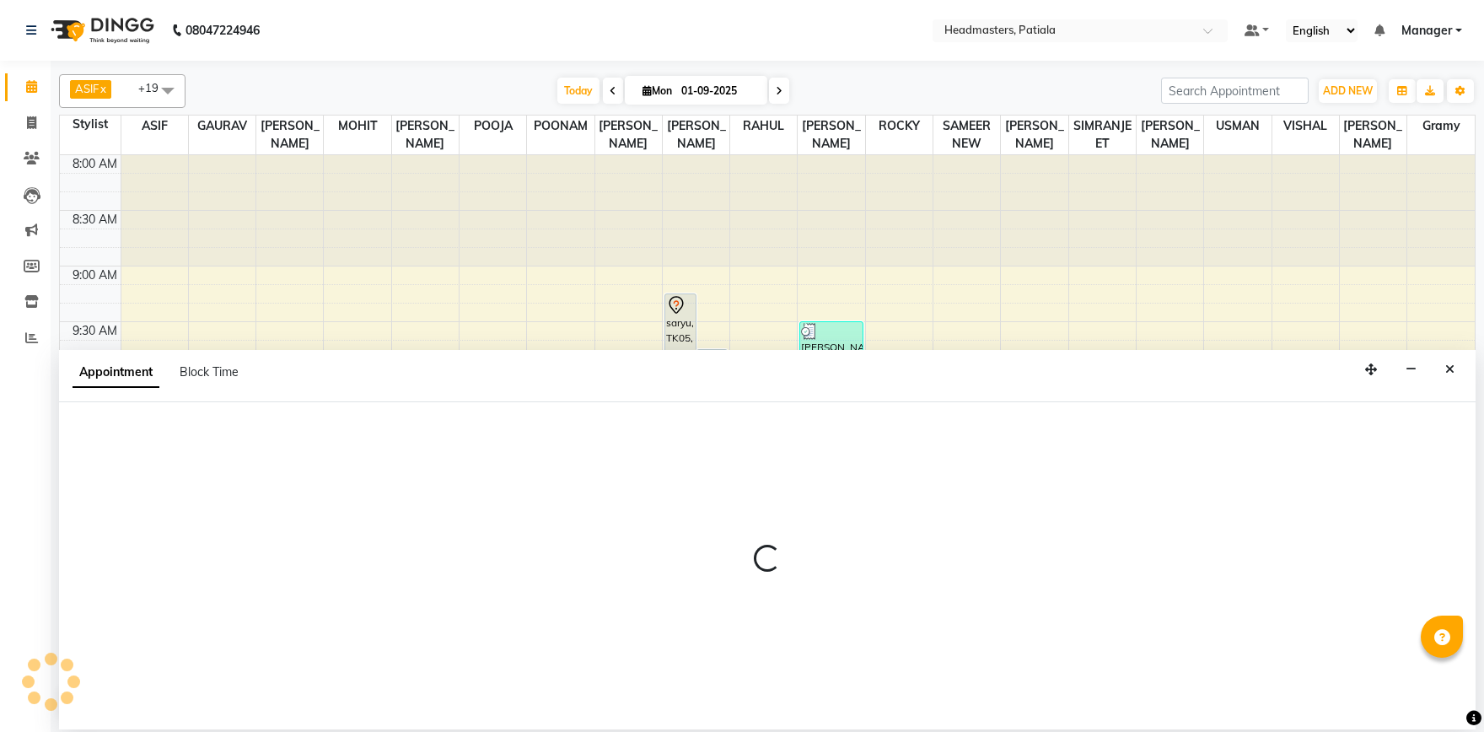
select select "51077"
select select "tentative"
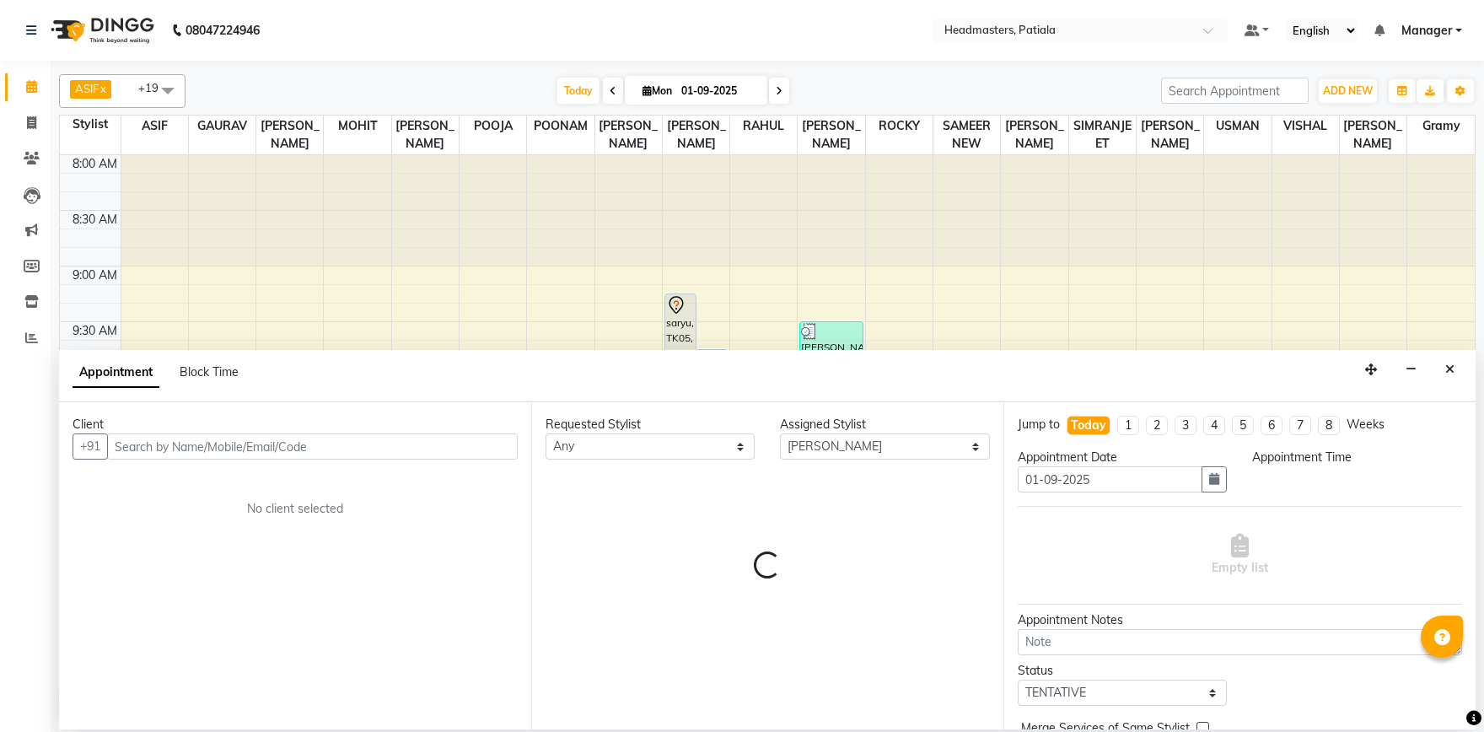
select select "675"
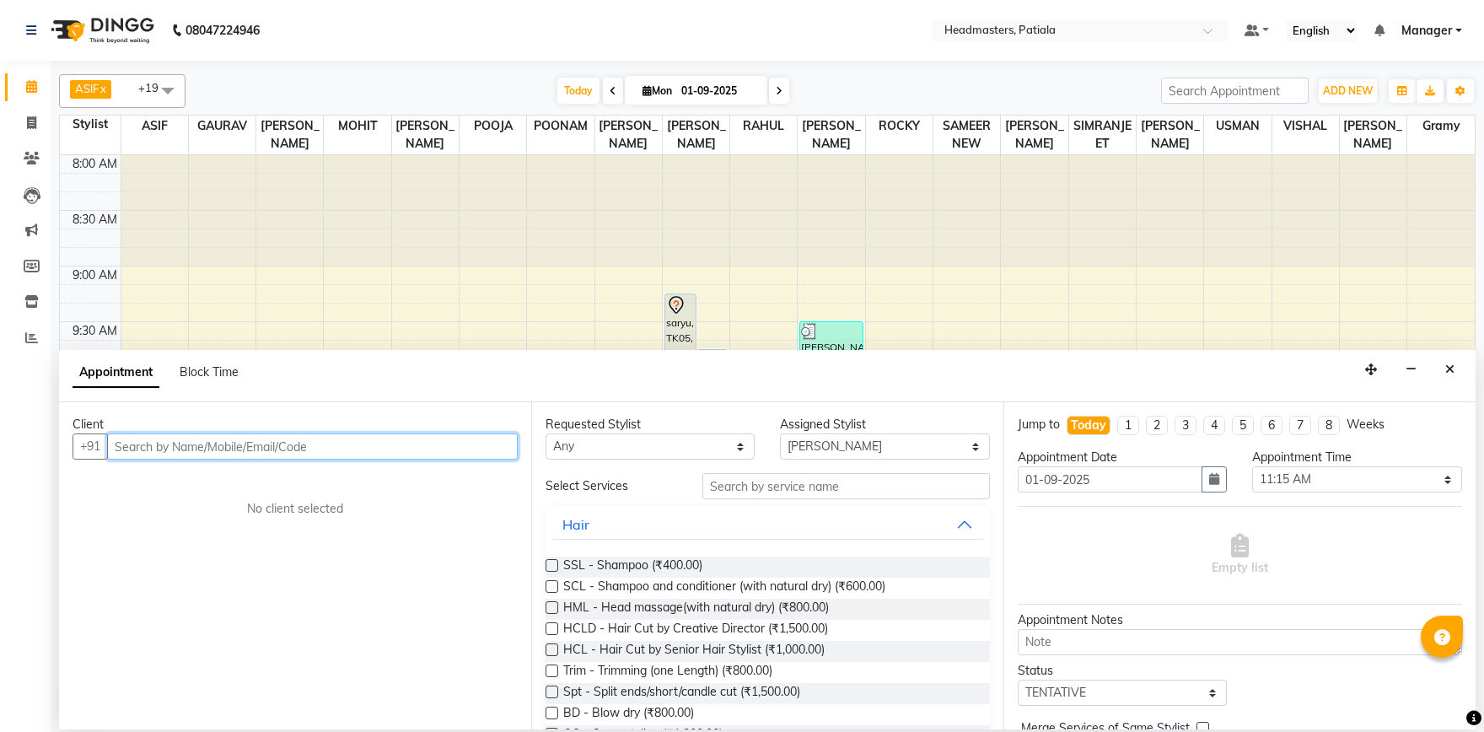
click at [180, 440] on input "text" at bounding box center [312, 446] width 411 height 26
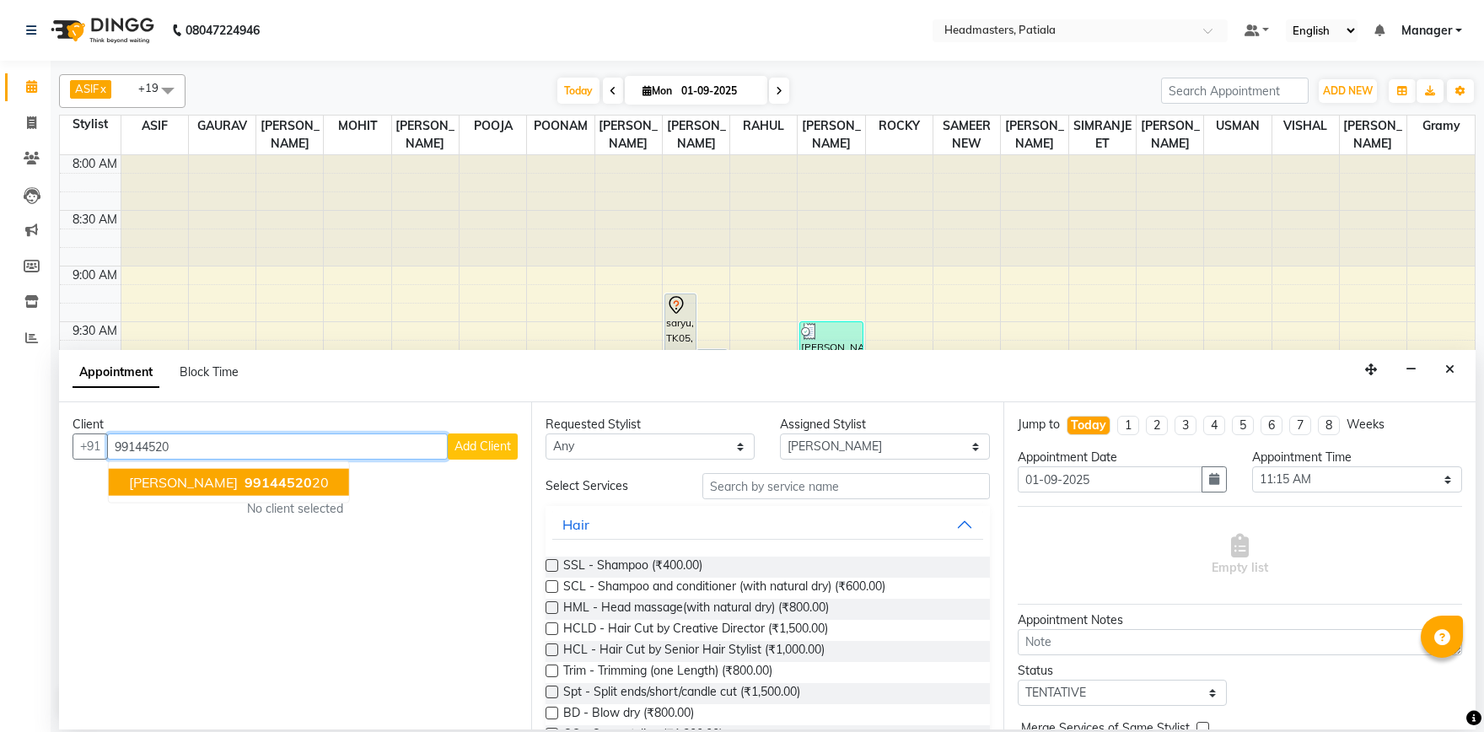
click at [179, 487] on span "ASHU SINGLA" at bounding box center [183, 482] width 109 height 17
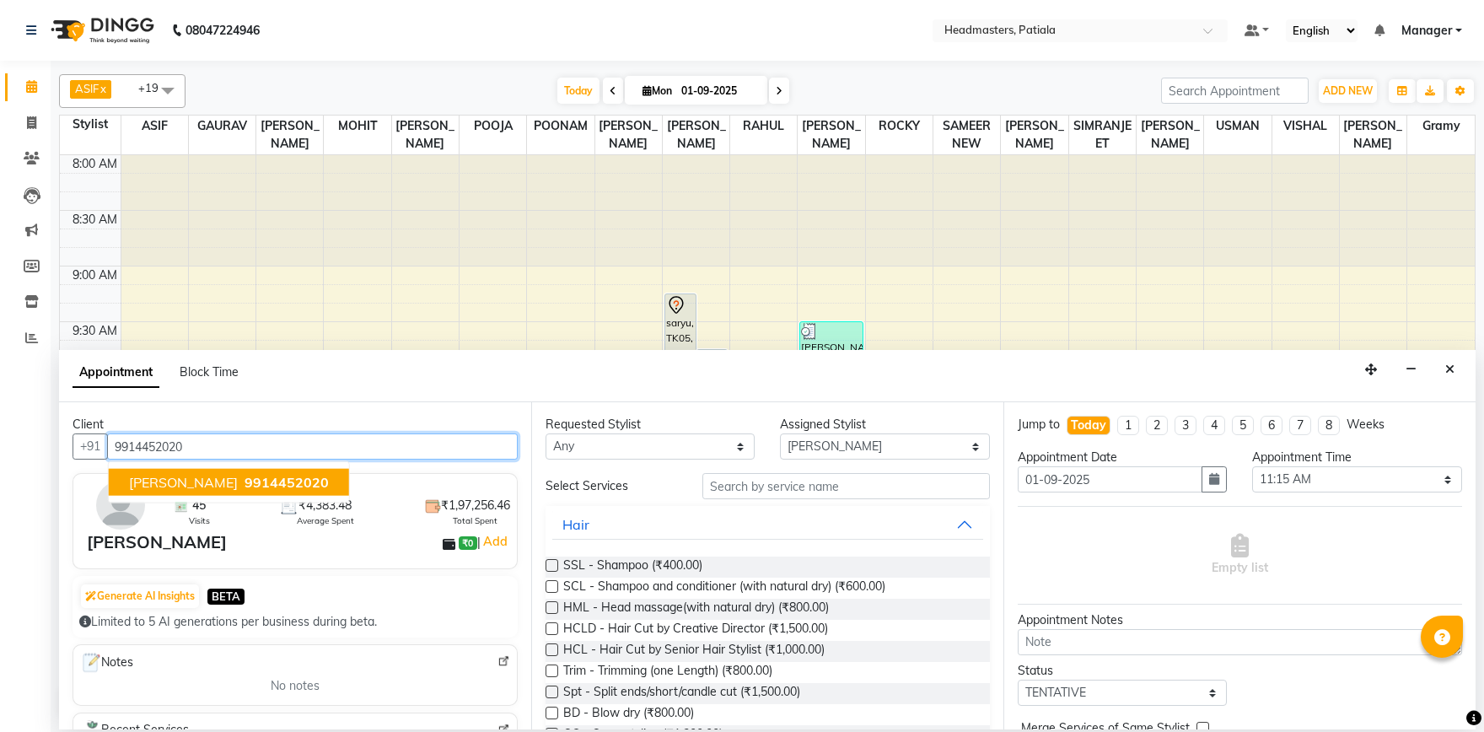
click at [244, 475] on span "9914452020" at bounding box center [286, 482] width 84 height 17
type input "9914452020"
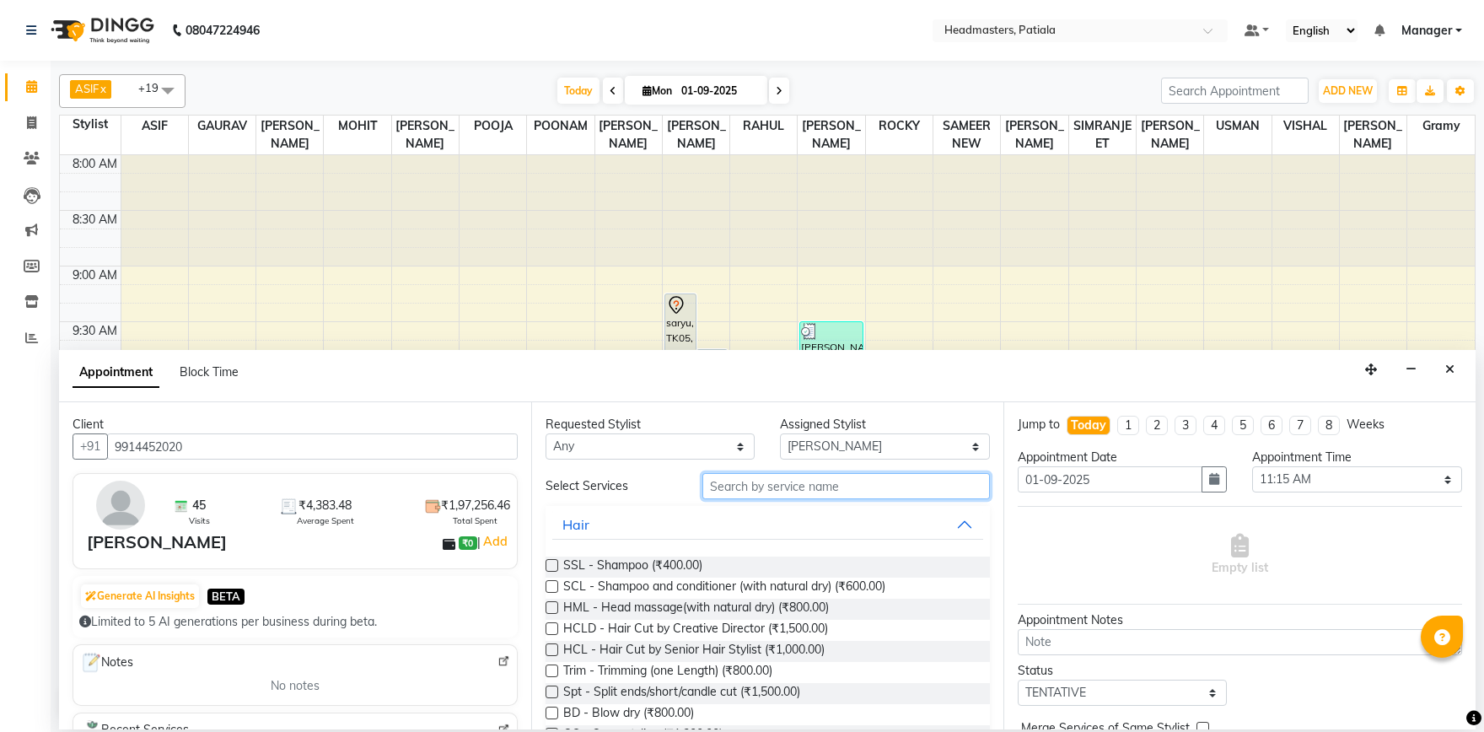
click at [765, 496] on input "text" at bounding box center [845, 486] width 287 height 26
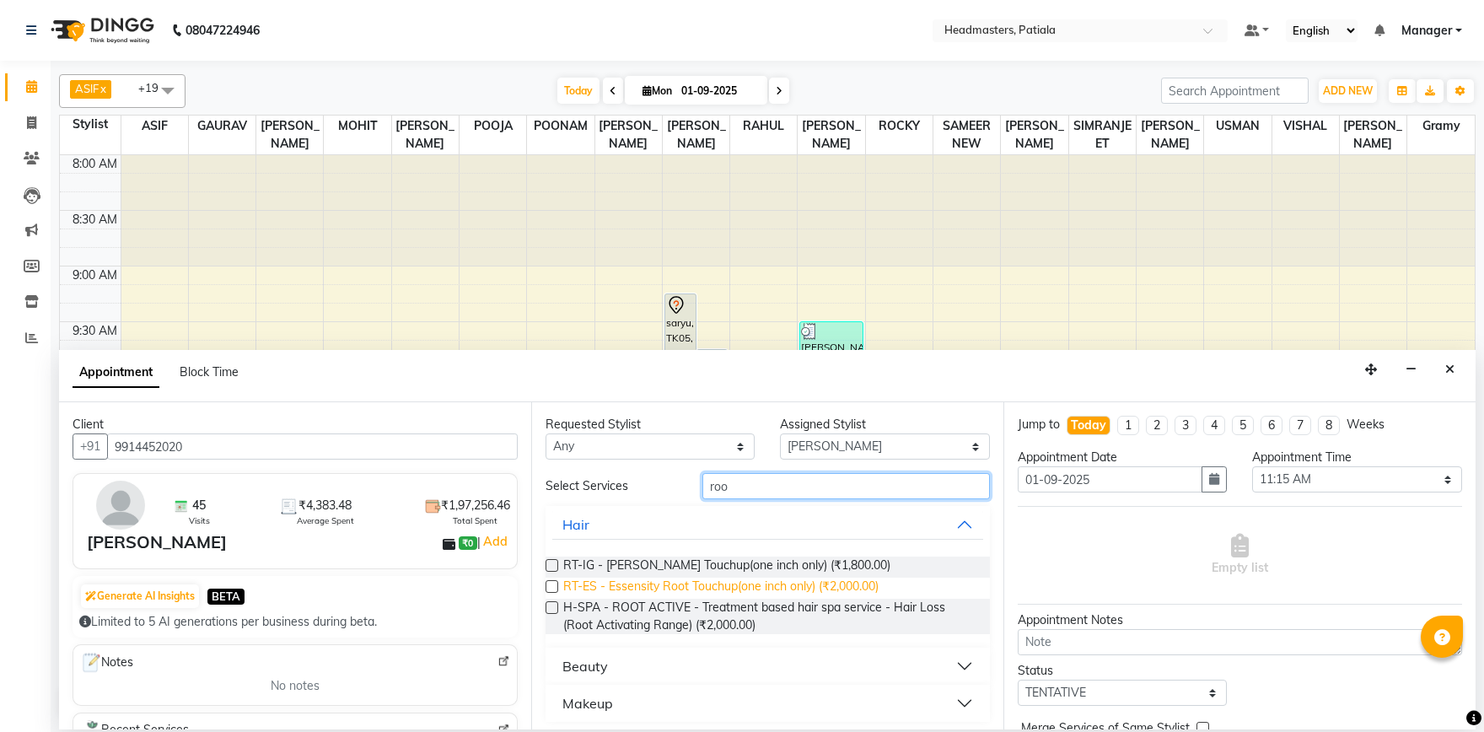
type input "roo"
click at [733, 589] on span "RT-ES - Essensity Root Touchup(one inch only) (₹2,000.00)" at bounding box center [720, 587] width 315 height 21
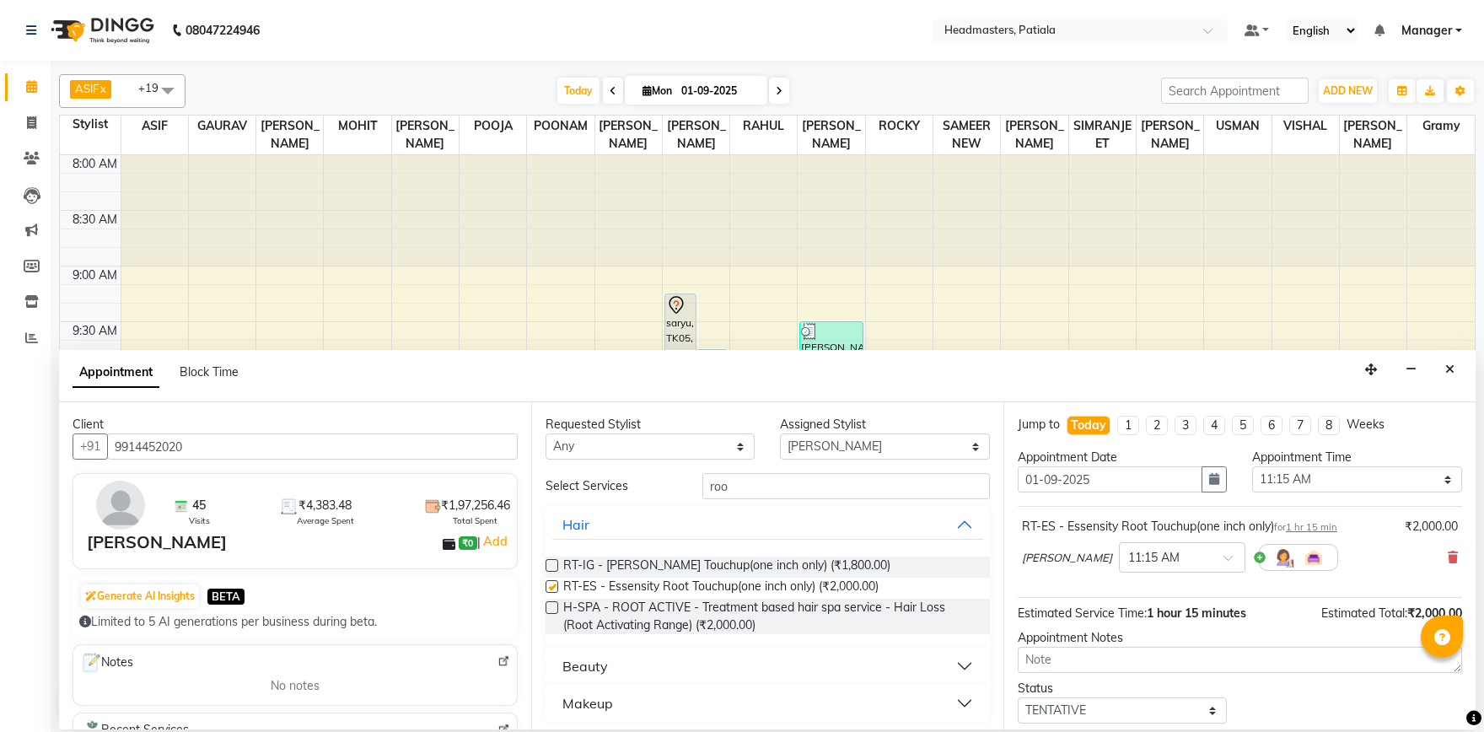
checkbox input "false"
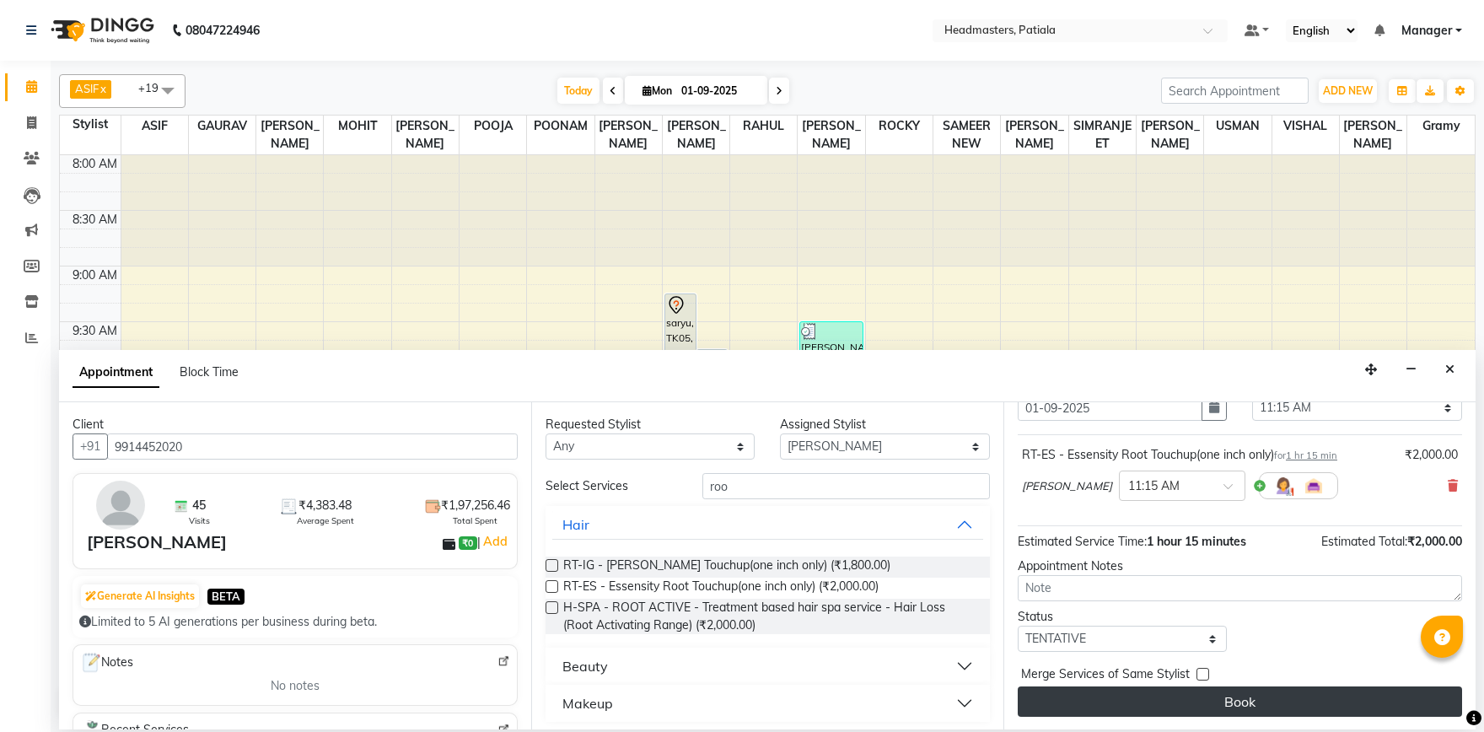
click at [1221, 700] on button "Book" at bounding box center [1239, 701] width 444 height 30
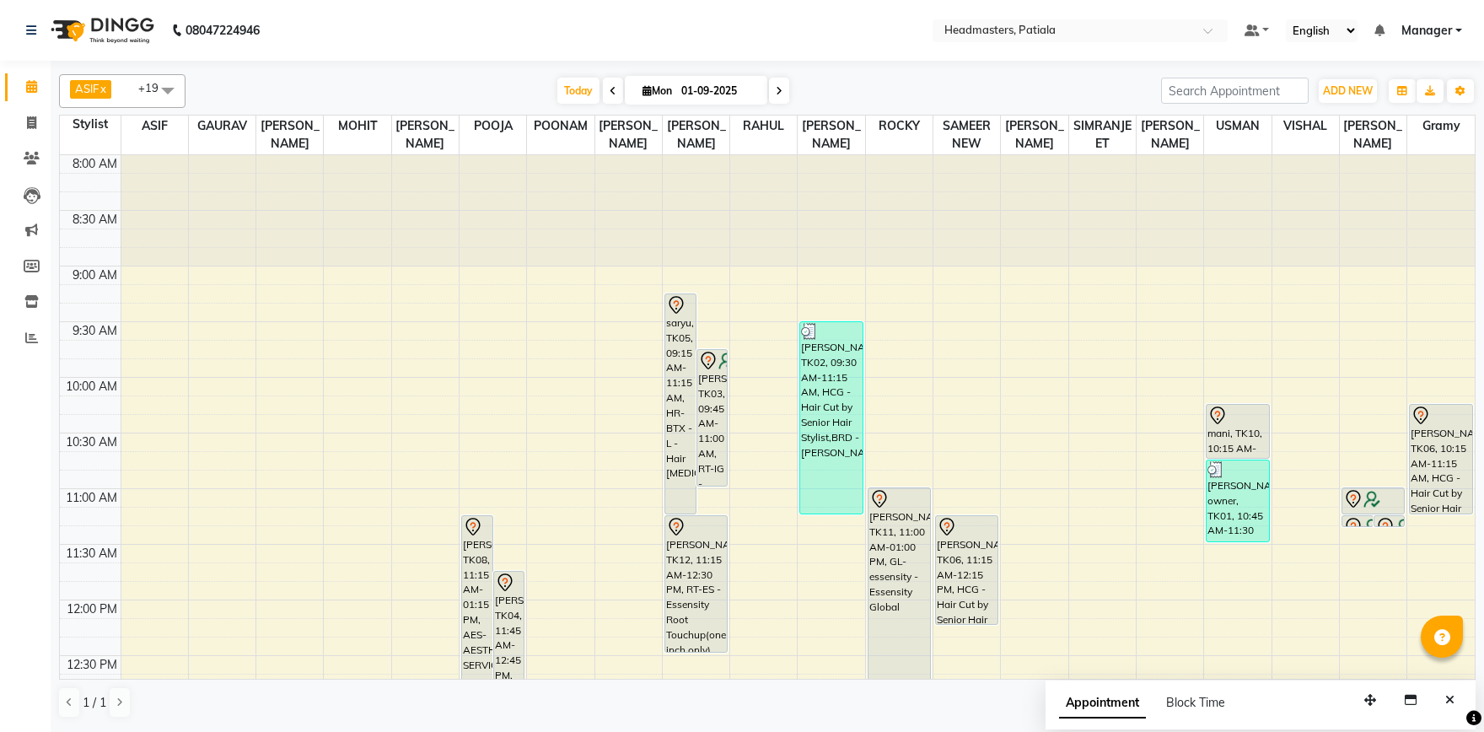
click at [472, 75] on div "ASIF x NEELAM SHARMA x POOJA x RAHUL x ROBIN x ROCKY x SAMEER NEW x SUKHJINDER …" at bounding box center [767, 91] width 1416 height 34
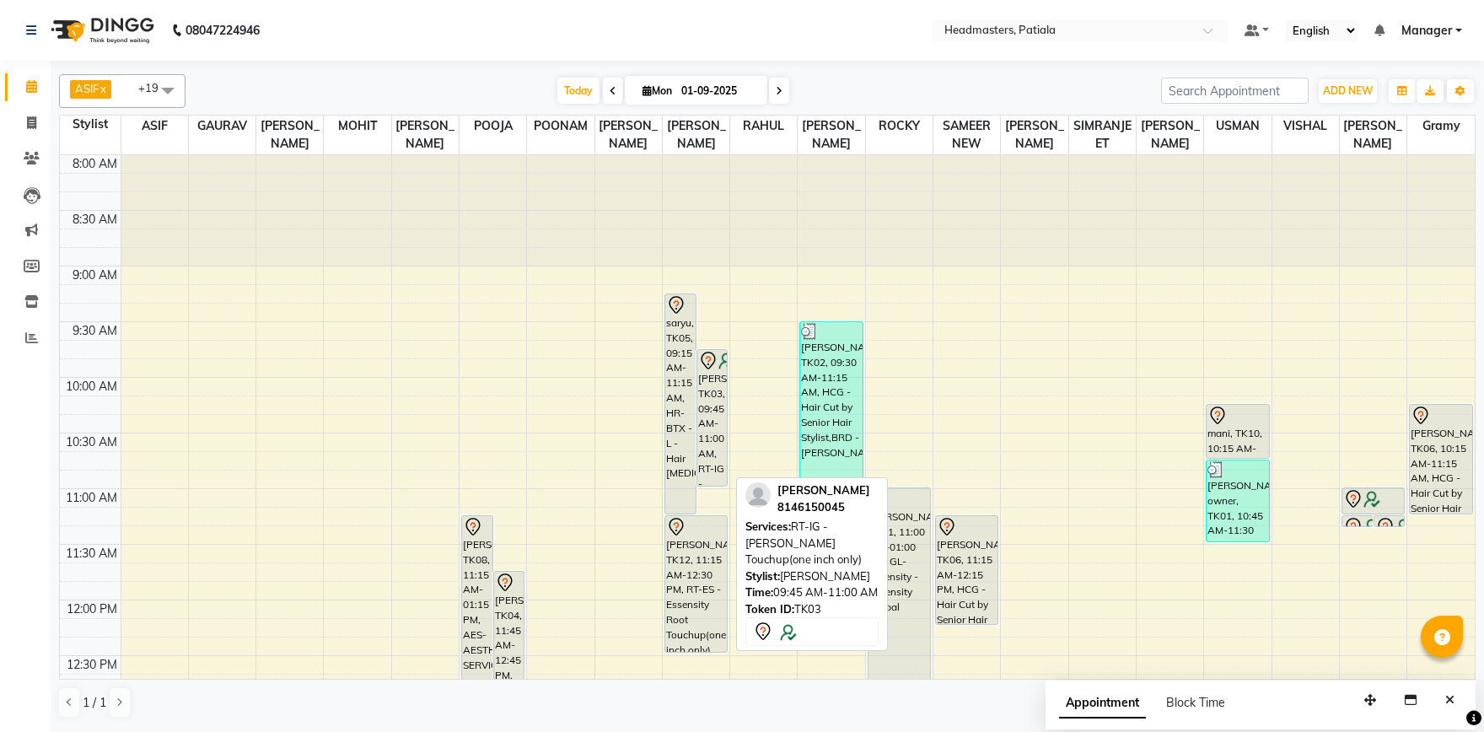
click at [706, 435] on div "[PERSON_NAME], TK03, 09:45 AM-11:00 AM, RT-IG - [PERSON_NAME] Touchup(one inch …" at bounding box center [712, 418] width 30 height 136
select select "7"
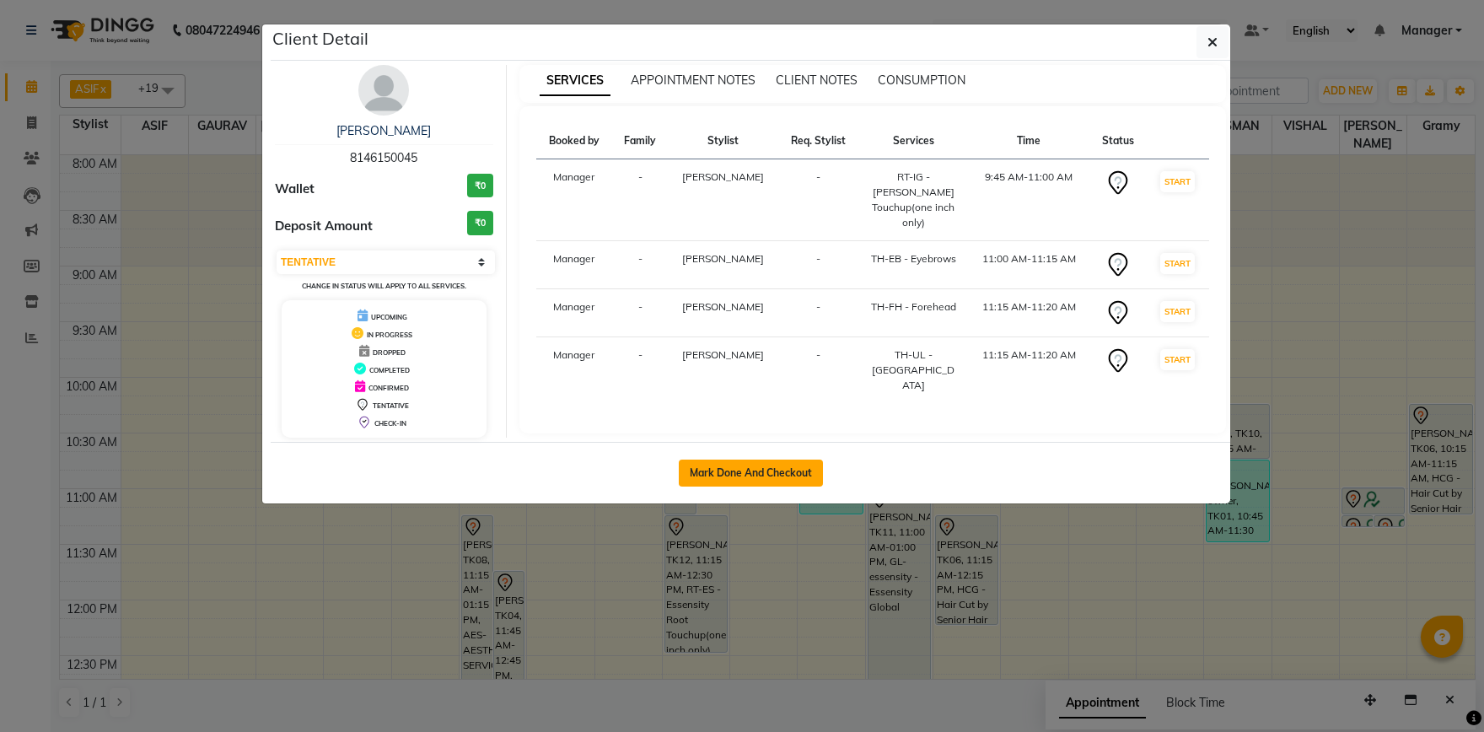
click at [719, 464] on button "Mark Done And Checkout" at bounding box center [751, 472] width 144 height 27
select select "service"
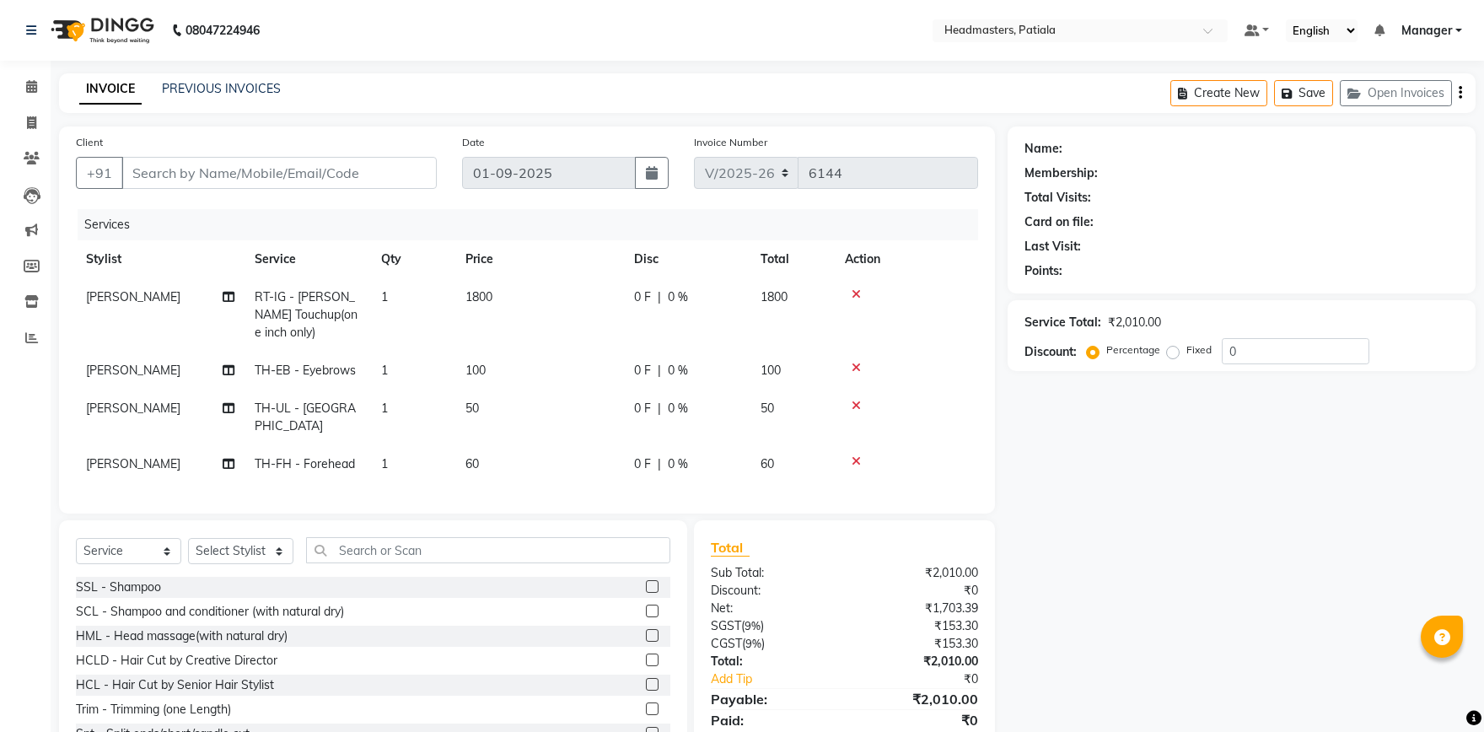
type input "8146150045"
select select "51097"
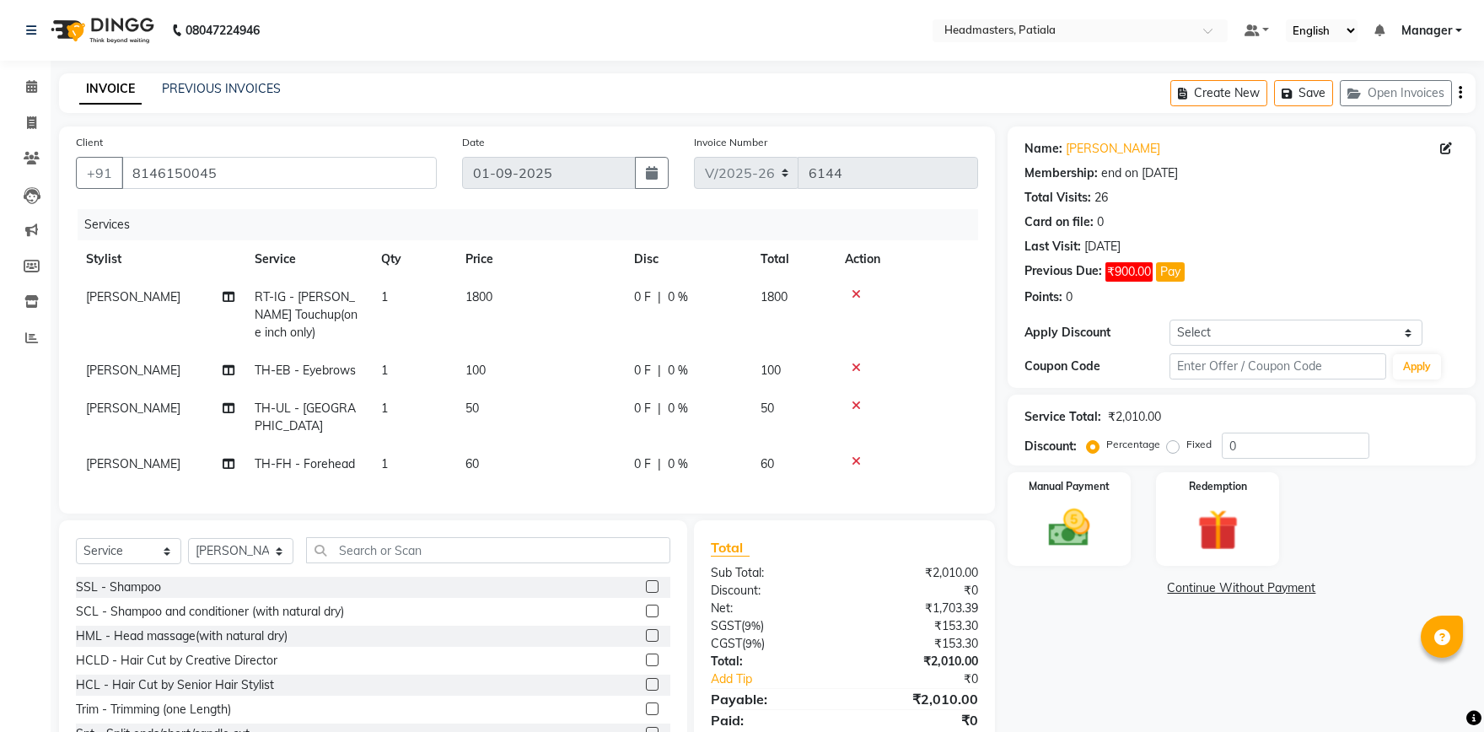
click at [853, 292] on icon at bounding box center [855, 294] width 9 height 12
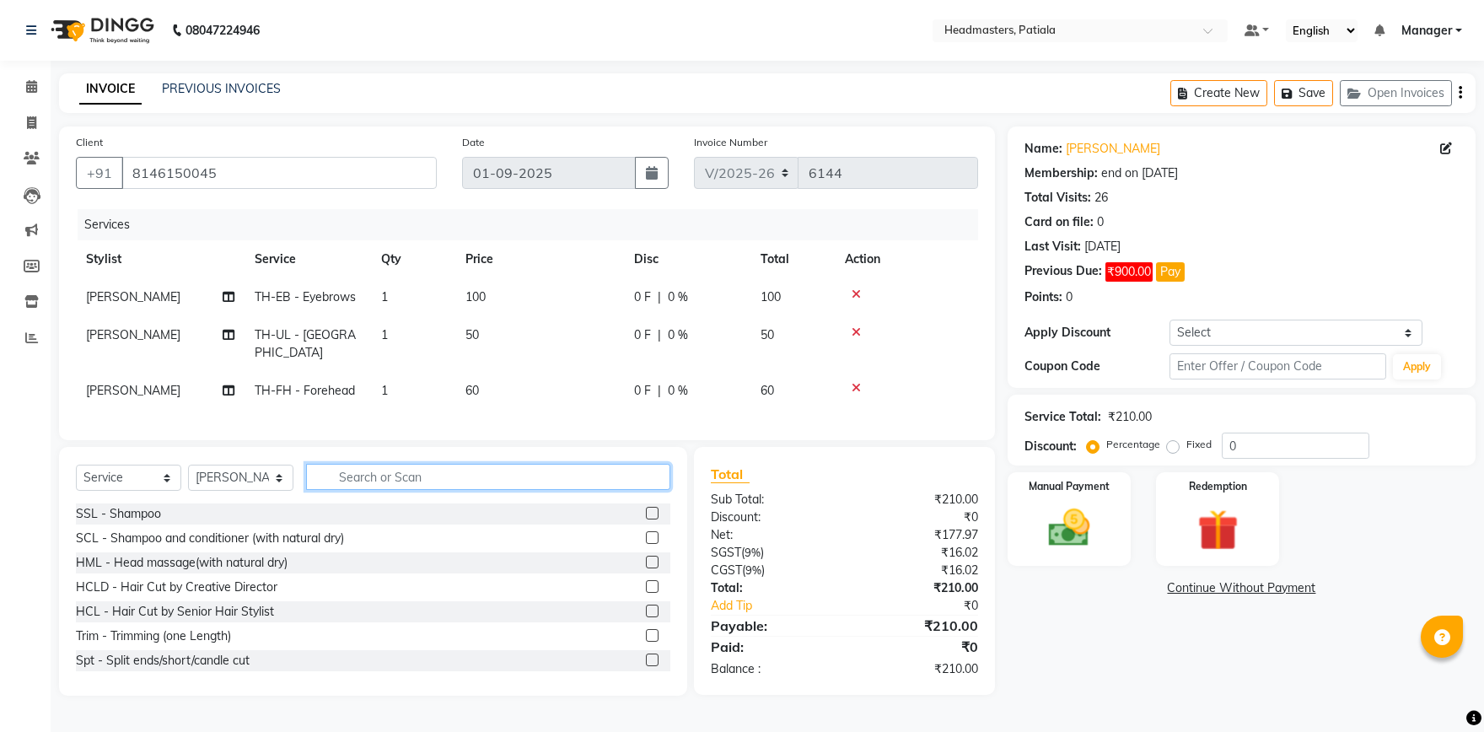
click at [364, 464] on input "text" at bounding box center [488, 477] width 364 height 26
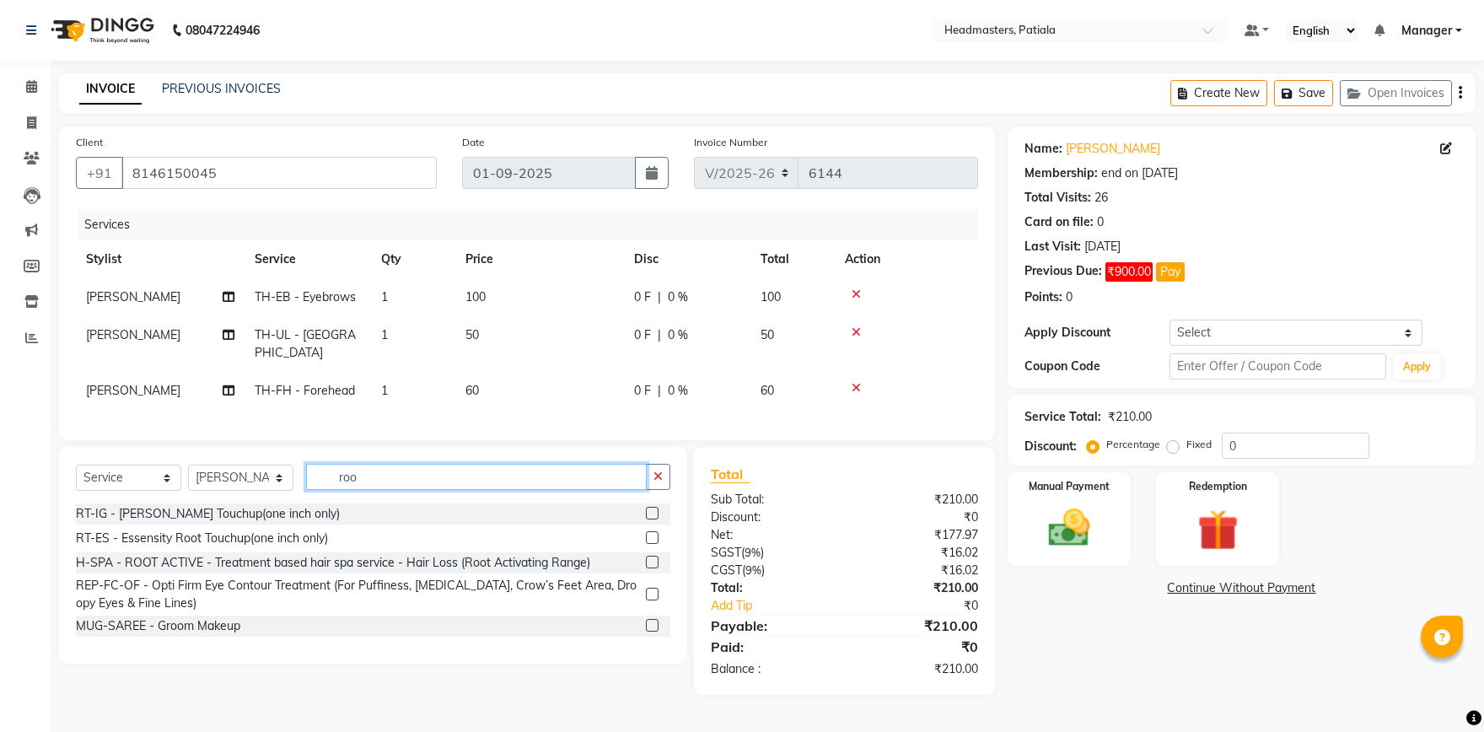
type input "roo"
click at [649, 507] on label at bounding box center [652, 513] width 13 height 13
click at [649, 508] on input "checkbox" at bounding box center [651, 513] width 11 height 11
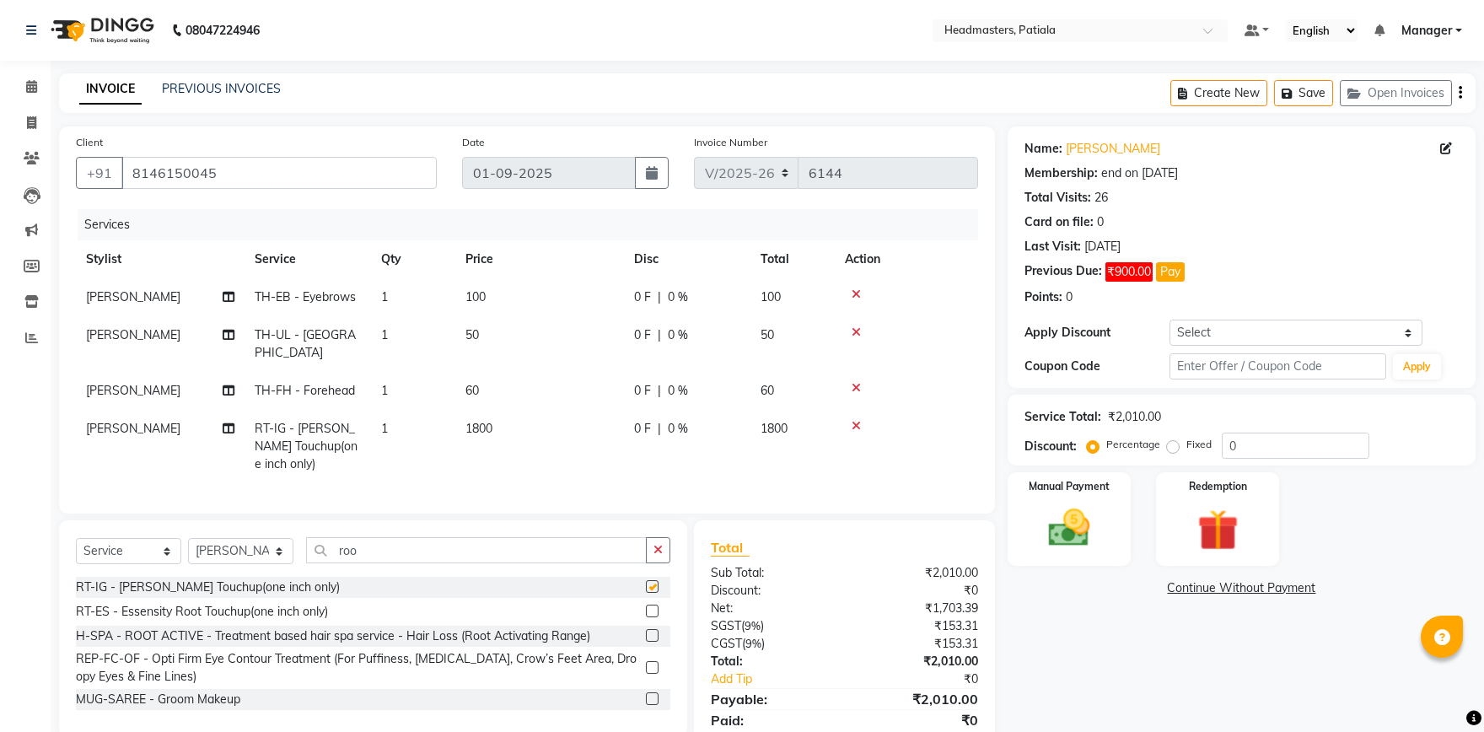
checkbox input "false"
drag, startPoint x: 265, startPoint y: 175, endPoint x: 42, endPoint y: 176, distance: 222.5
click at [121, 176] on input "8146150045" at bounding box center [278, 173] width 315 height 32
click at [35, 88] on icon at bounding box center [31, 86] width 11 height 13
click at [653, 420] on div "0 F | 0 %" at bounding box center [687, 429] width 106 height 18
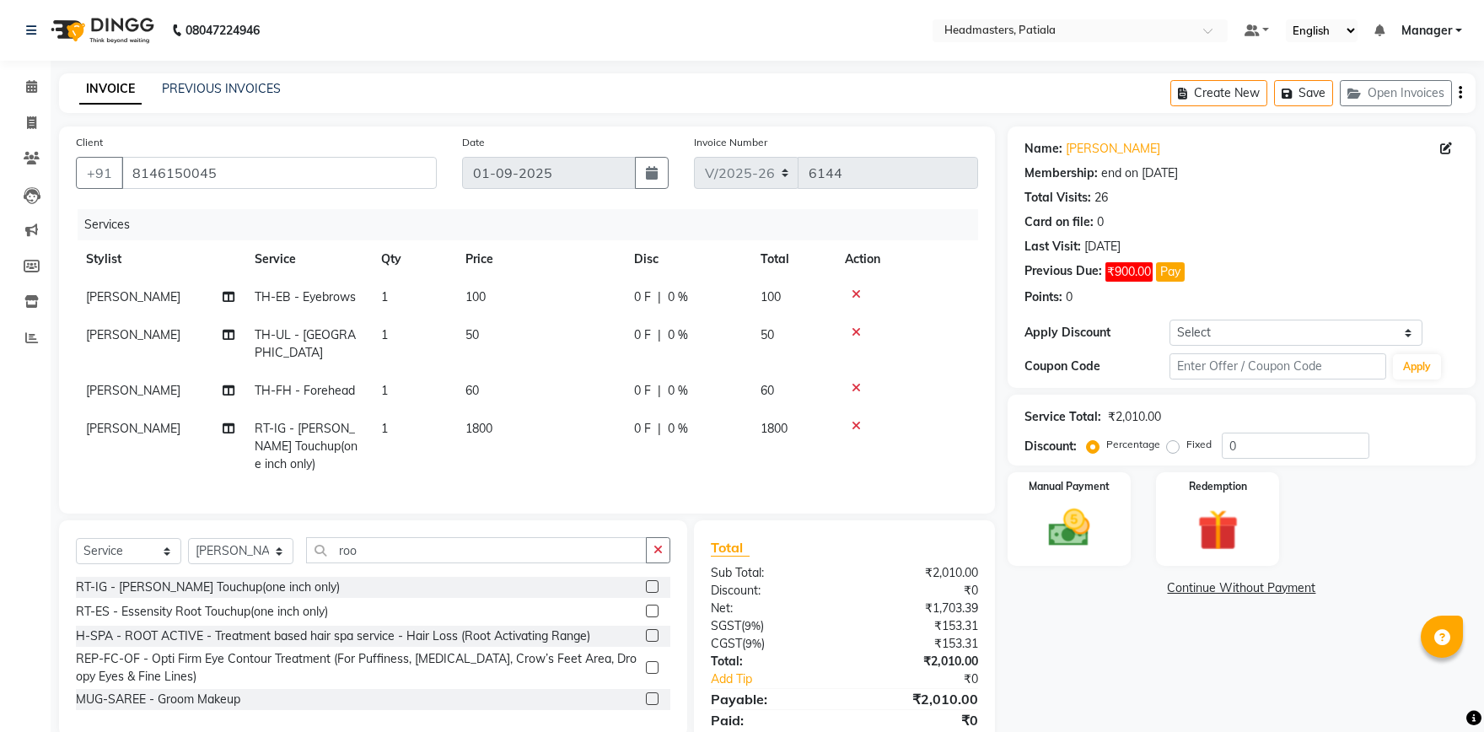
select select "51097"
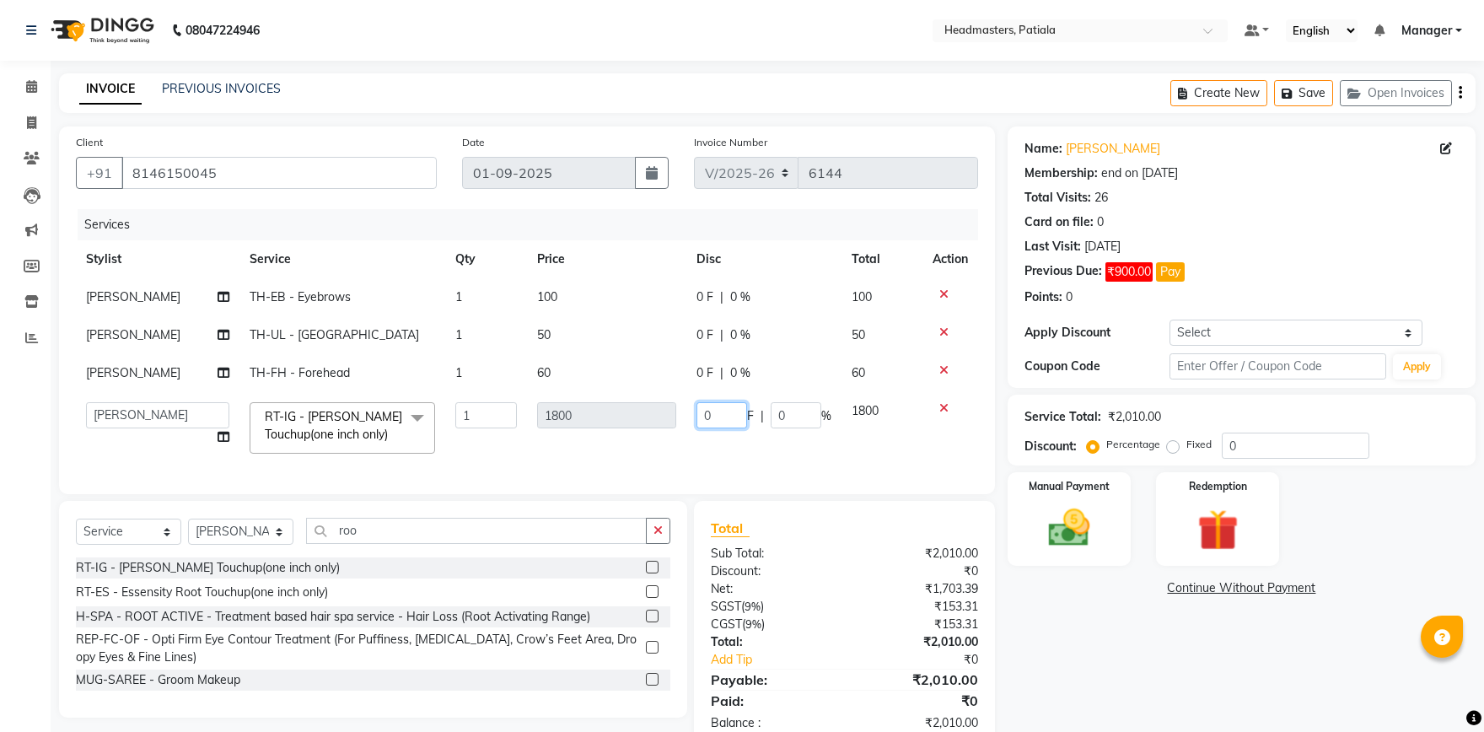
click at [720, 415] on input "0" at bounding box center [721, 415] width 51 height 26
type input "800"
click at [677, 331] on tr "YOGITA TH-UL - Upper lips 1 50 0 F | 0 % 50" at bounding box center [527, 335] width 902 height 38
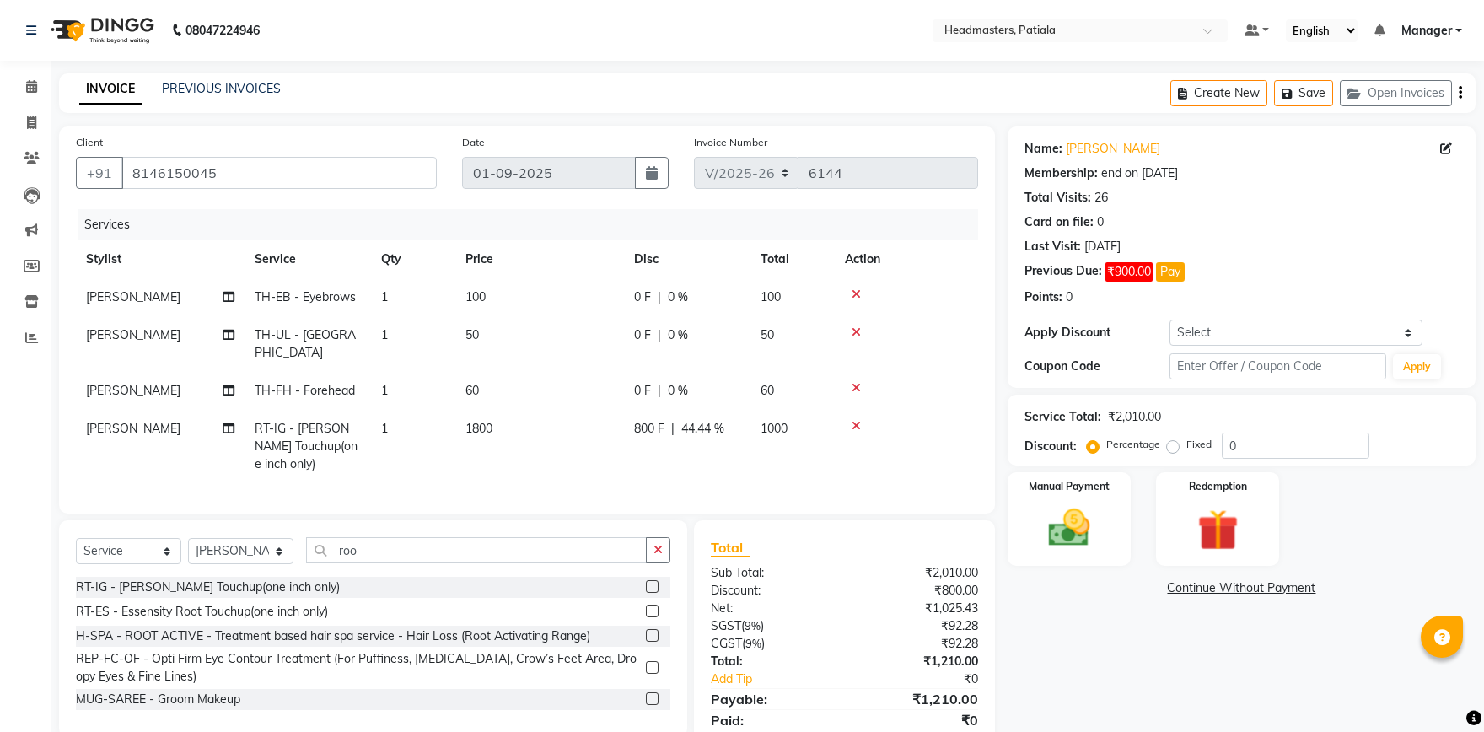
click at [647, 382] on span "0 F" at bounding box center [642, 391] width 17 height 18
select select "51097"
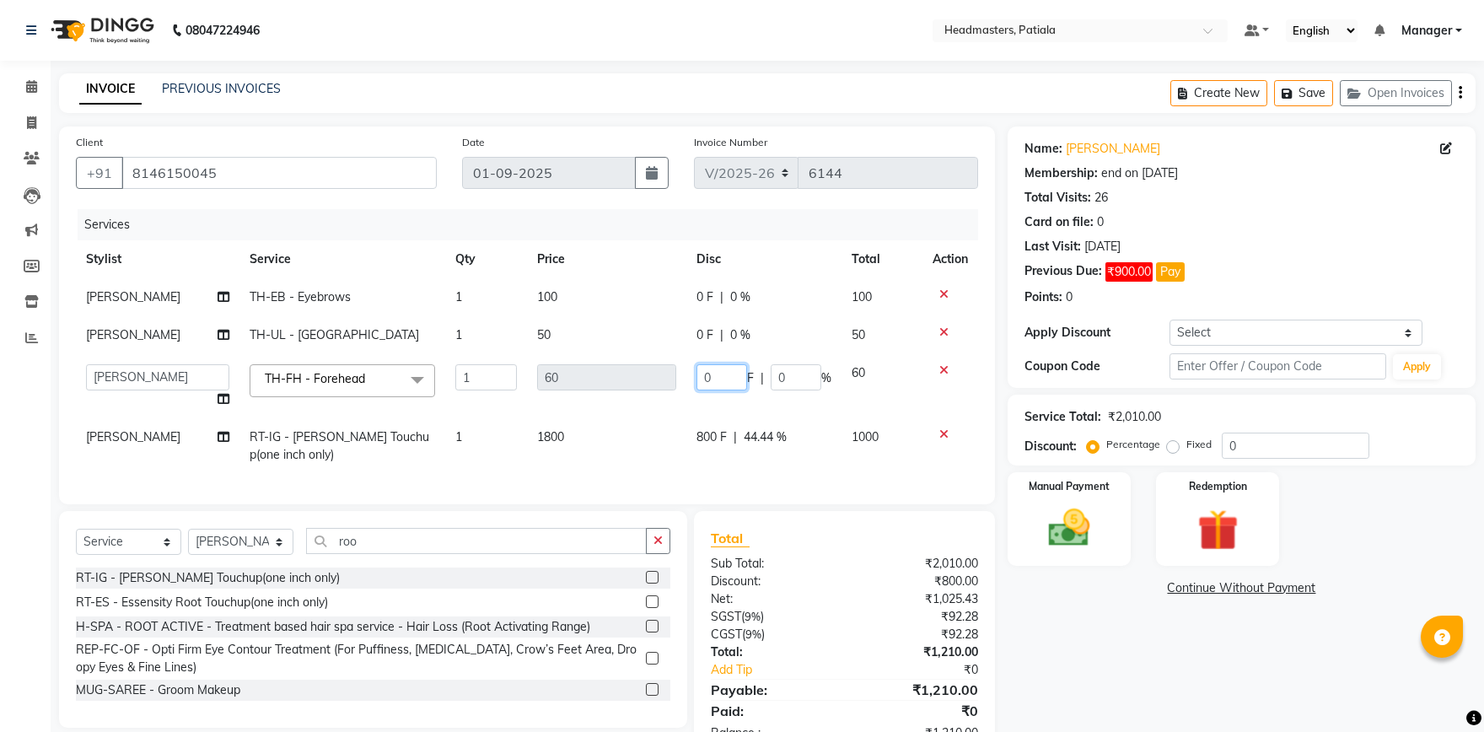
click at [709, 376] on input "0" at bounding box center [721, 377] width 51 height 26
type input "10"
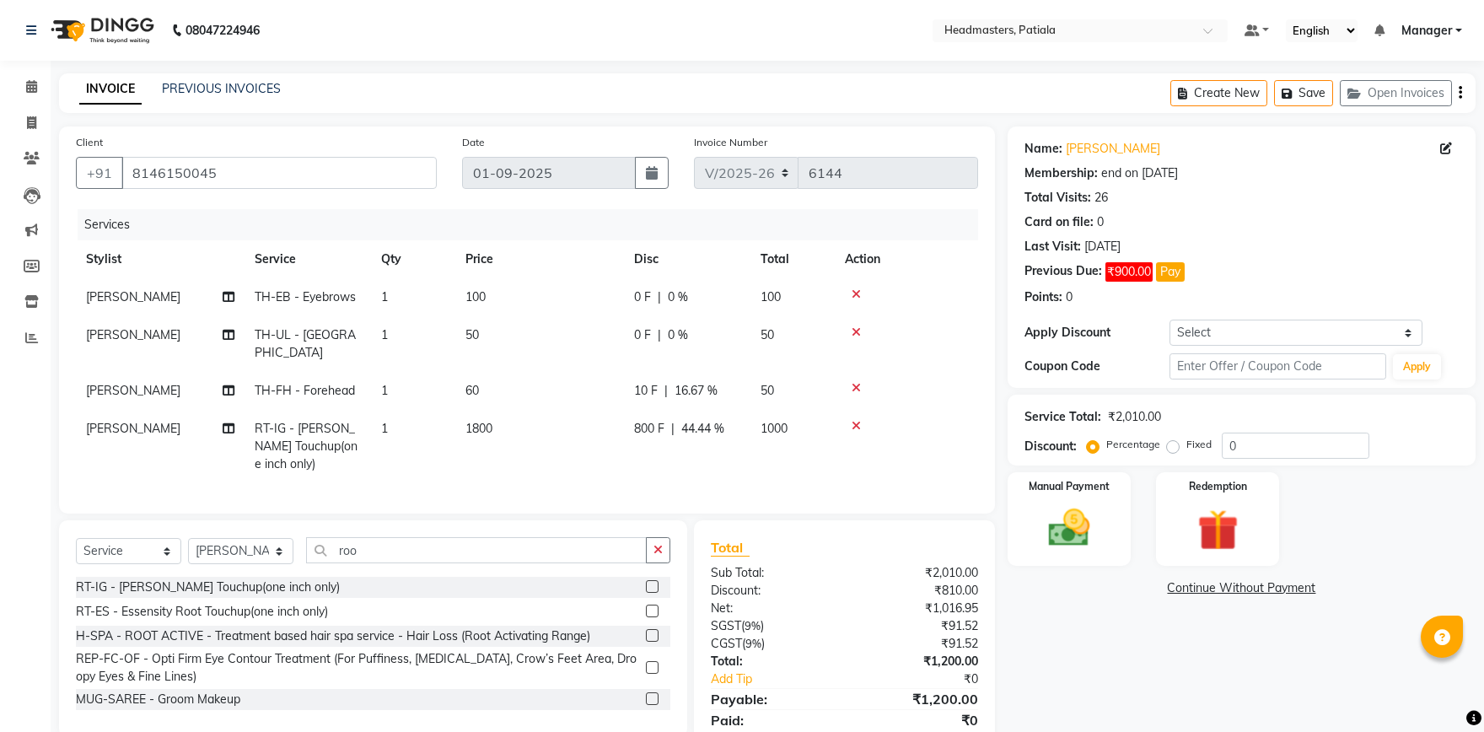
click at [666, 343] on tr "YOGITA TH-UL - Upper lips 1 50 0 F | 0 % 50" at bounding box center [527, 344] width 902 height 56
drag, startPoint x: 1074, startPoint y: 497, endPoint x: 1075, endPoint y: 488, distance: 9.3
click at [1074, 498] on div "Manual Payment" at bounding box center [1069, 518] width 128 height 97
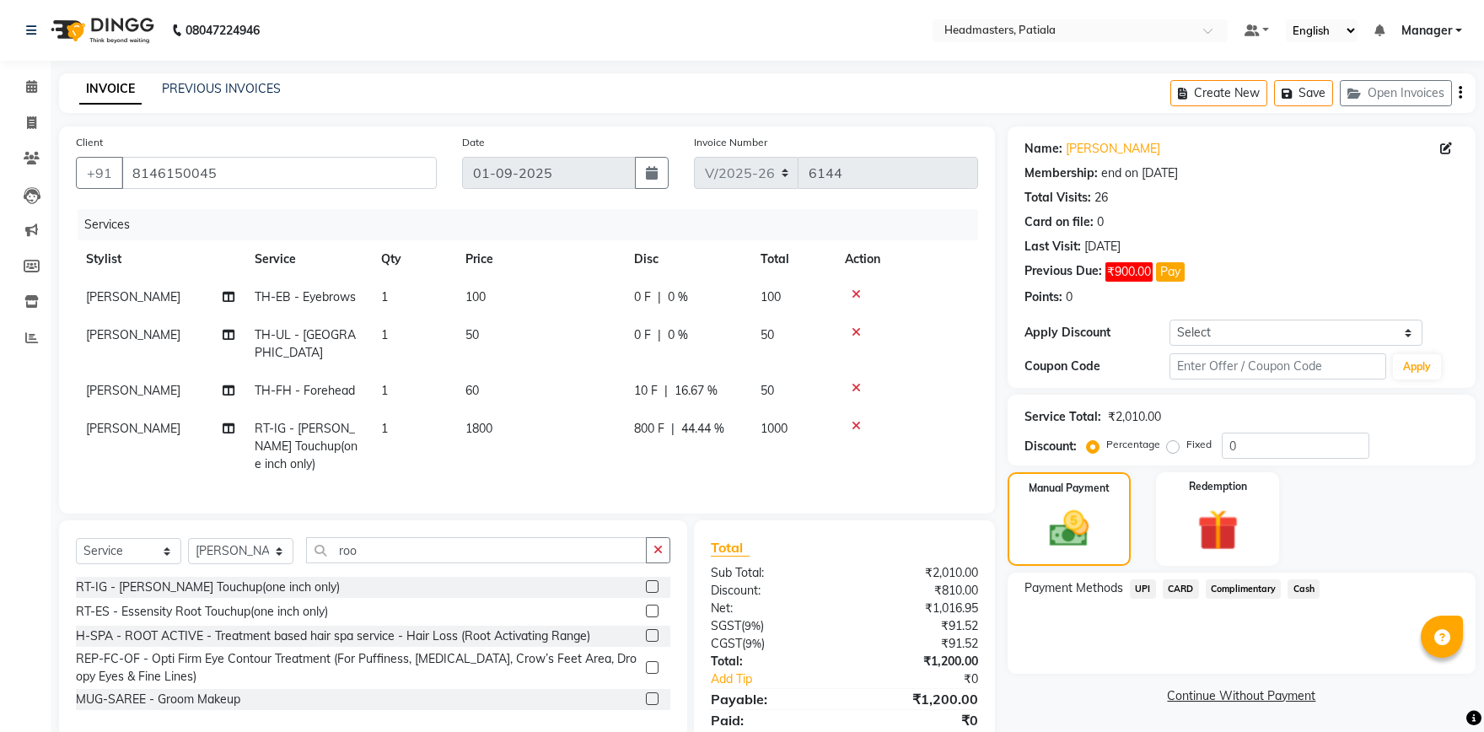
click at [1303, 593] on span "Cash" at bounding box center [1303, 588] width 32 height 19
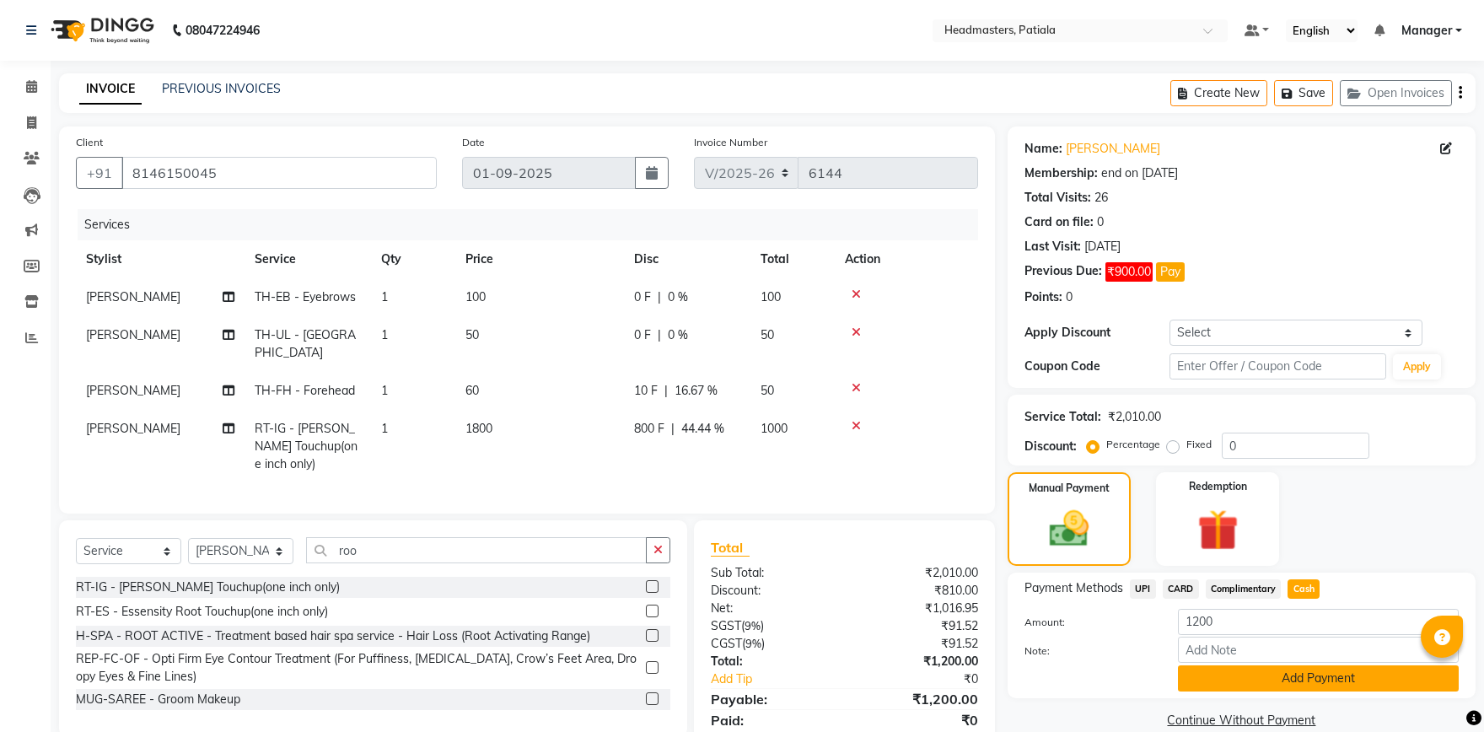
click at [1281, 683] on button "Add Payment" at bounding box center [1318, 678] width 281 height 26
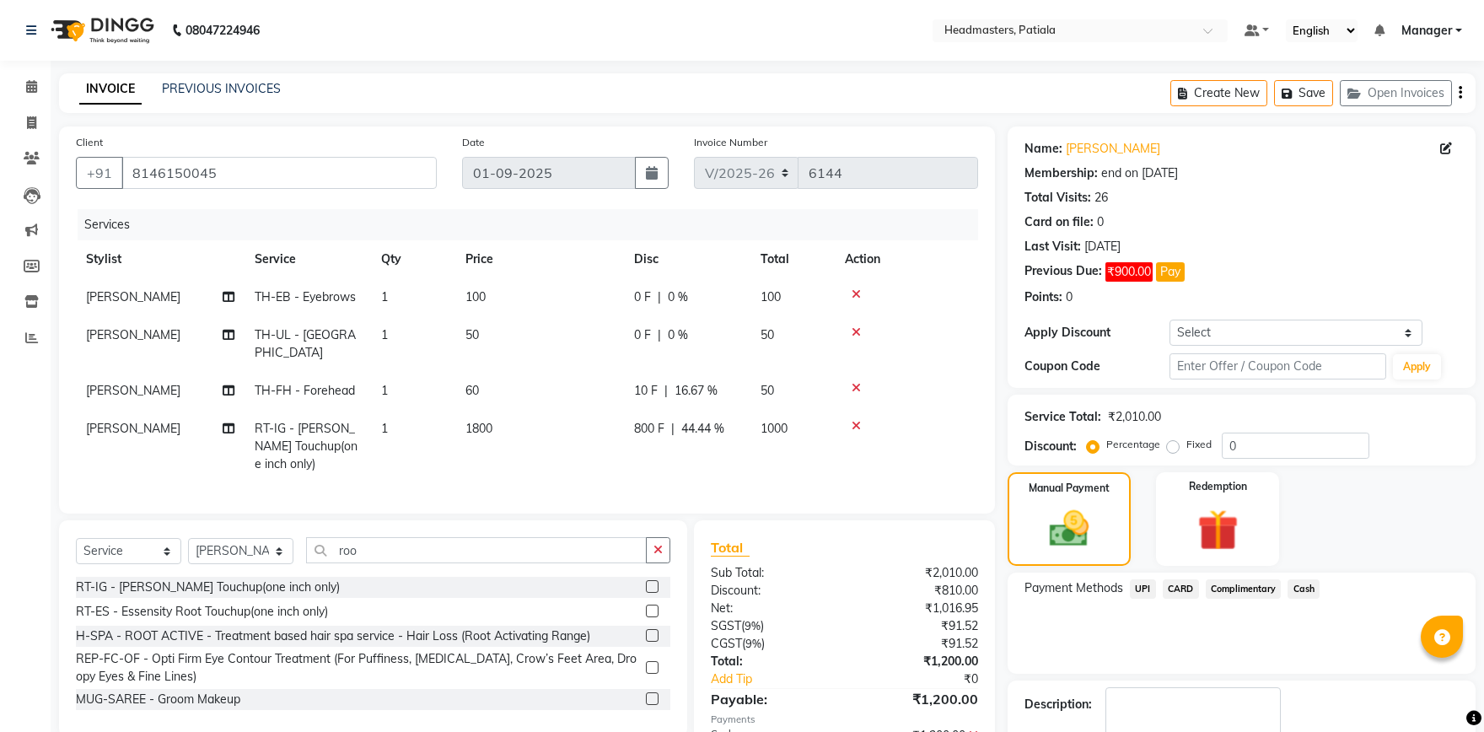
scroll to position [78, 0]
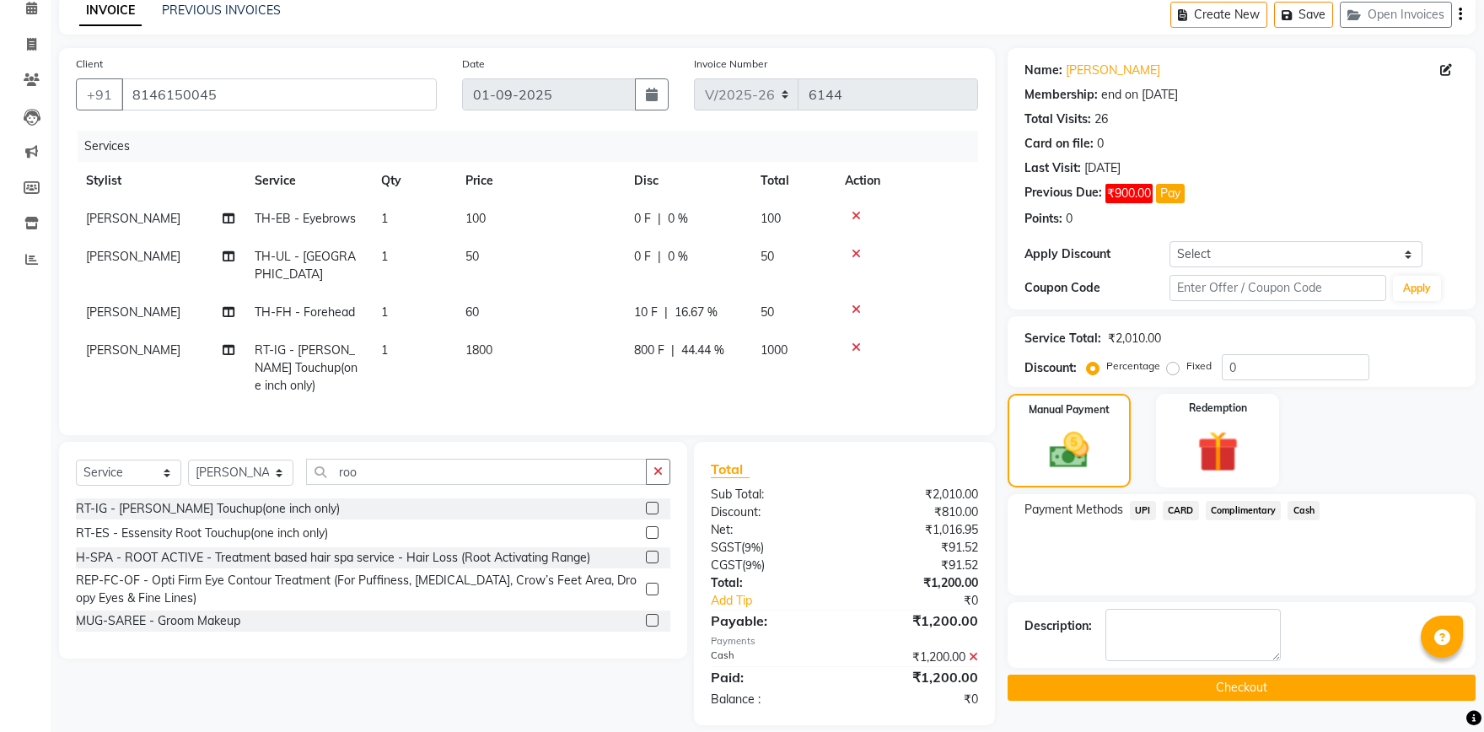
click at [1240, 697] on button "Checkout" at bounding box center [1241, 687] width 468 height 26
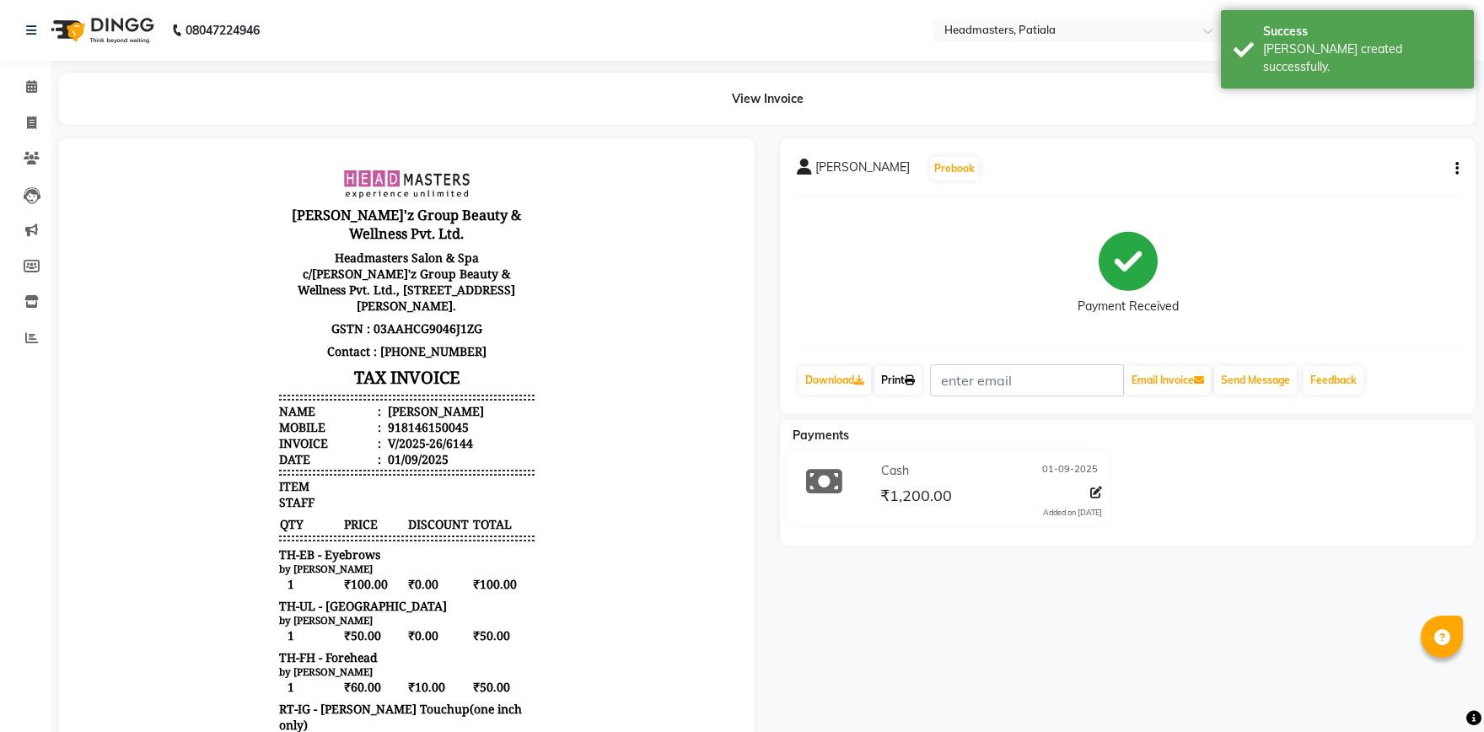
click at [915, 384] on icon at bounding box center [909, 380] width 10 height 10
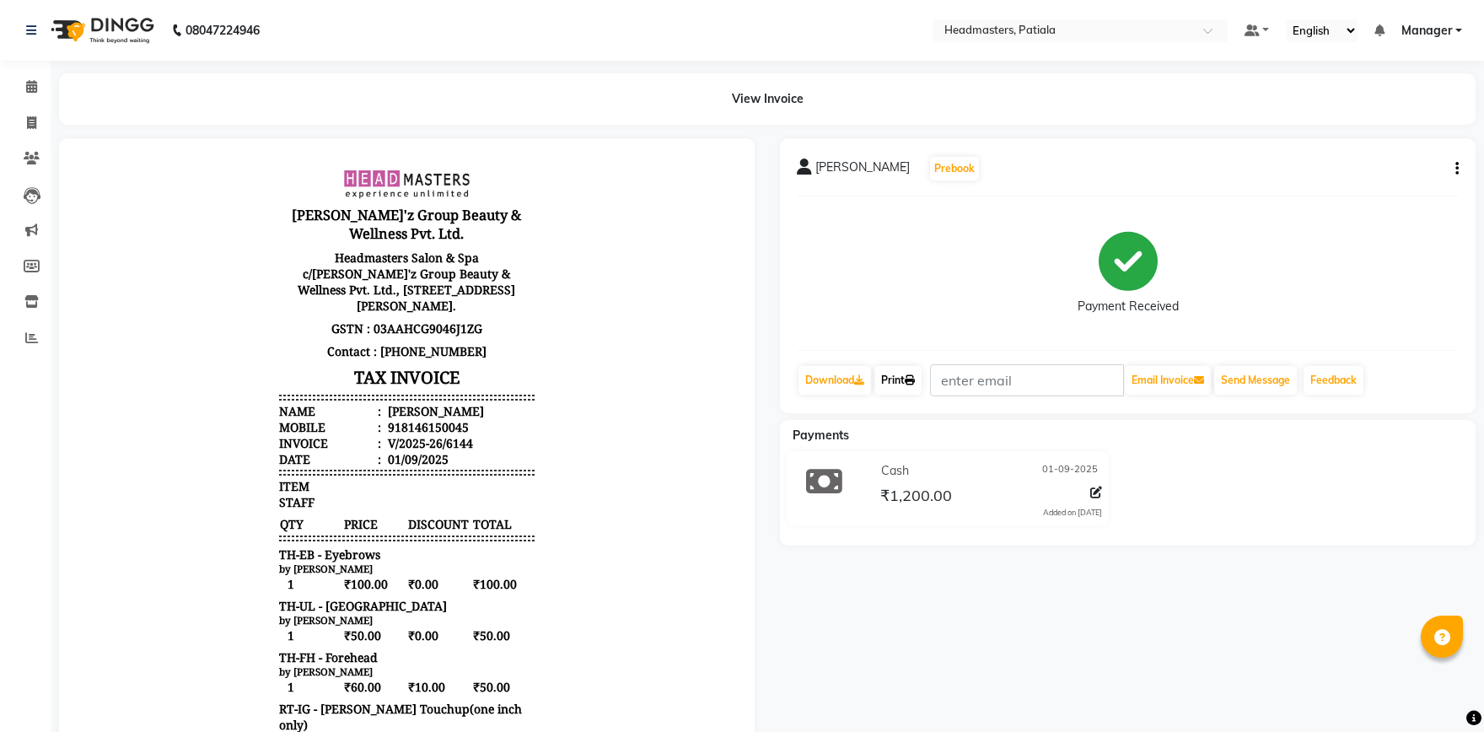
click at [902, 379] on link "Print" at bounding box center [897, 380] width 47 height 29
click at [32, 82] on icon at bounding box center [31, 86] width 11 height 13
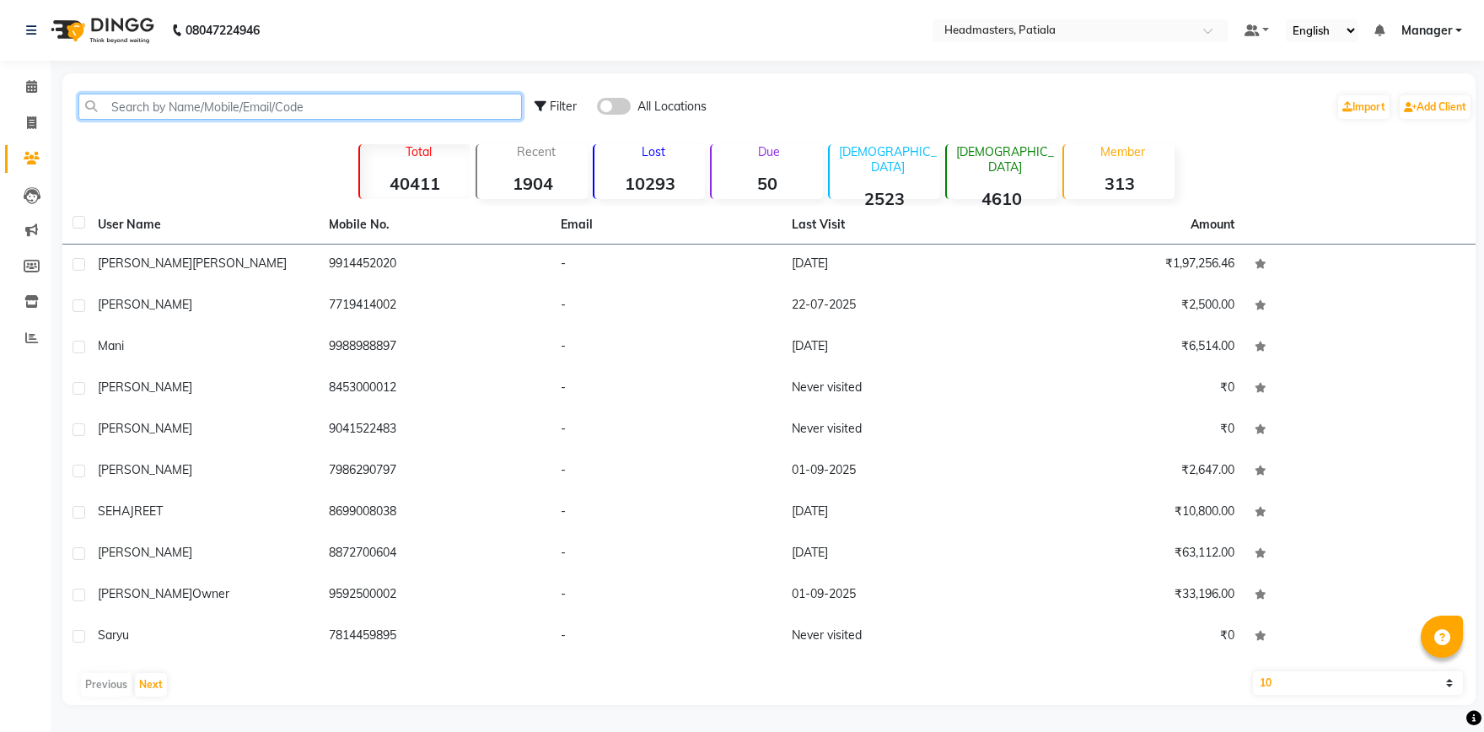
paste input "8146150045"
type input "8146150045"
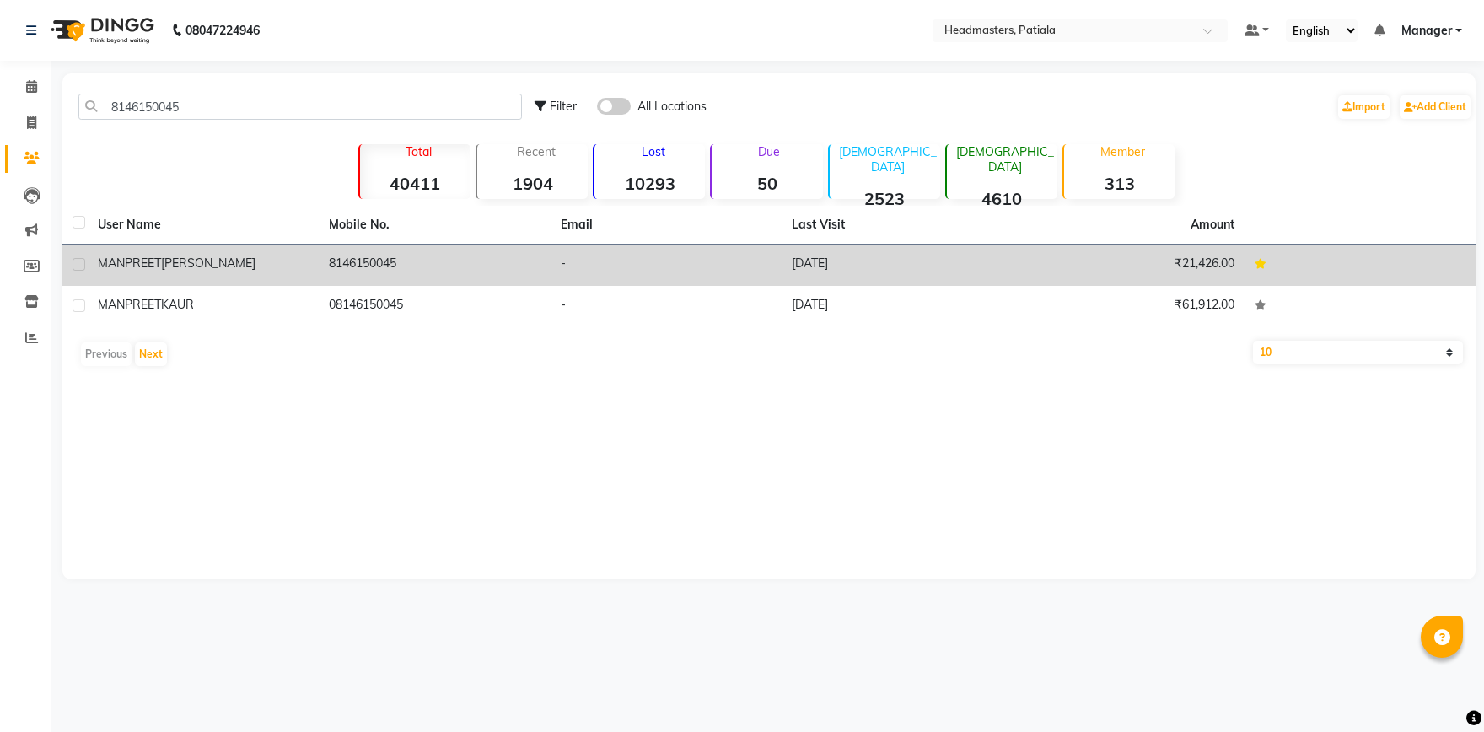
click at [1162, 260] on td "₹21,426.00" at bounding box center [1127, 264] width 231 height 41
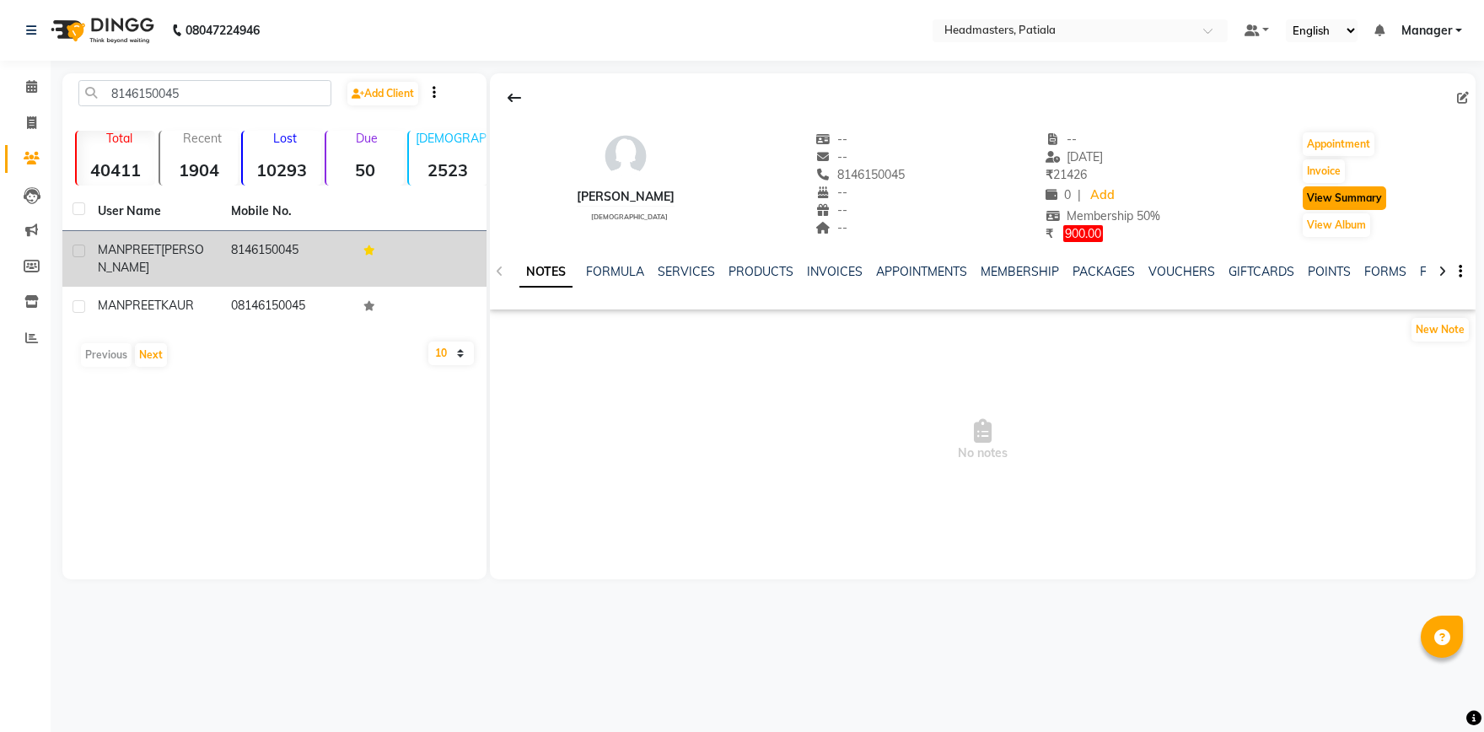
click at [1345, 193] on button "View Summary" at bounding box center [1343, 198] width 83 height 24
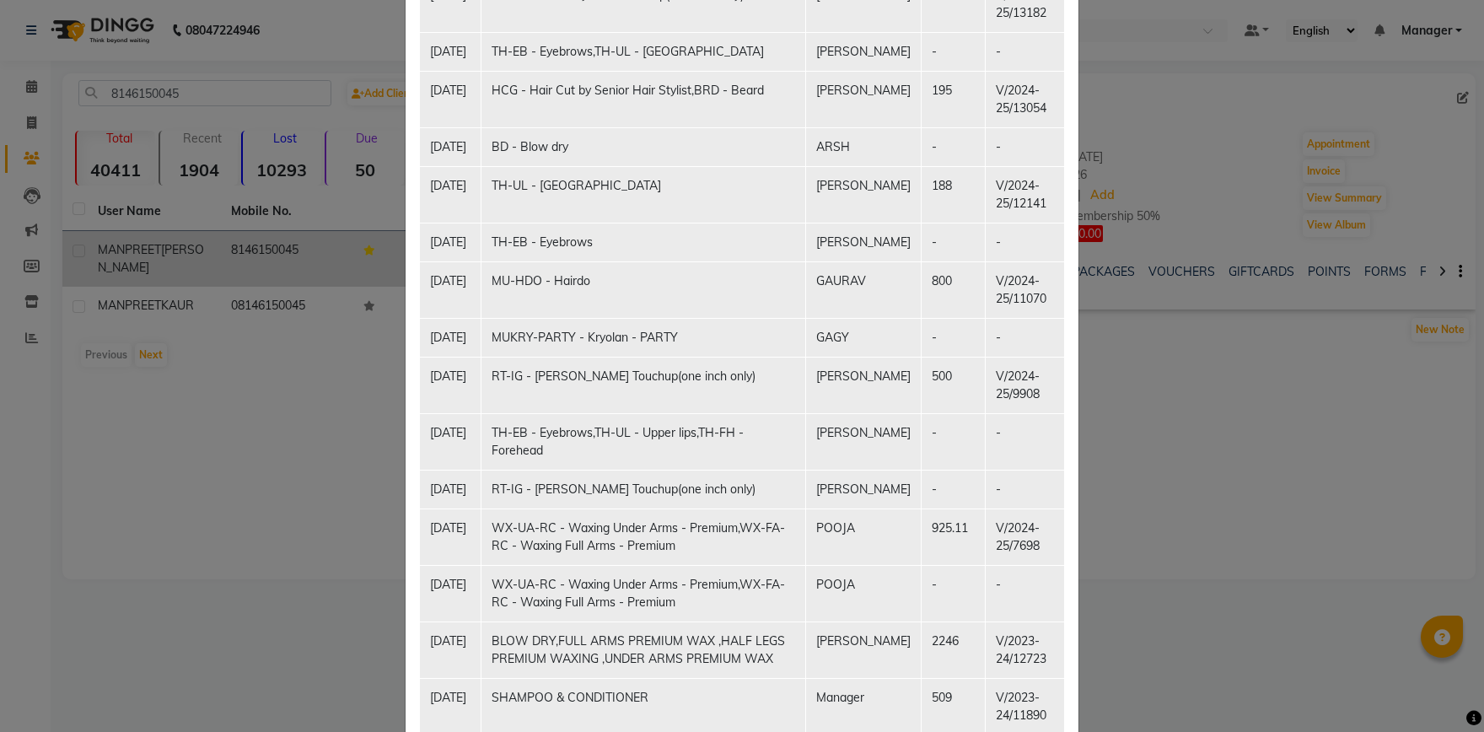
scroll to position [1978, 0]
